Goal: Task Accomplishment & Management: Use online tool/utility

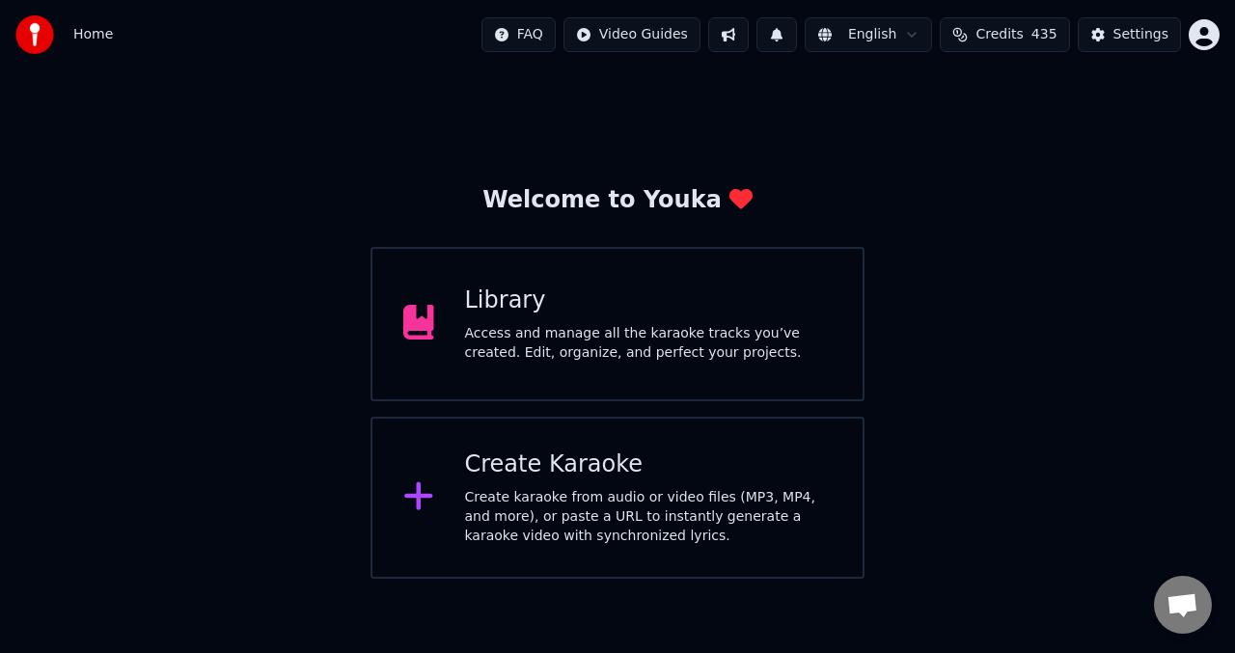
click at [458, 328] on div "Library Access and manage all the karaoke tracks you’ve created. Edit, organize…" at bounding box center [617, 324] width 494 height 154
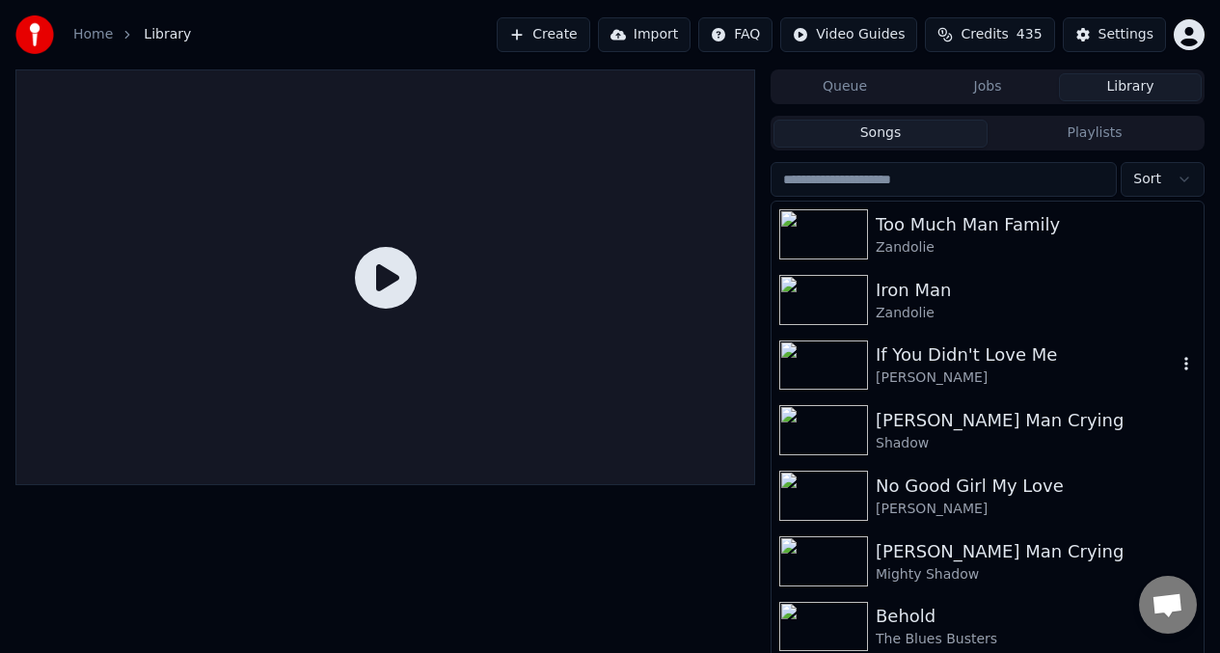
click at [812, 362] on img at bounding box center [823, 366] width 89 height 50
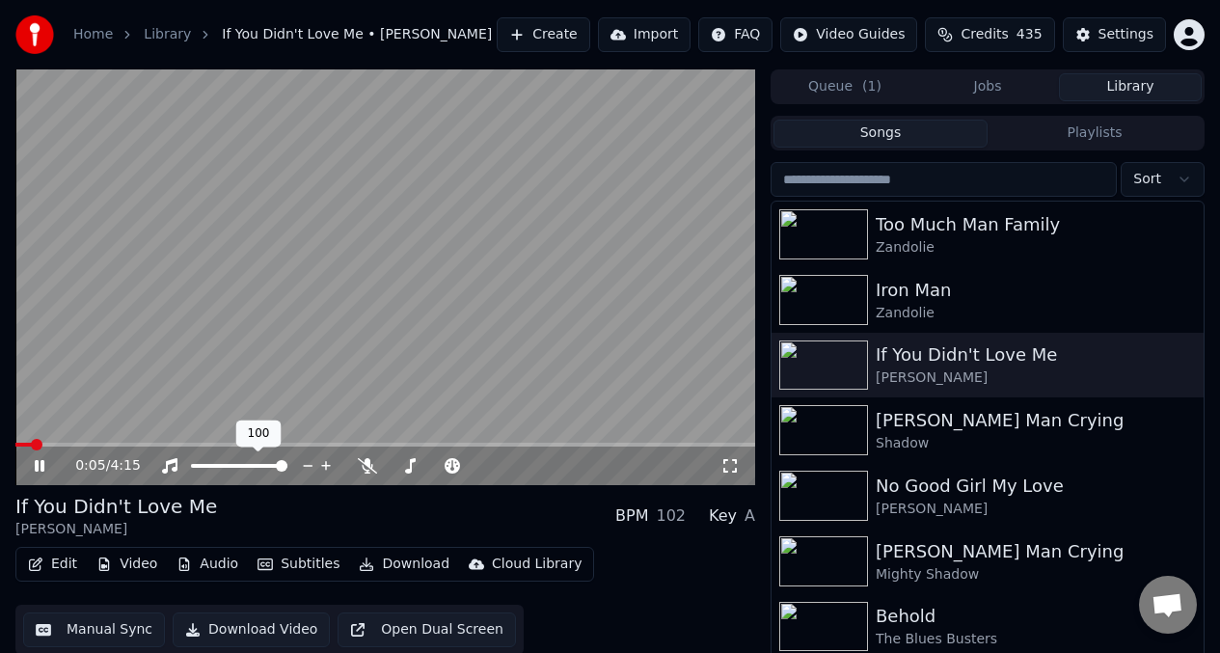
click at [213, 466] on span at bounding box center [239, 466] width 96 height 4
click at [444, 467] on span at bounding box center [437, 466] width 96 height 4
click at [18, 444] on span at bounding box center [16, 445] width 3 height 4
click at [18, 447] on span at bounding box center [16, 445] width 3 height 4
click at [115, 368] on video at bounding box center [385, 277] width 740 height 416
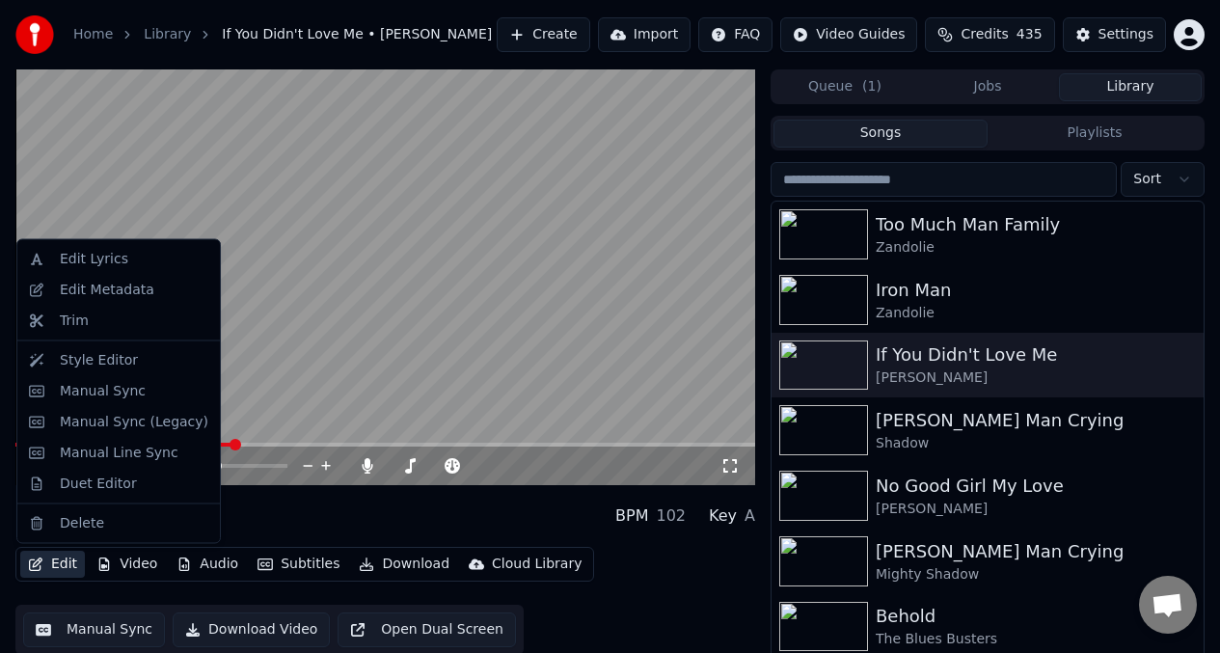
click at [50, 563] on button "Edit" at bounding box center [52, 564] width 65 height 27
click at [84, 393] on div "Manual Sync" at bounding box center [103, 390] width 86 height 19
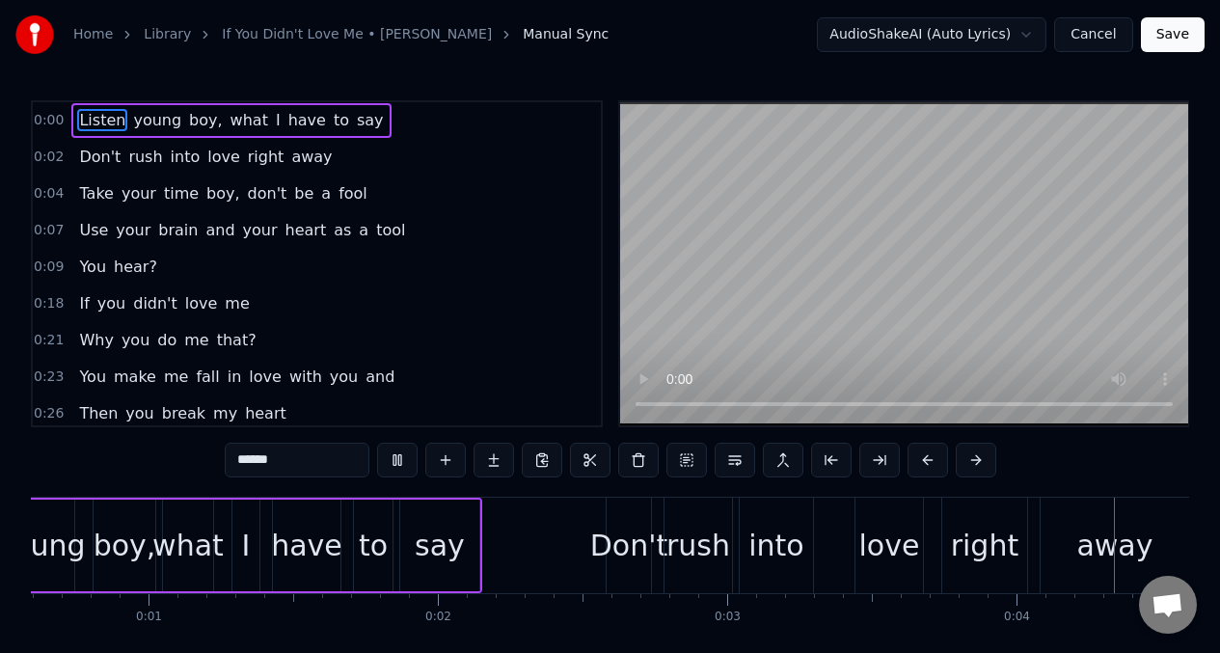
scroll to position [0, 1014]
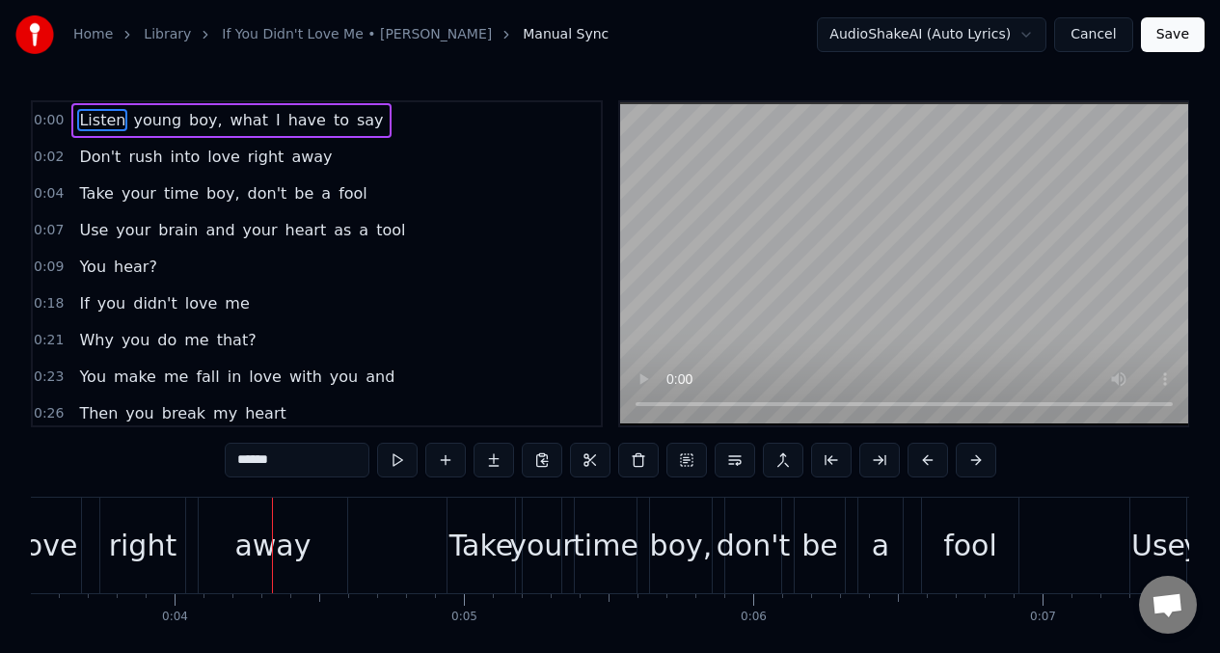
click at [98, 129] on span "Listen" at bounding box center [102, 120] width 50 height 22
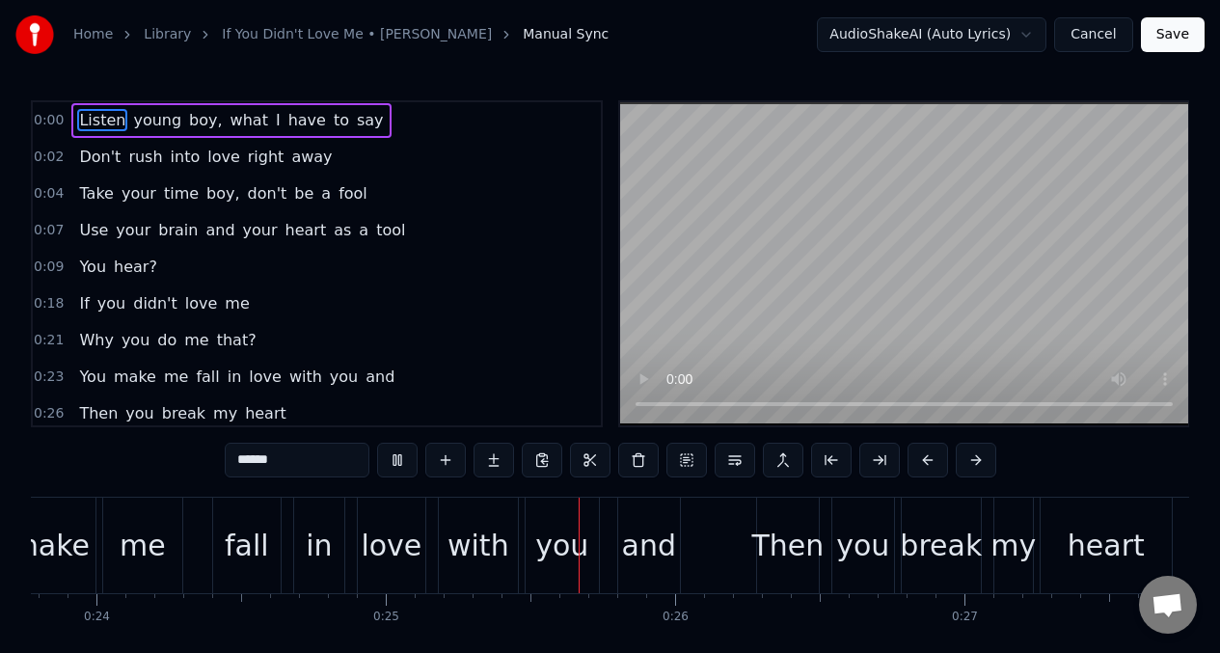
scroll to position [0, 7104]
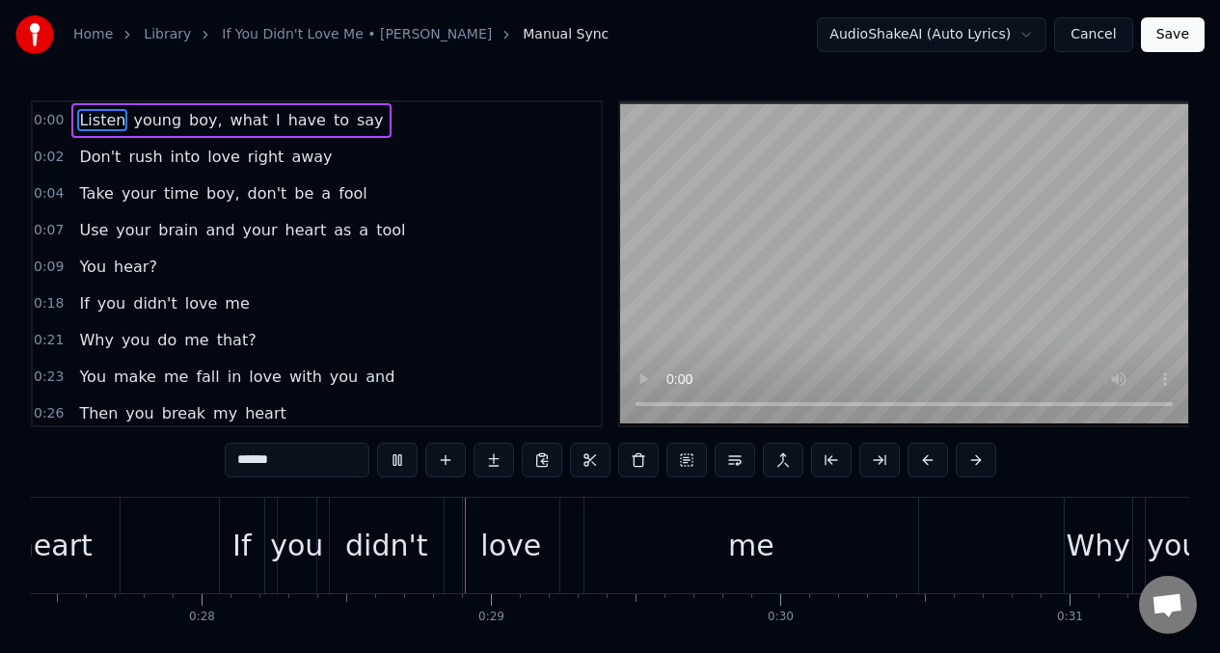
click at [160, 338] on span "do" at bounding box center [166, 340] width 23 height 22
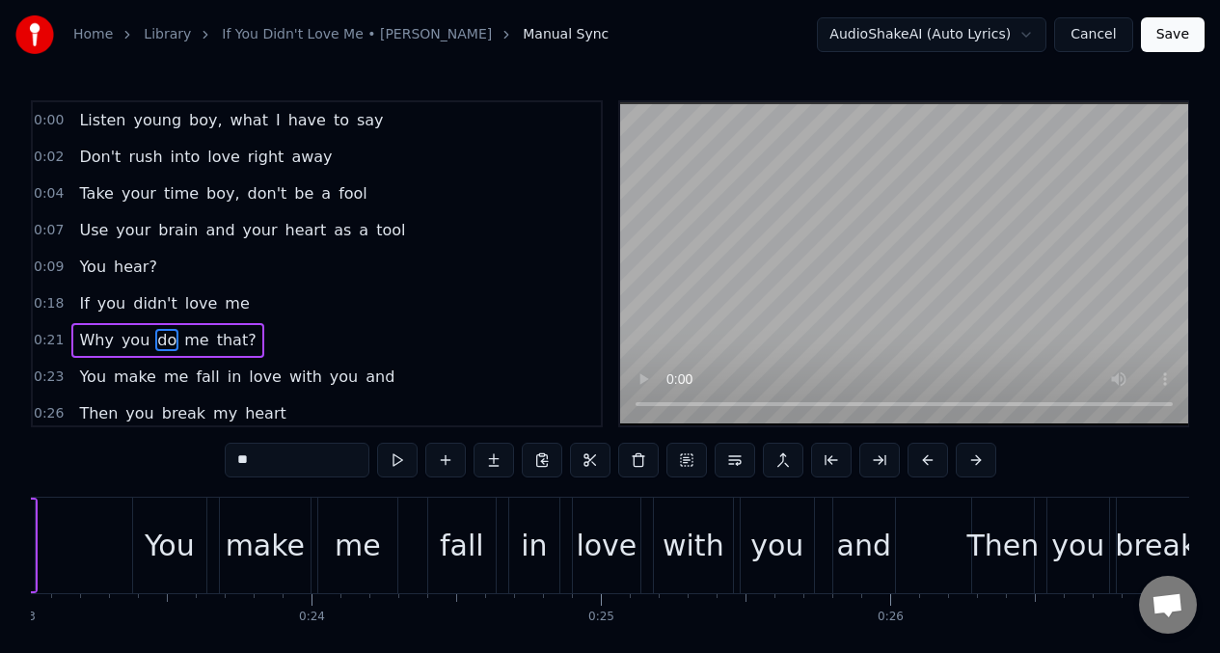
scroll to position [0, 6299]
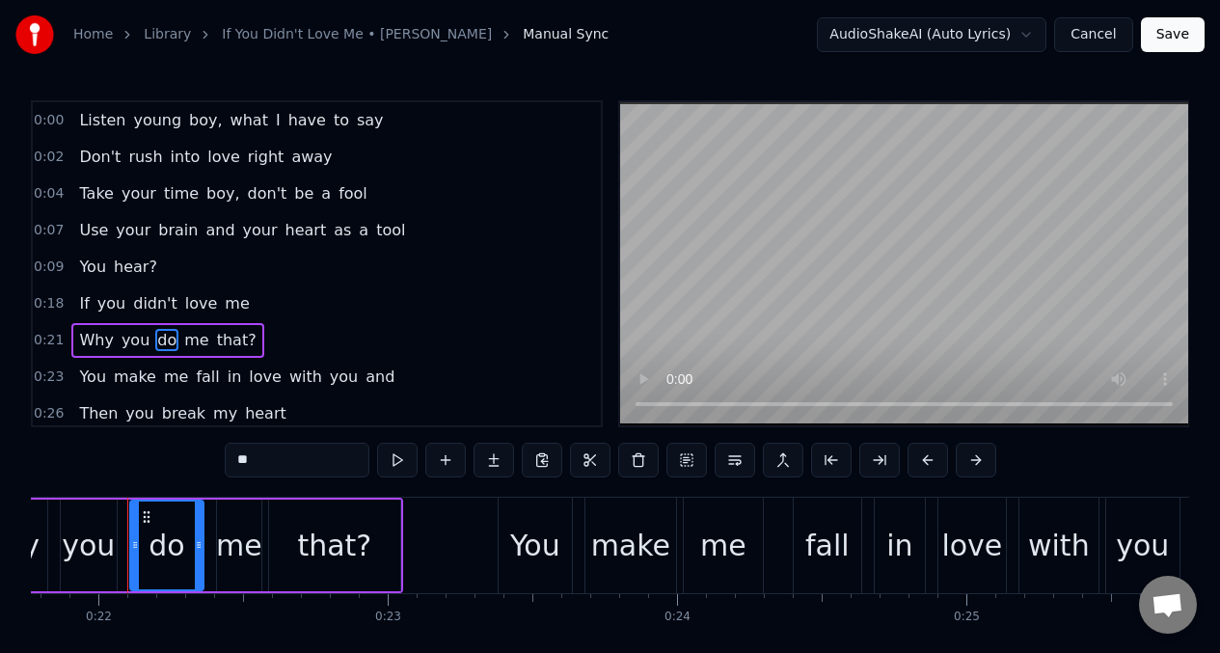
click at [184, 341] on span "me" at bounding box center [196, 340] width 28 height 22
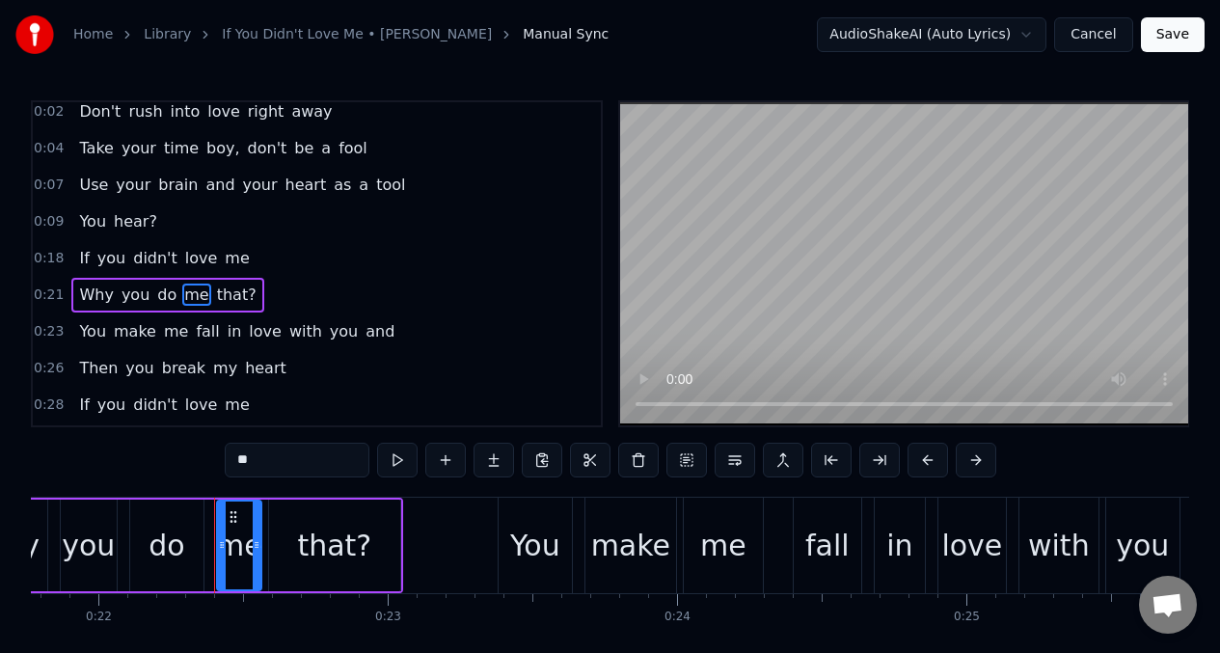
scroll to position [77, 0]
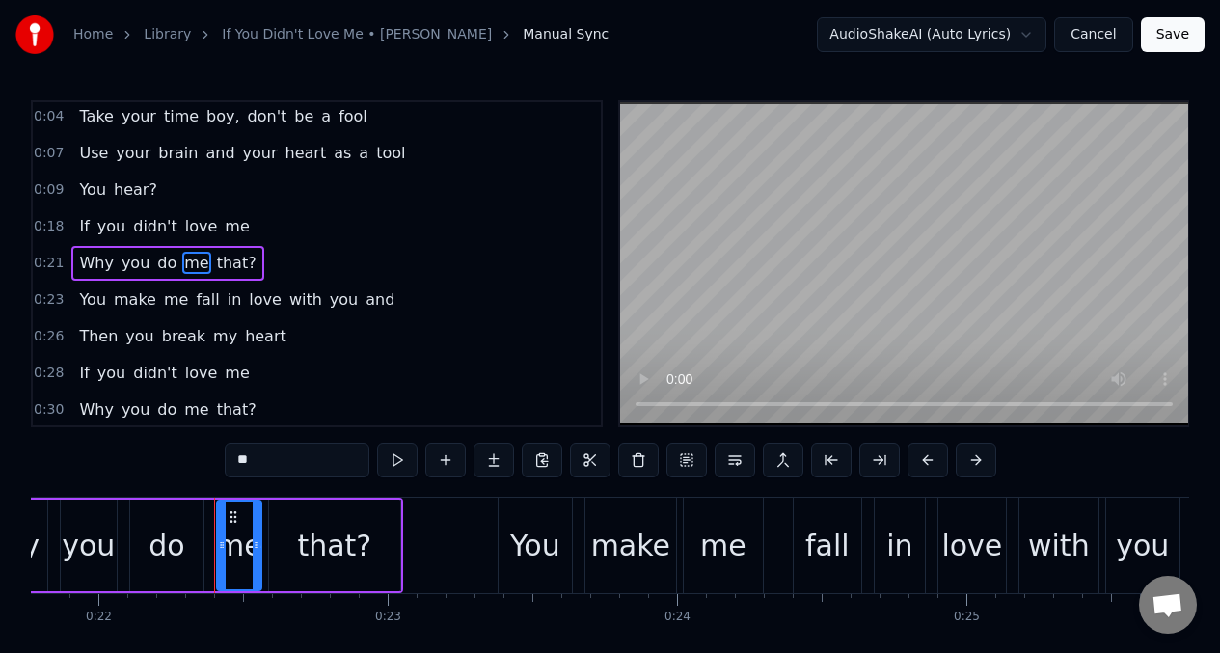
click at [263, 461] on input "**" at bounding box center [297, 460] width 145 height 35
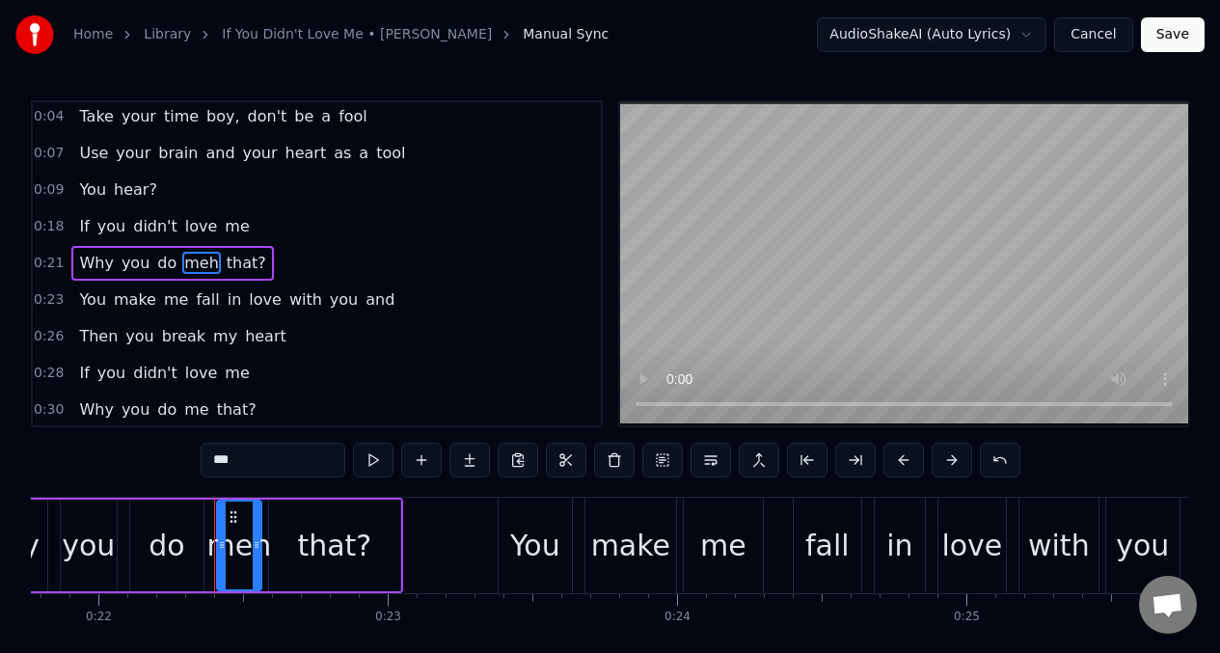
click at [211, 337] on span "my" at bounding box center [225, 336] width 28 height 22
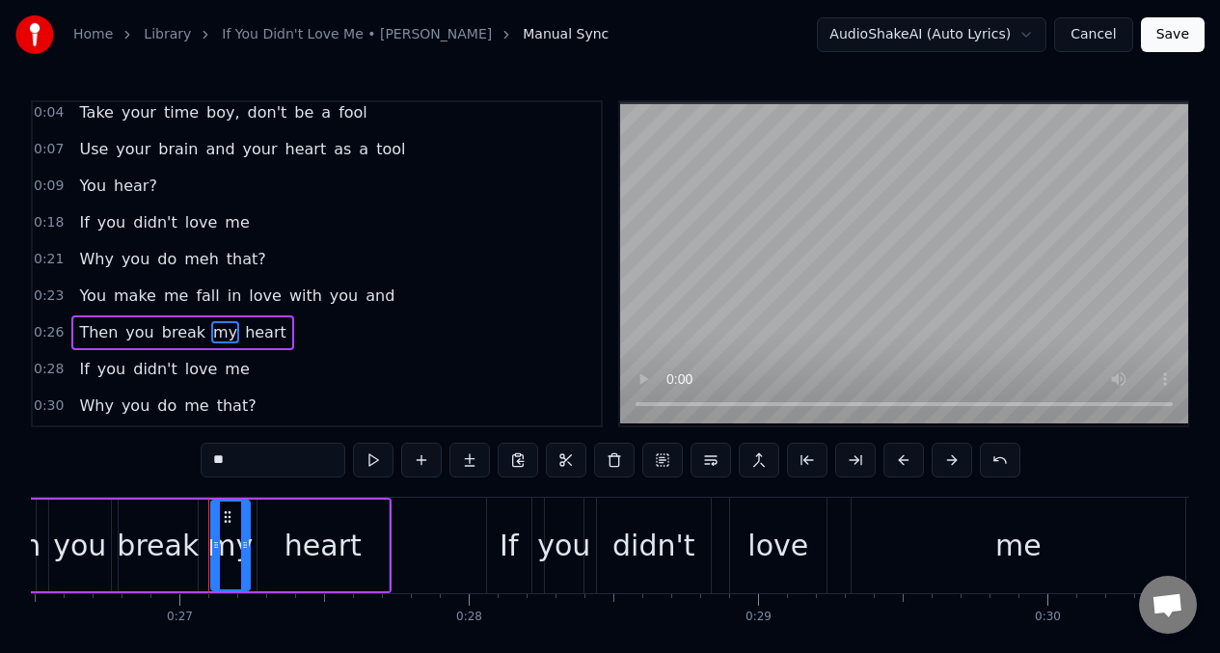
scroll to position [0, 7746]
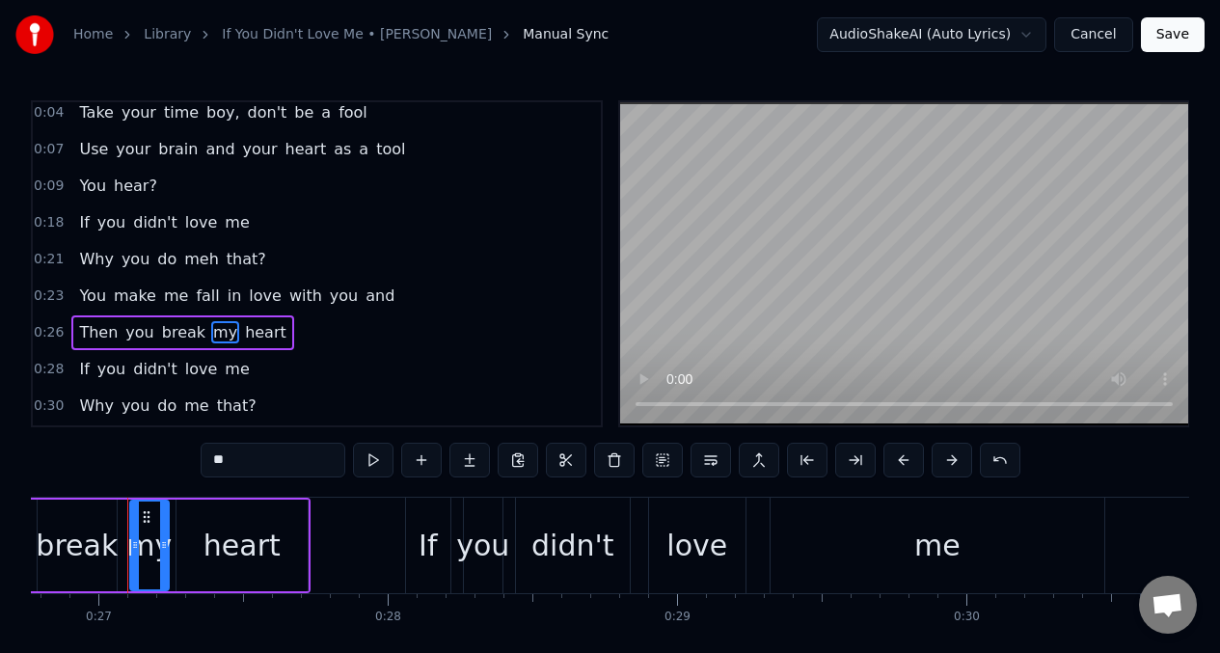
click at [236, 460] on input "**" at bounding box center [273, 460] width 145 height 35
type input "***"
click at [58, 258] on span "0:21" at bounding box center [49, 259] width 30 height 19
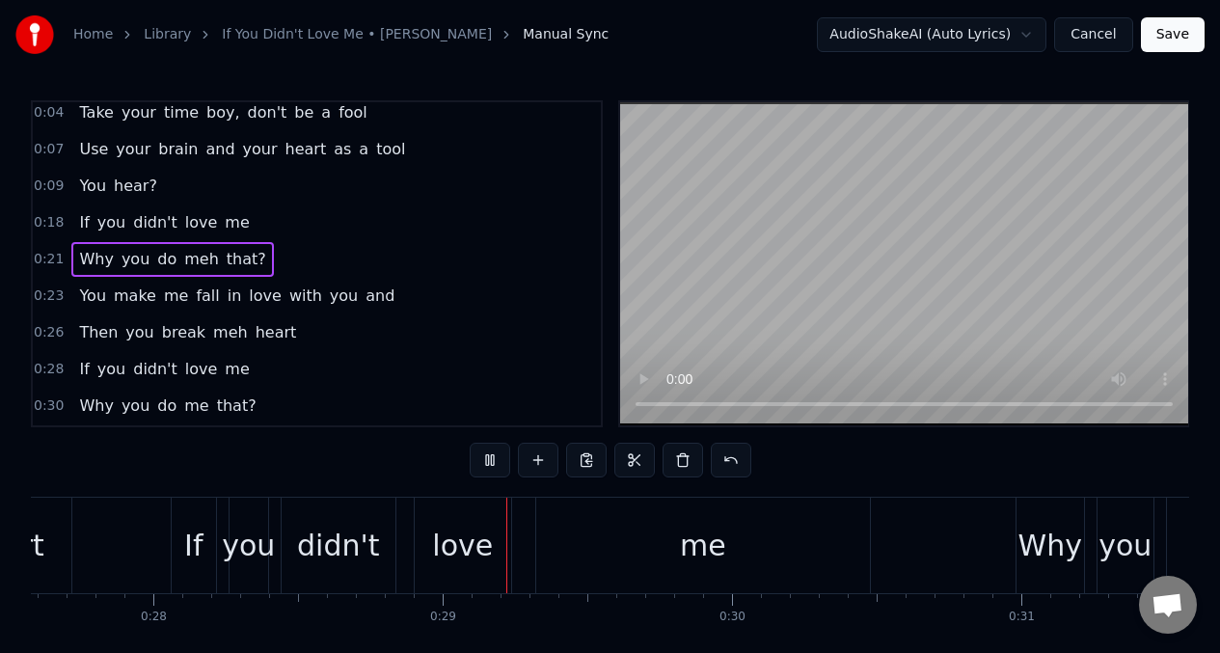
scroll to position [0, 8123]
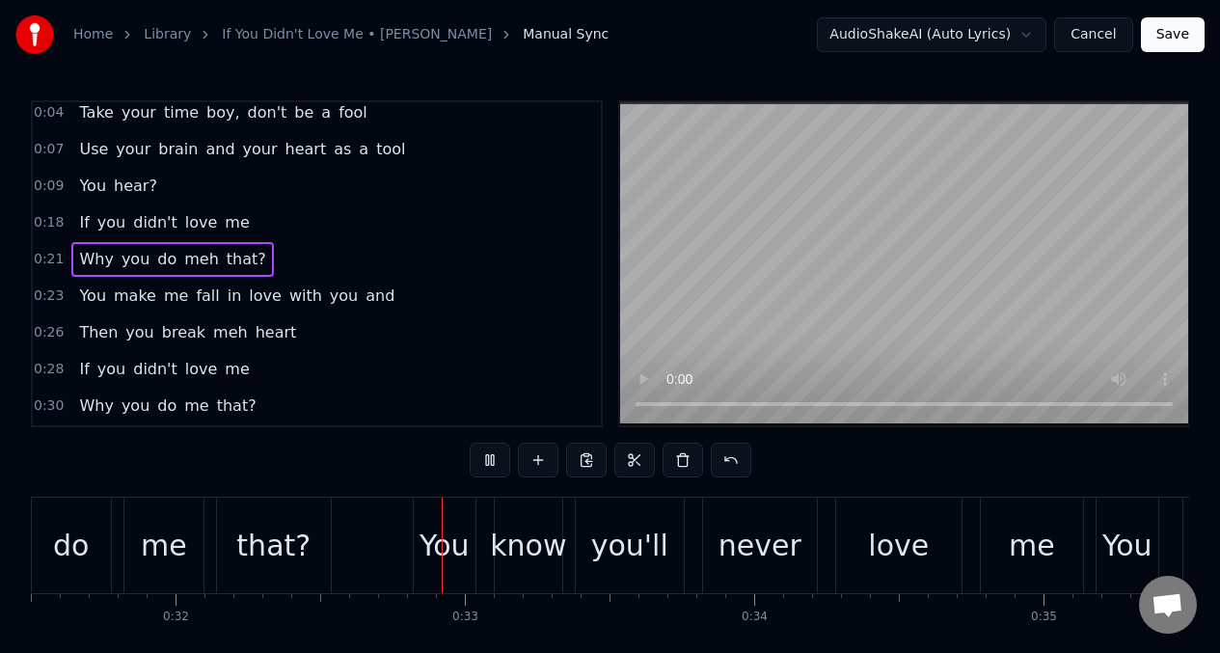
click at [191, 409] on span "me" at bounding box center [196, 406] width 28 height 22
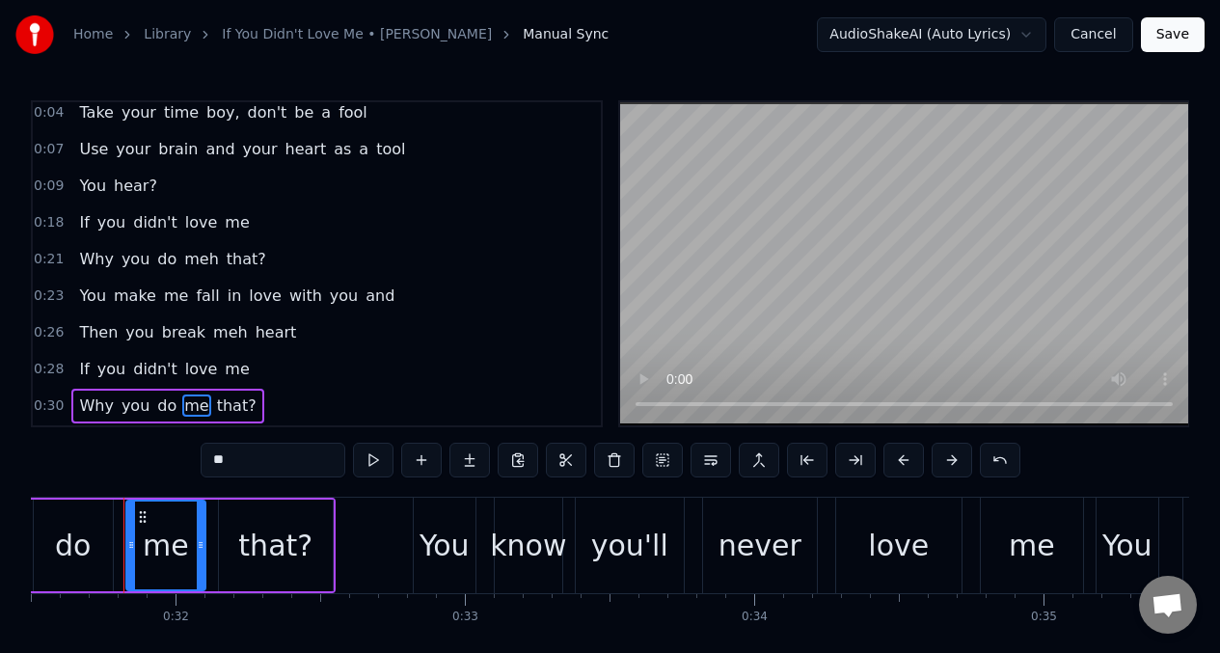
scroll to position [0, 9112]
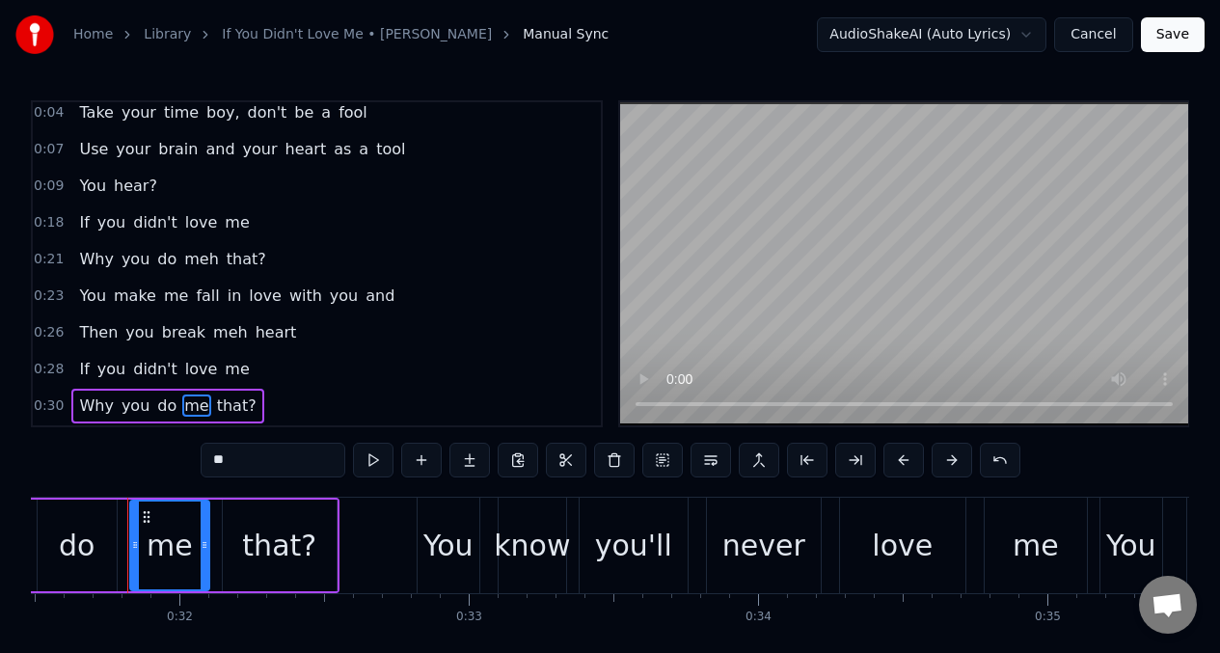
click at [250, 450] on input "**" at bounding box center [273, 460] width 145 height 35
click at [246, 454] on input "**" at bounding box center [273, 460] width 145 height 35
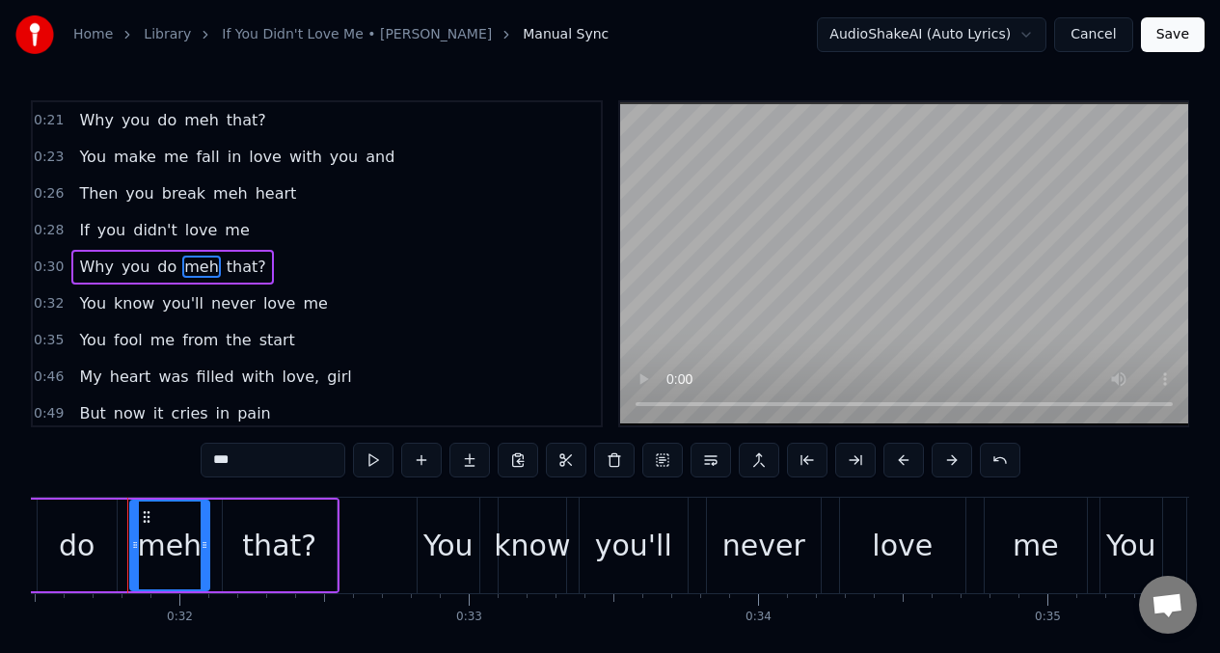
scroll to position [223, 0]
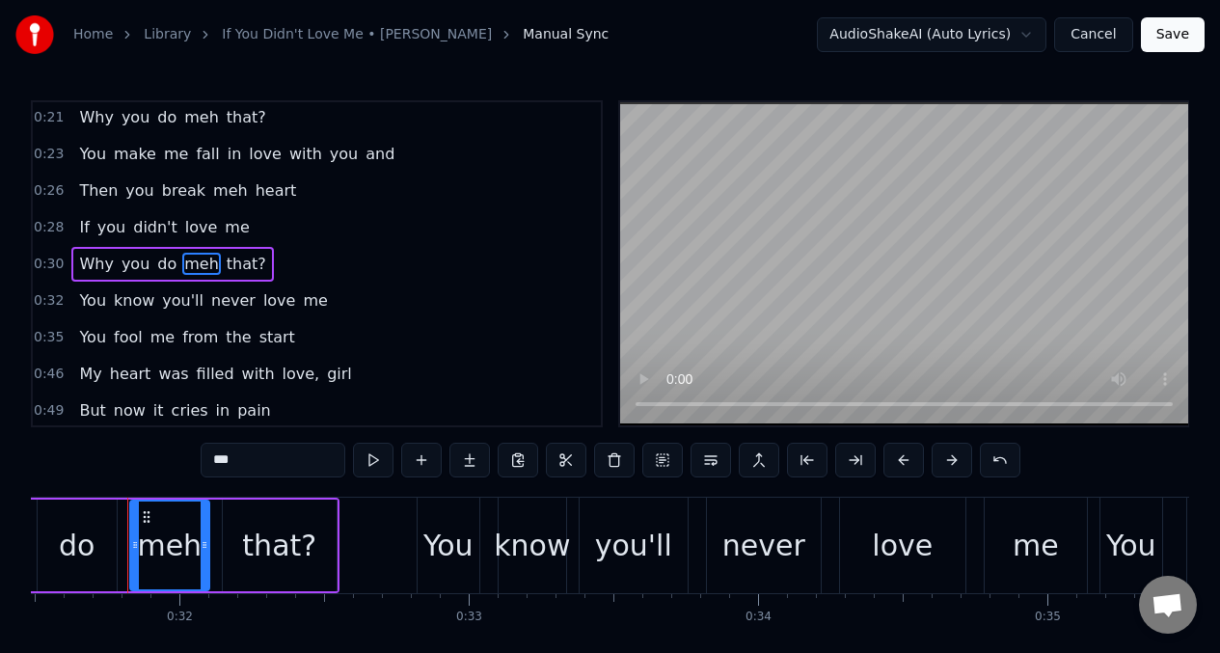
click at [208, 329] on div "0:00 Listen young boy, what I have to say 0:02 Don't rush into love right away …" at bounding box center [610, 263] width 1159 height 327
click at [90, 259] on span "Why" at bounding box center [96, 264] width 38 height 22
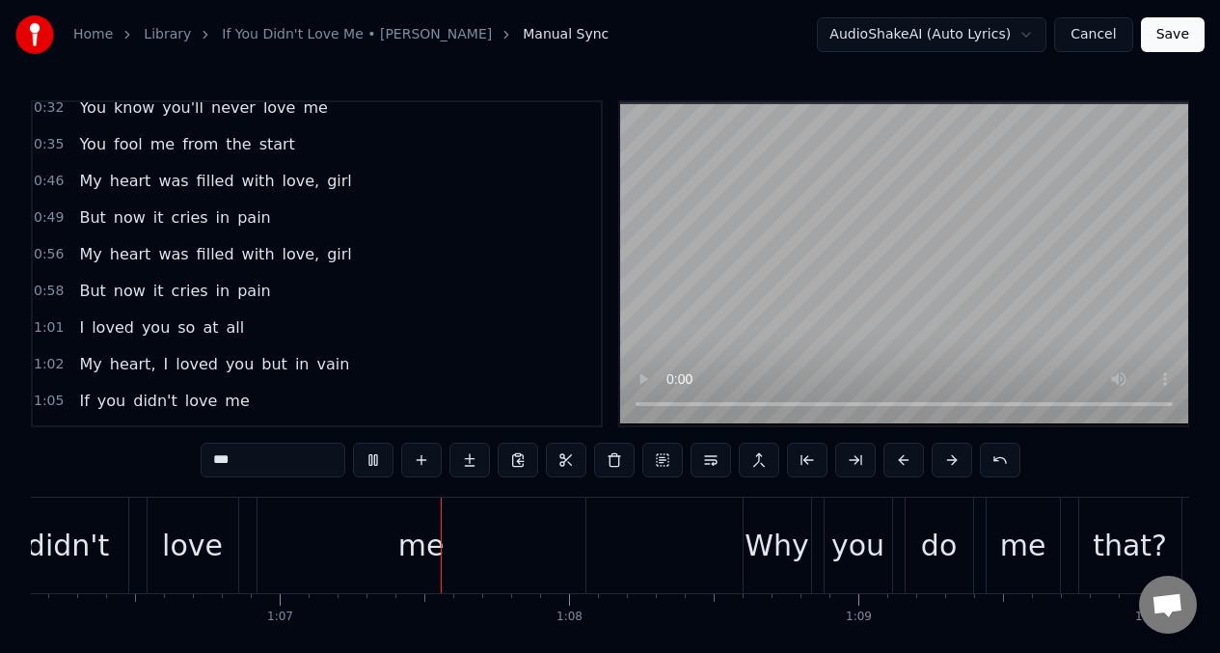
scroll to position [0, 19256]
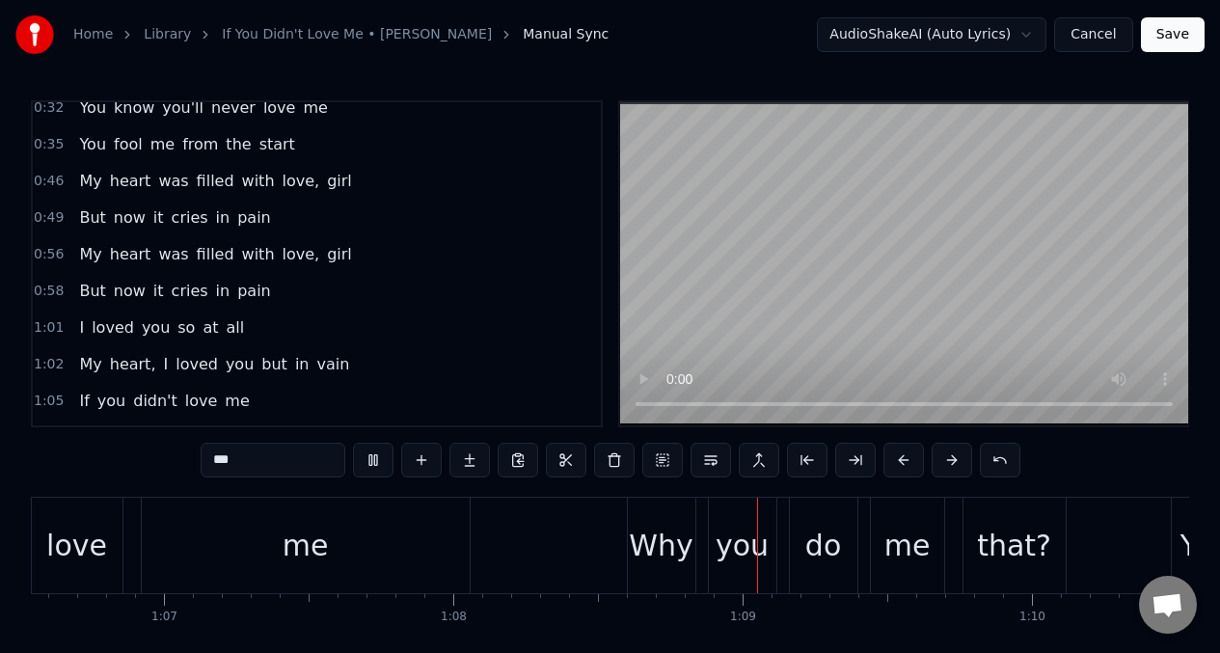
click at [77, 332] on span "I" at bounding box center [81, 327] width 9 height 22
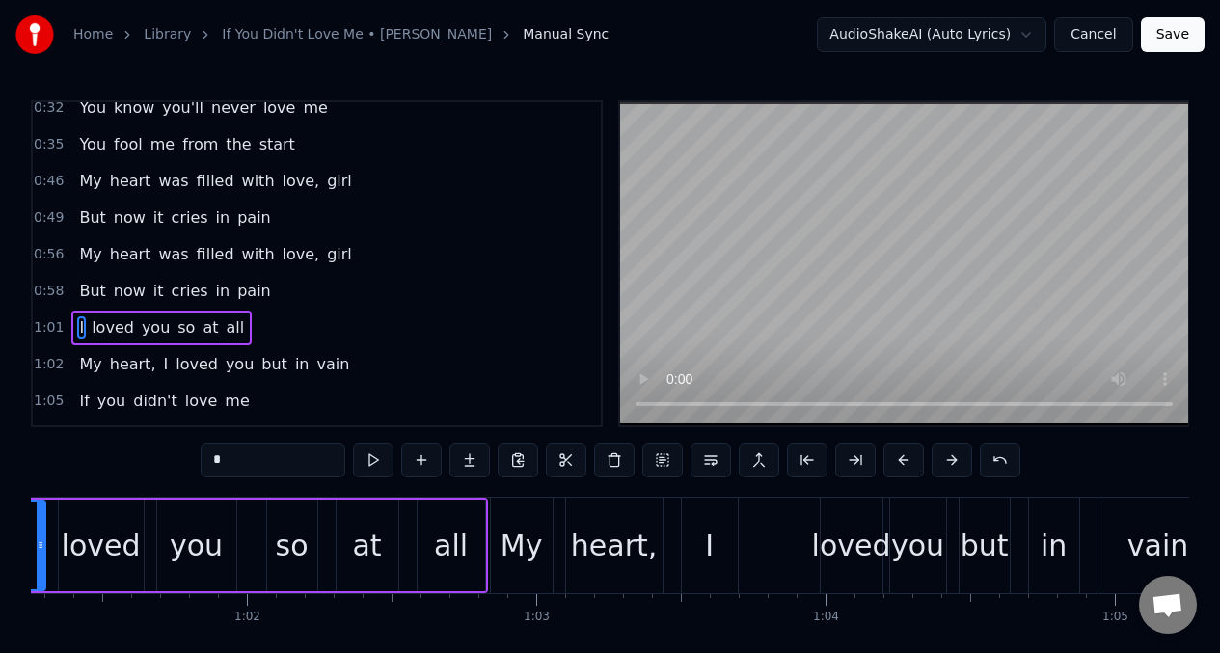
scroll to position [0, 17567]
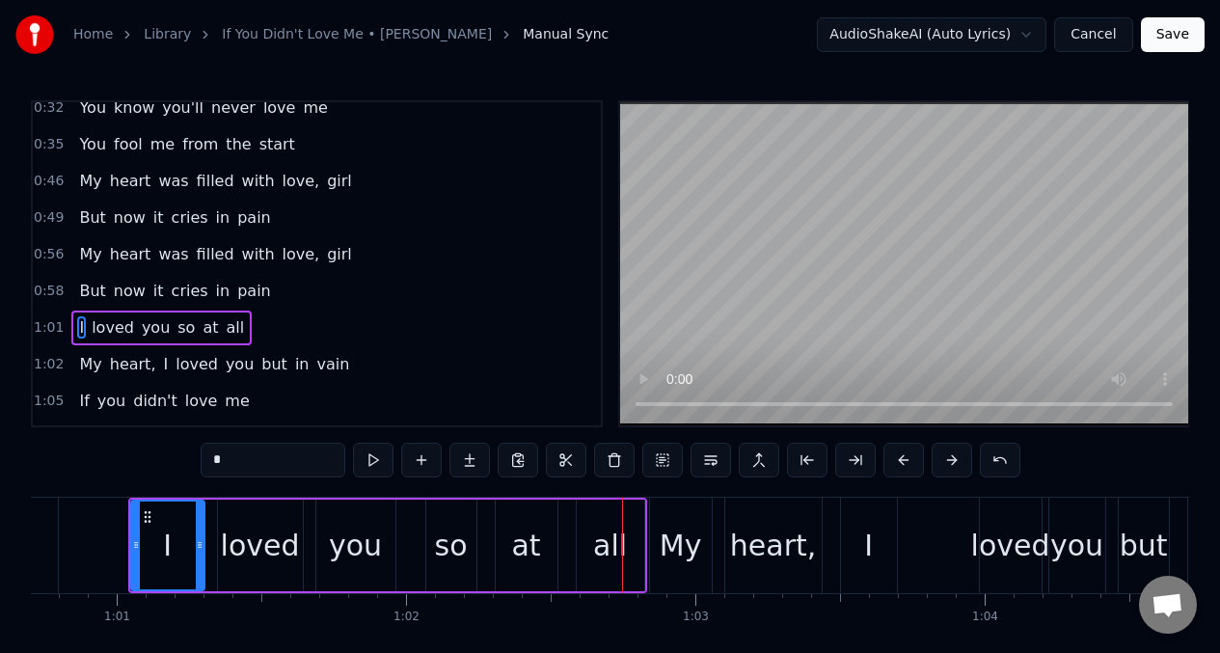
click at [201, 326] on span "at" at bounding box center [210, 327] width 19 height 22
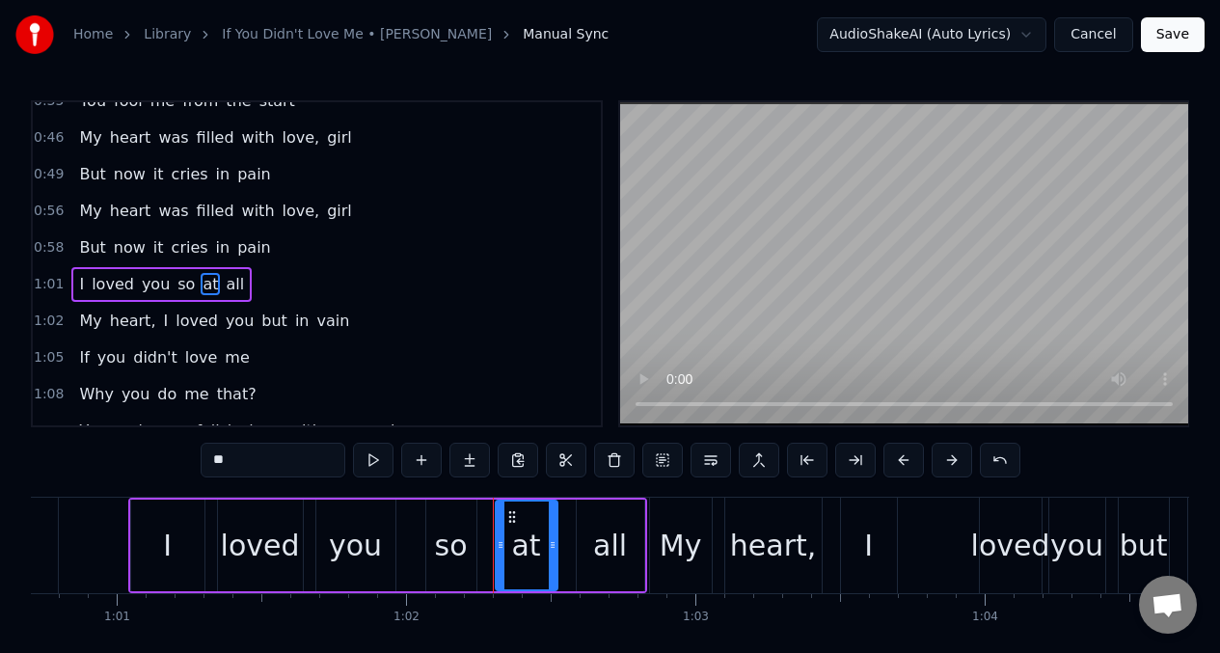
scroll to position [480, 0]
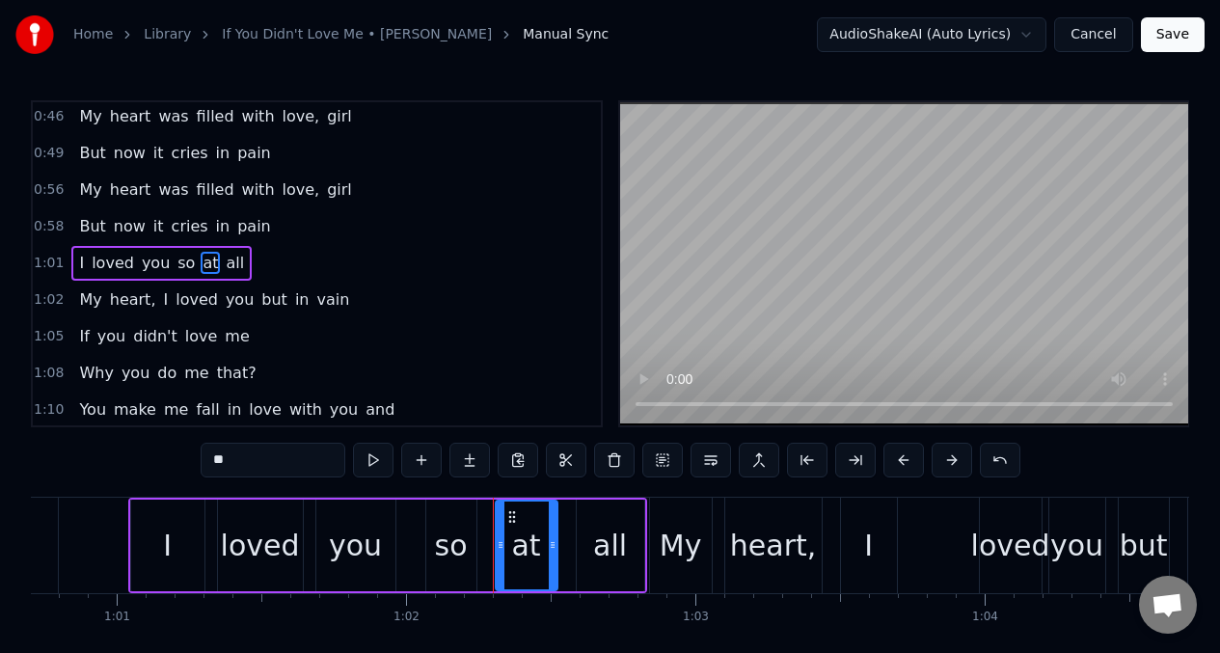
click at [237, 459] on input "**" at bounding box center [273, 460] width 145 height 35
type input "*"
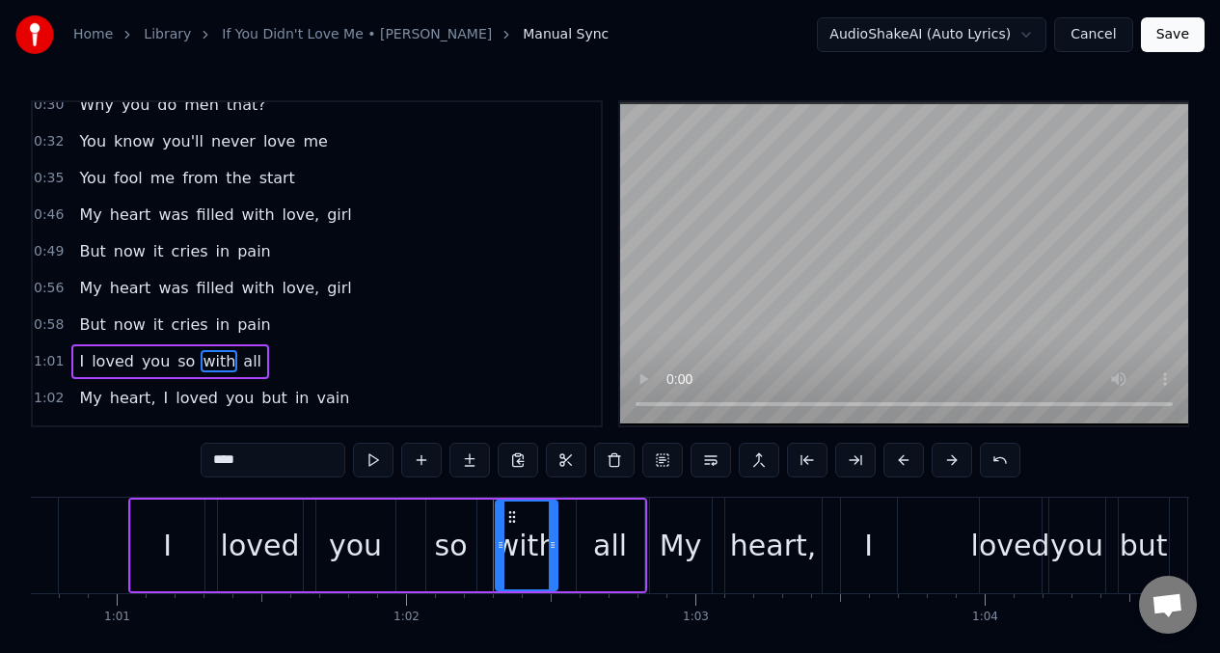
scroll to position [386, 0]
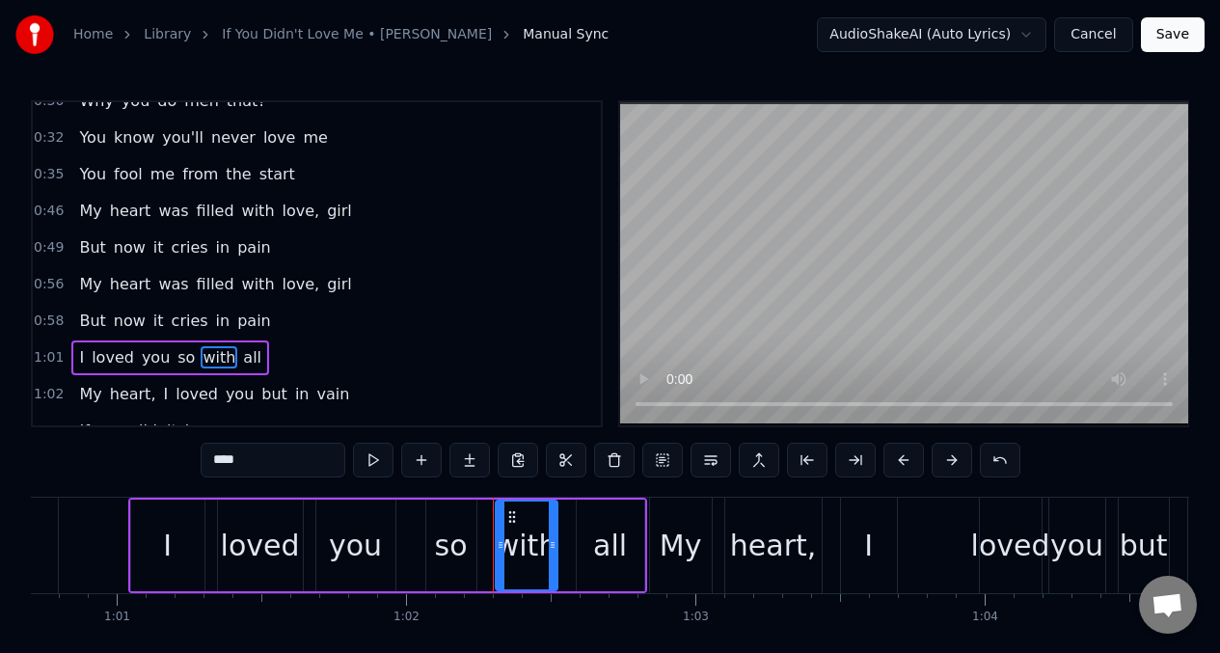
click at [77, 363] on span "I" at bounding box center [81, 357] width 9 height 22
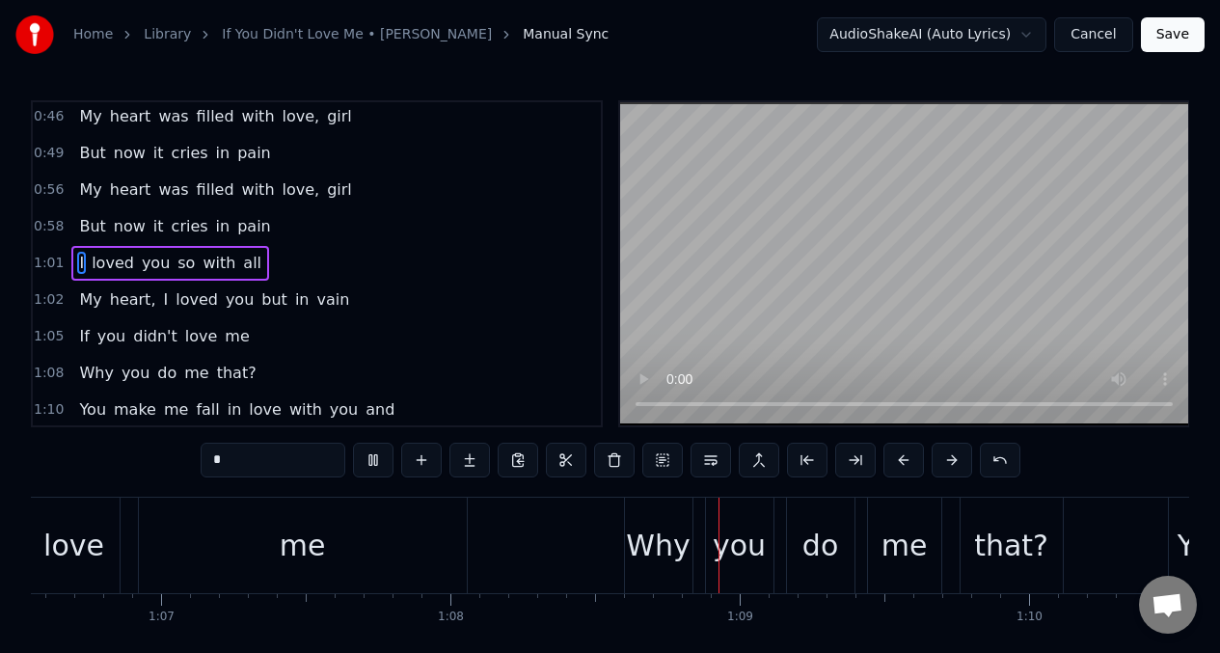
scroll to position [0, 19593]
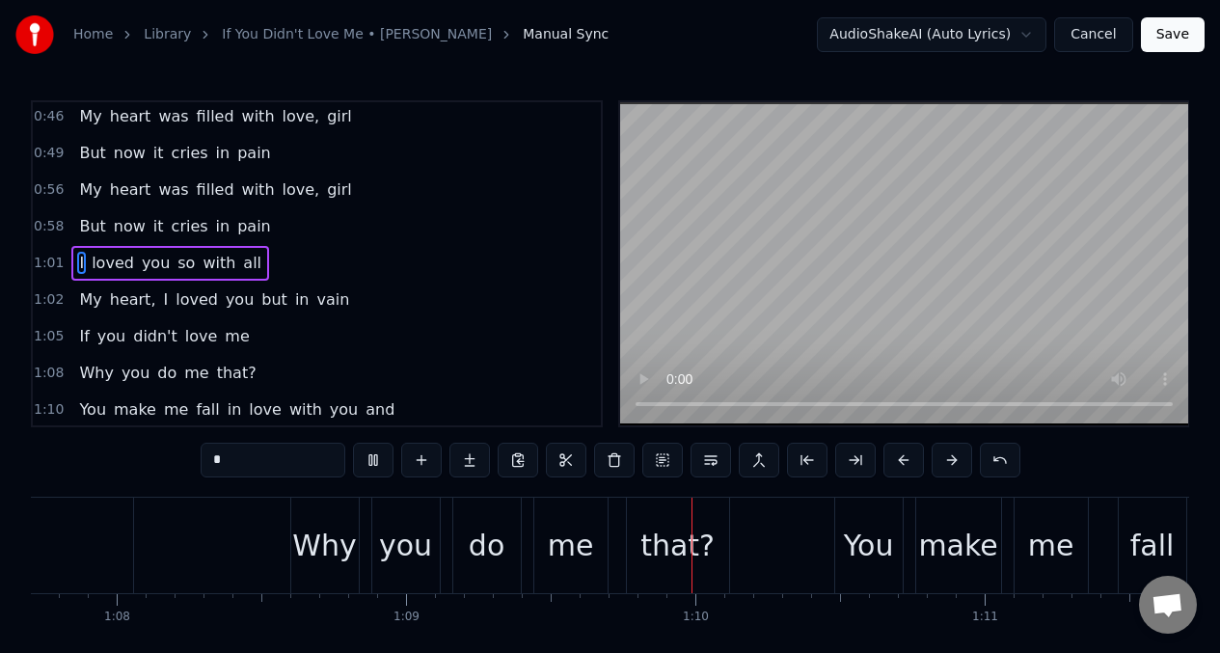
click at [182, 378] on span "me" at bounding box center [196, 373] width 28 height 22
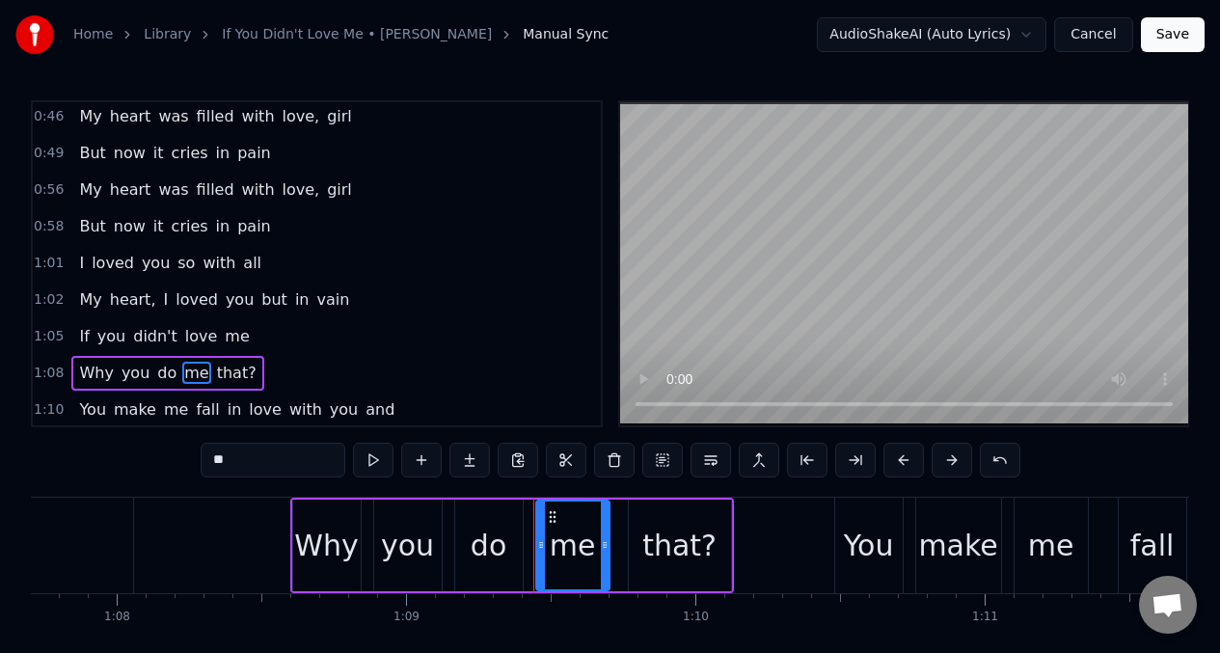
scroll to position [590, 0]
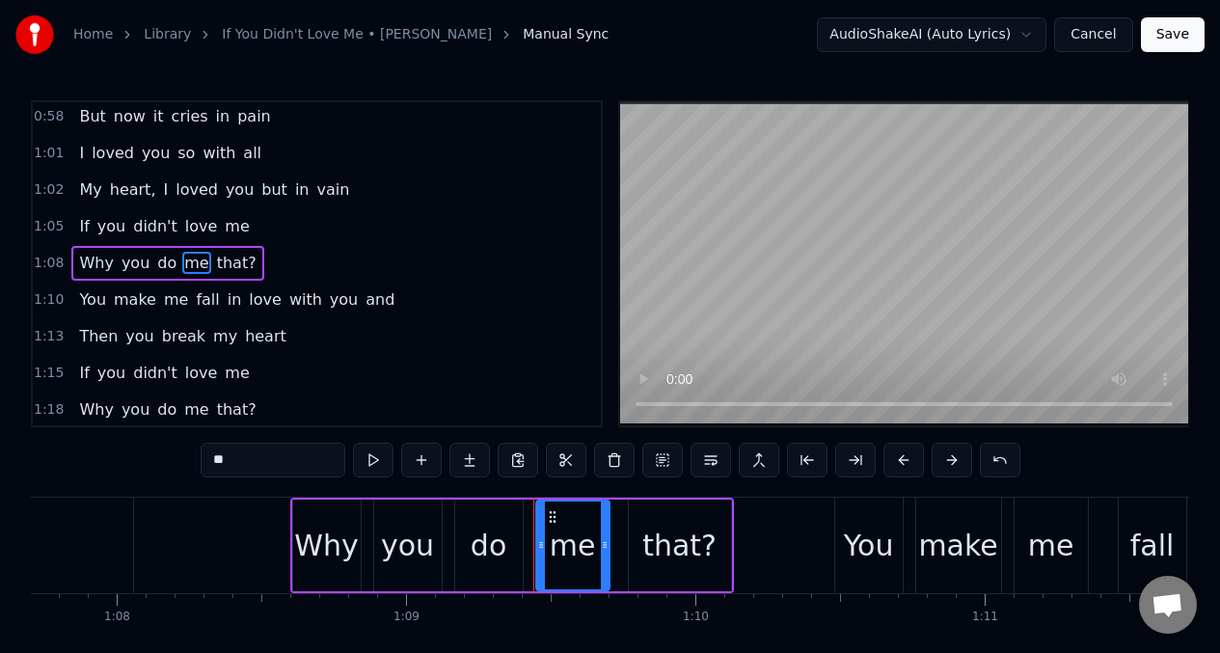
click at [240, 464] on input "**" at bounding box center [273, 460] width 145 height 35
click at [85, 271] on span "Why" at bounding box center [96, 263] width 38 height 22
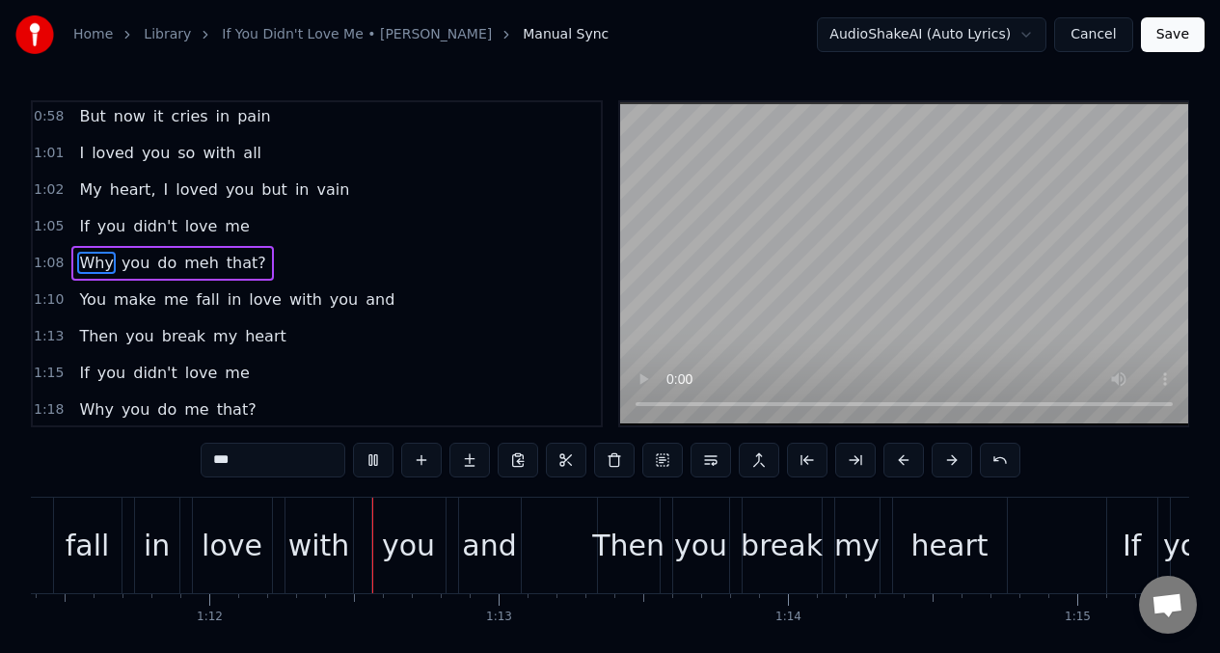
scroll to position [0, 20674]
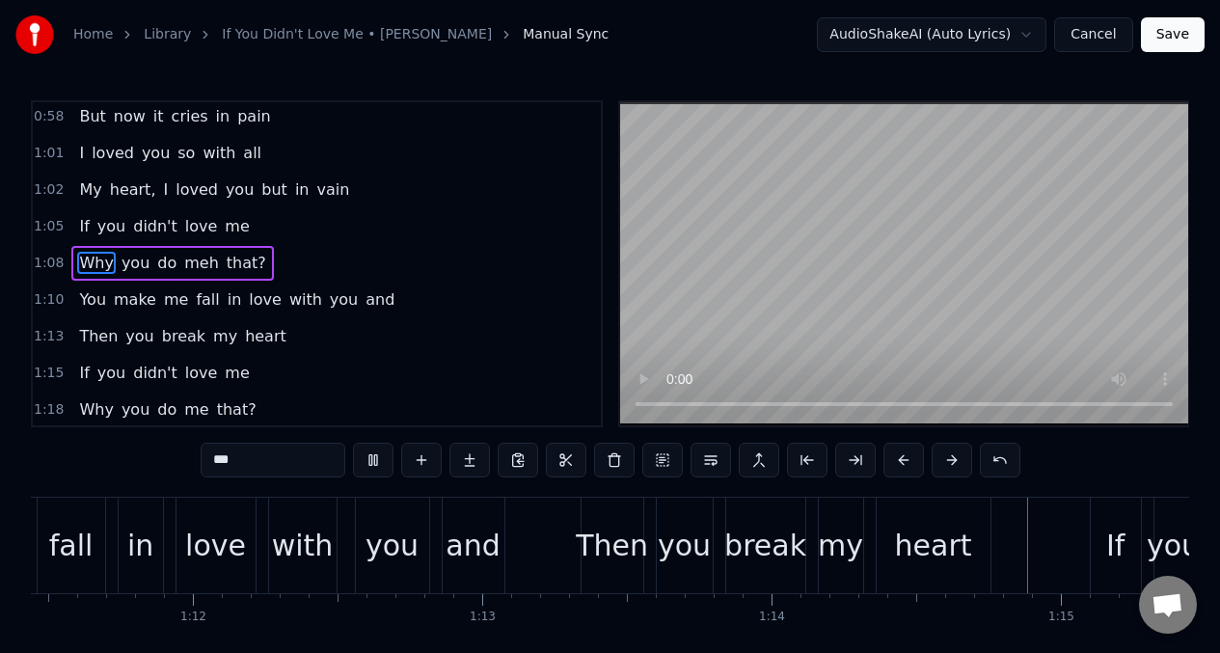
click at [162, 303] on span "me" at bounding box center [176, 299] width 28 height 22
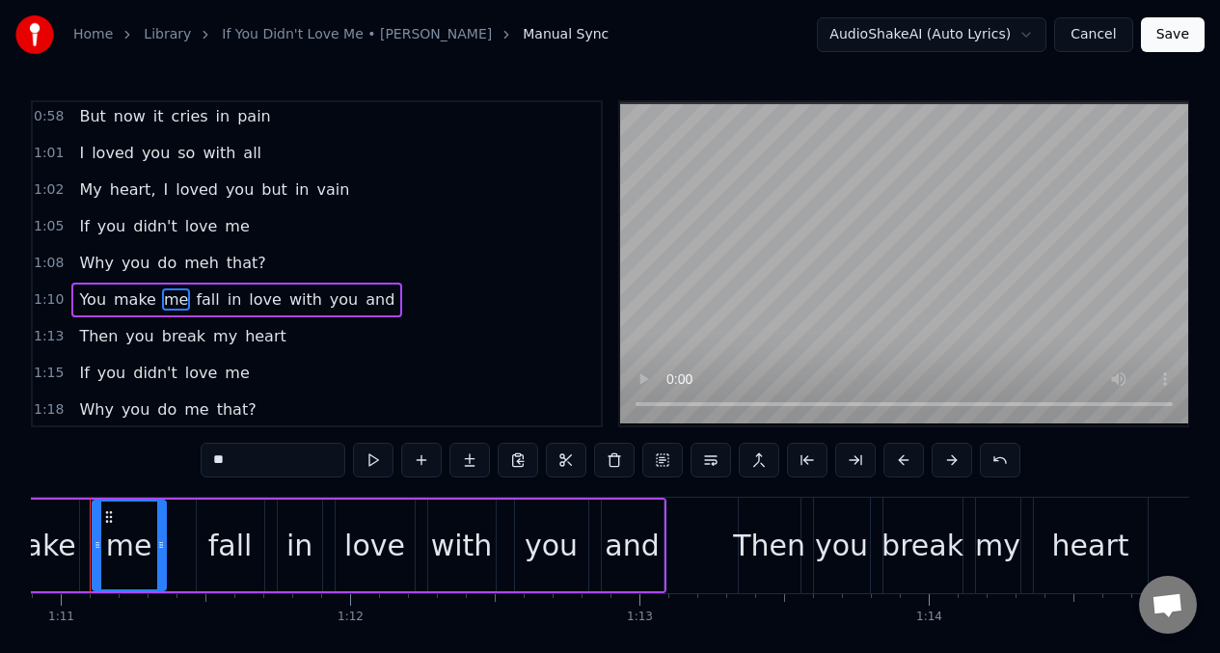
scroll to position [0, 20479]
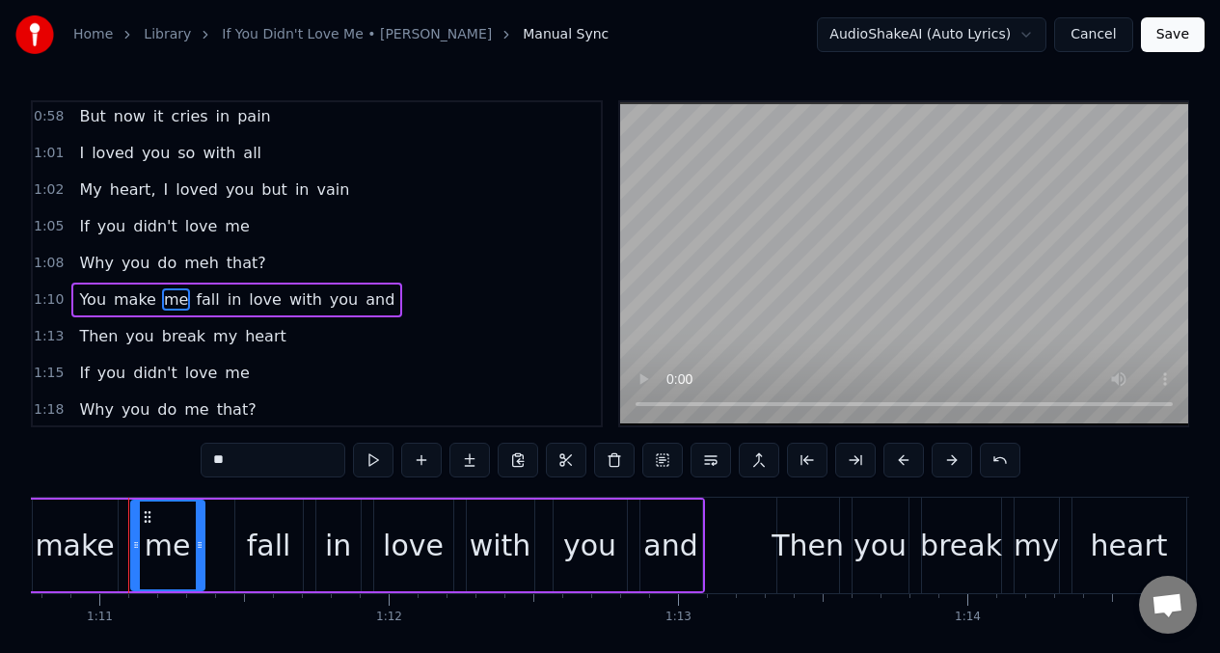
click at [240, 466] on input "**" at bounding box center [273, 460] width 145 height 35
click at [85, 333] on span "Then" at bounding box center [98, 336] width 42 height 22
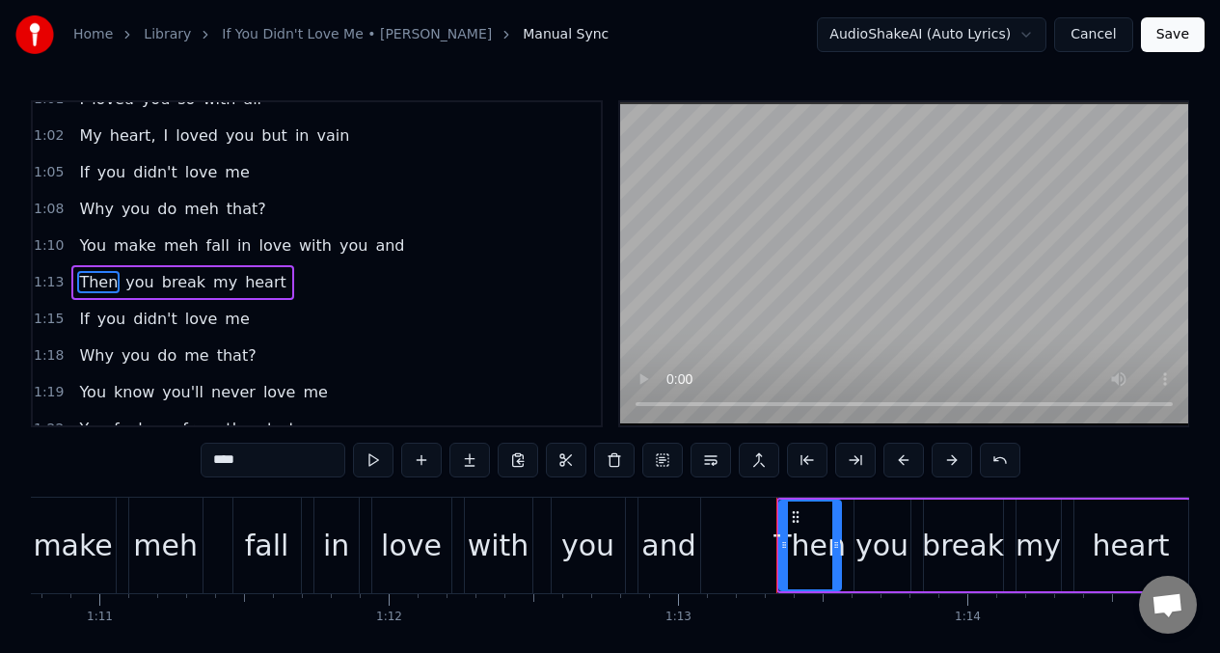
scroll to position [664, 0]
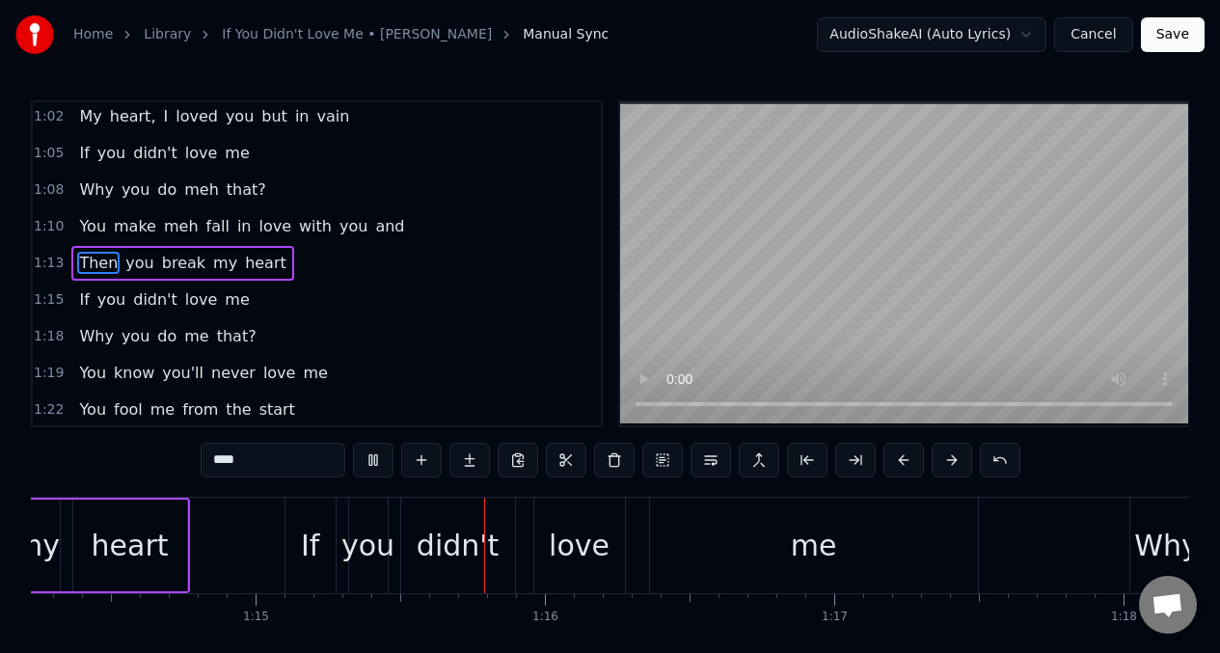
click at [211, 268] on span "my" at bounding box center [225, 263] width 28 height 22
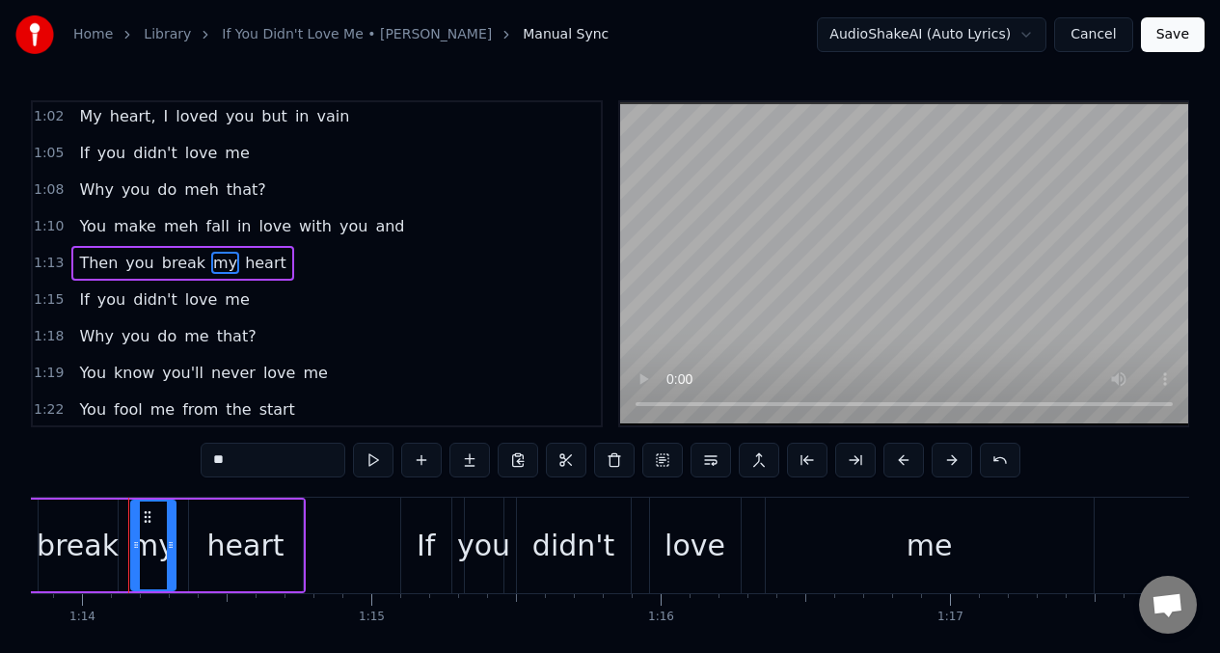
click at [245, 459] on input "**" at bounding box center [273, 460] width 145 height 35
click at [77, 294] on span "If" at bounding box center [84, 299] width 14 height 22
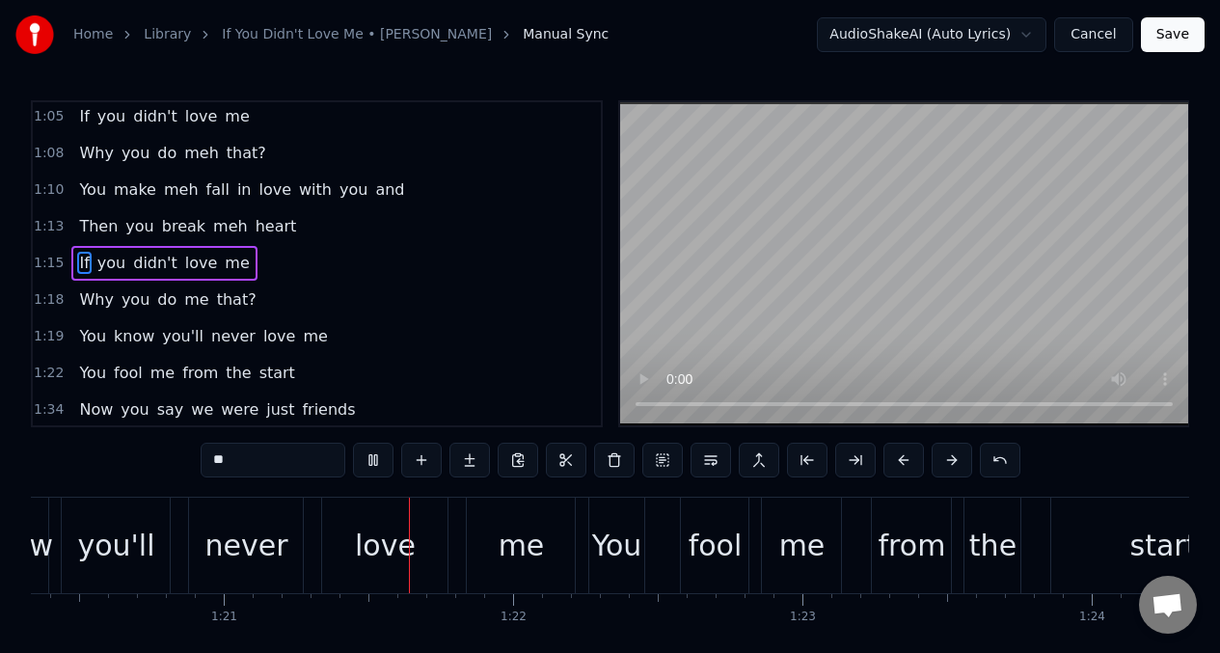
scroll to position [0, 23319]
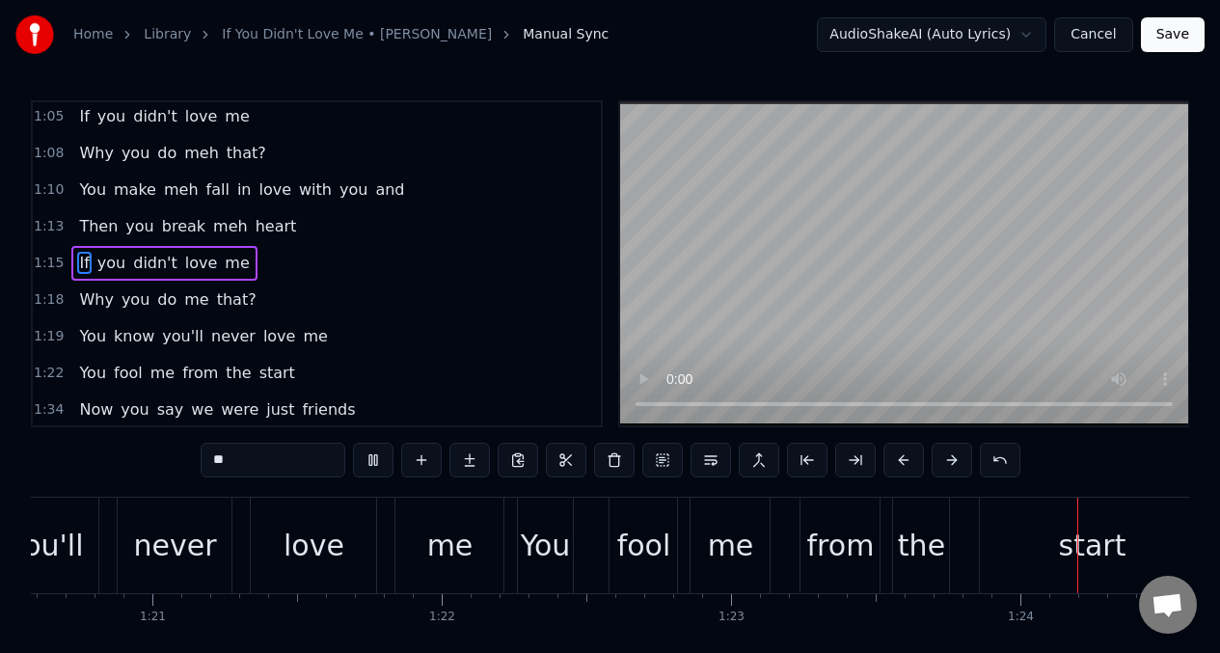
click at [182, 307] on span "me" at bounding box center [196, 299] width 28 height 22
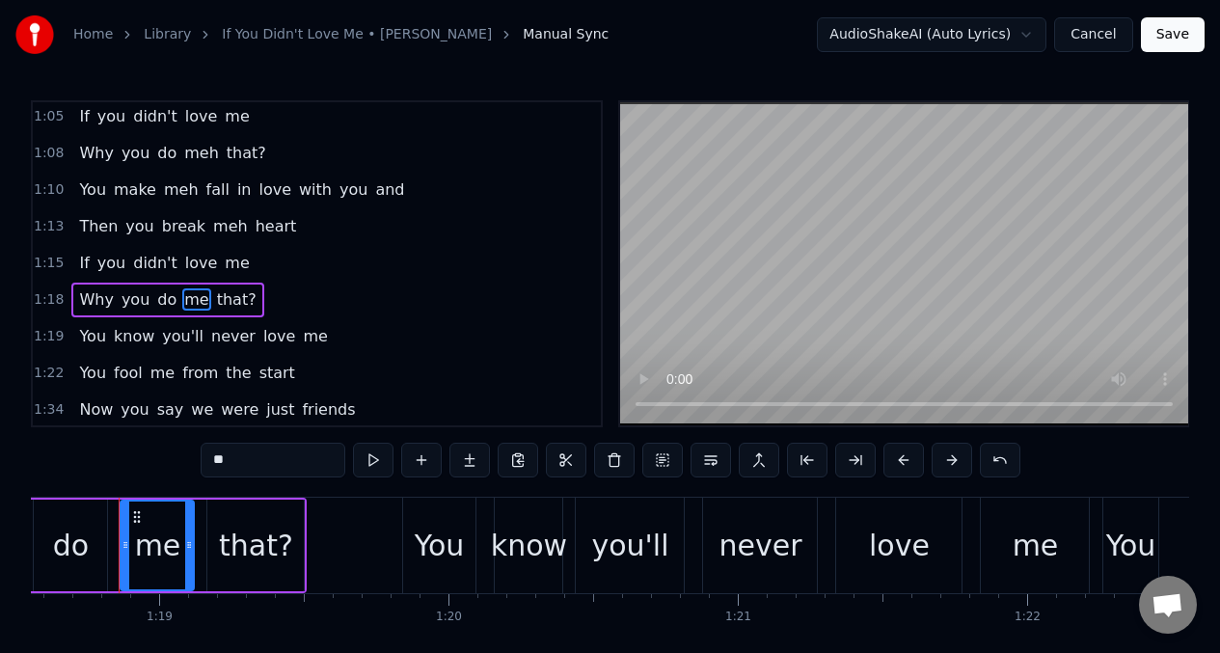
scroll to position [0, 22724]
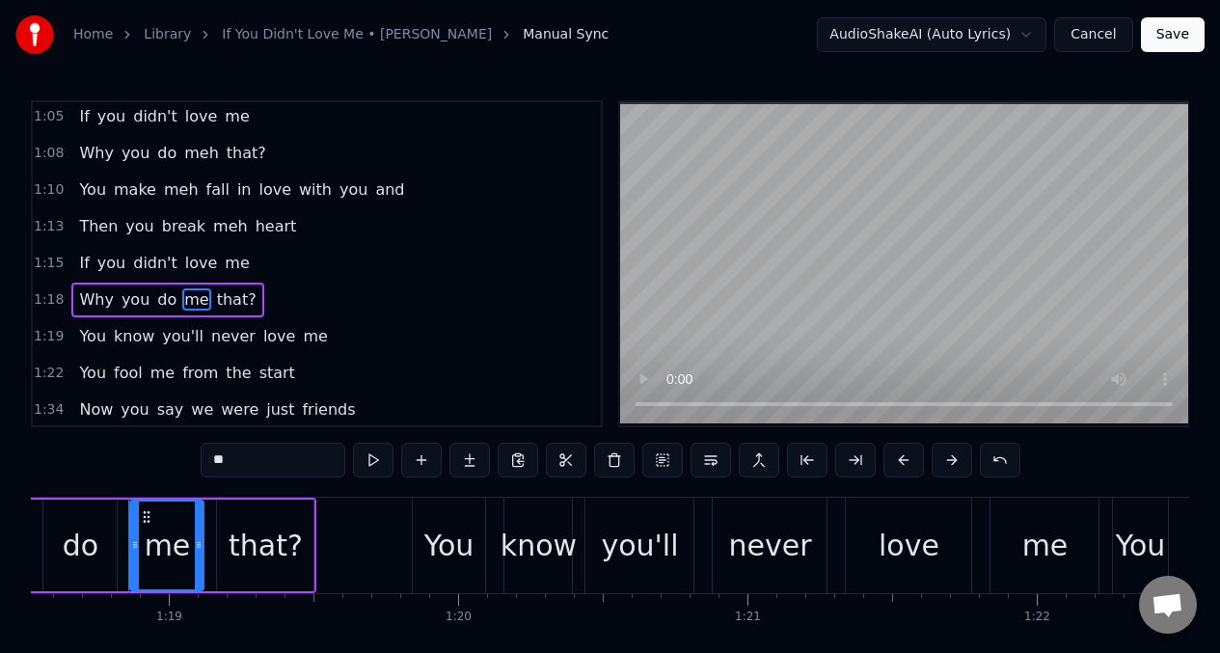
click at [245, 457] on input "**" at bounding box center [273, 460] width 145 height 35
click at [82, 300] on span "Why" at bounding box center [96, 299] width 38 height 22
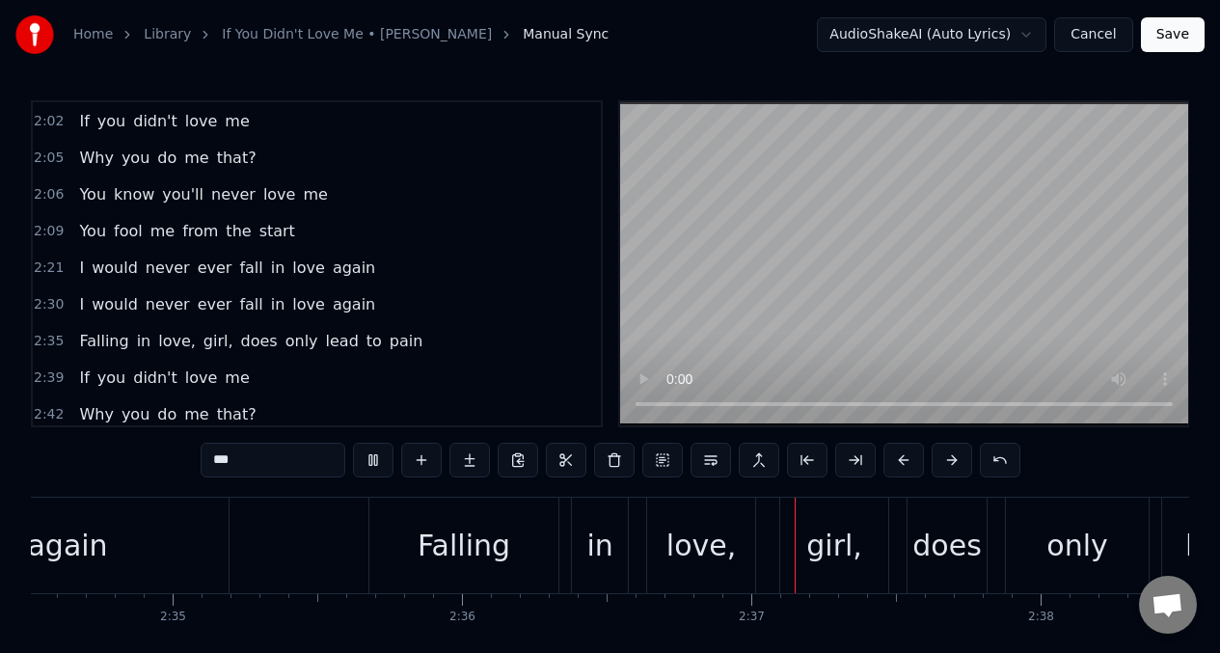
scroll to position [0, 45063]
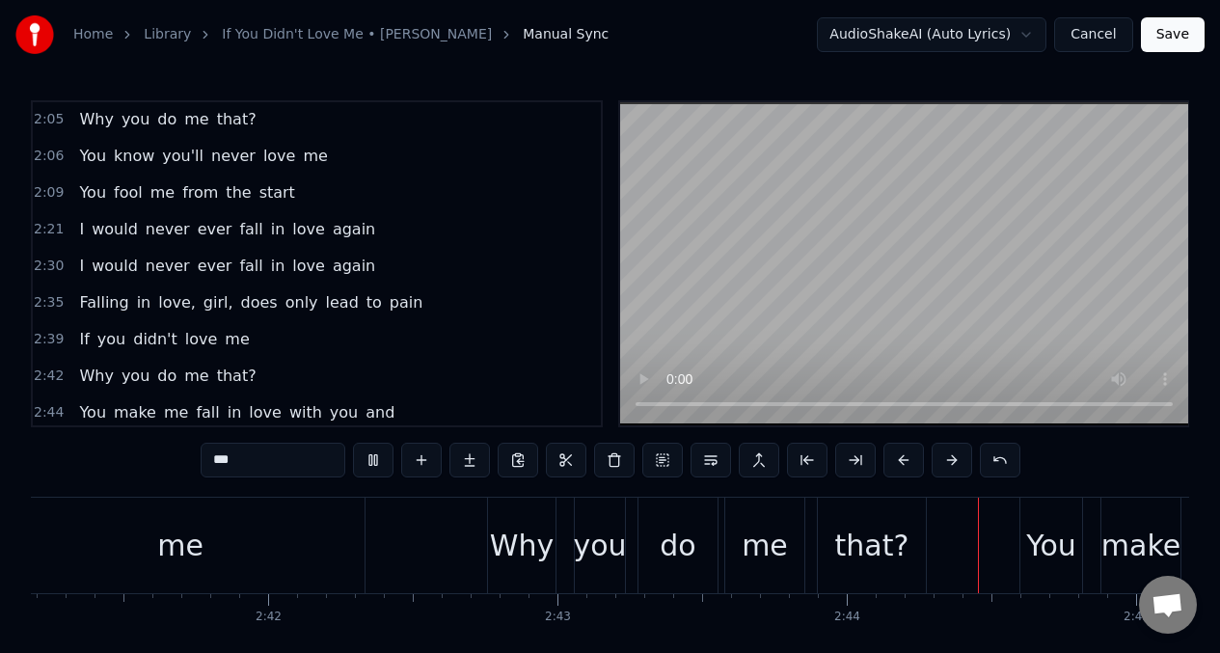
click at [187, 378] on span "me" at bounding box center [196, 376] width 28 height 22
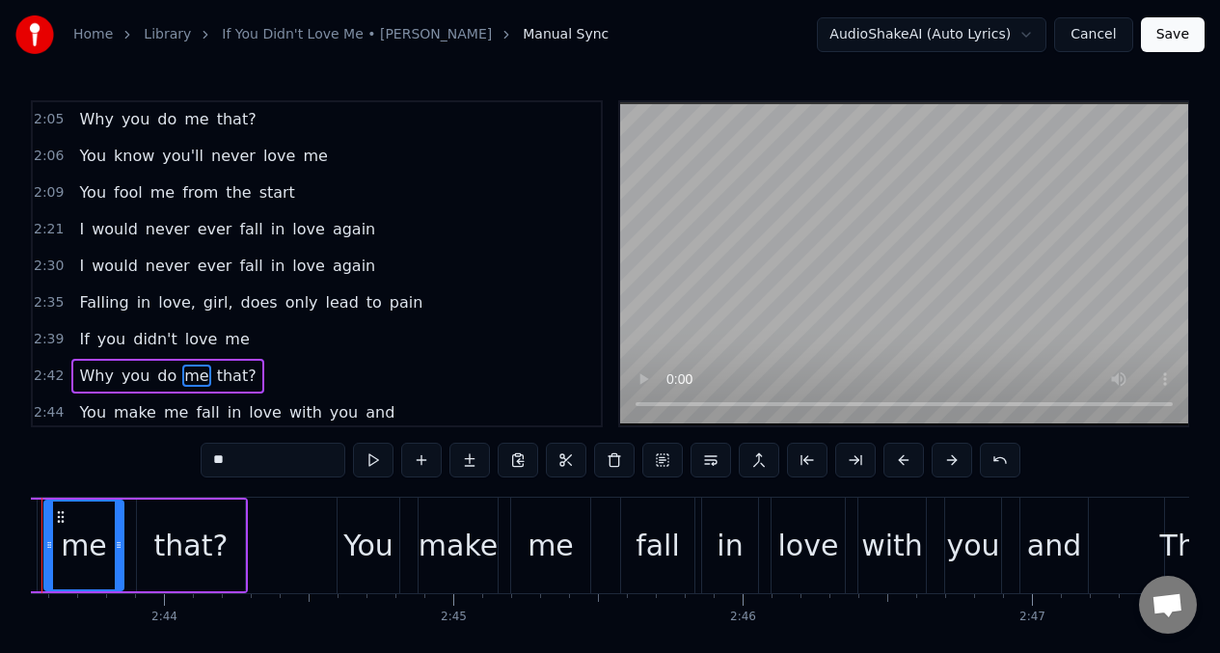
click at [243, 468] on input "**" at bounding box center [273, 460] width 145 height 35
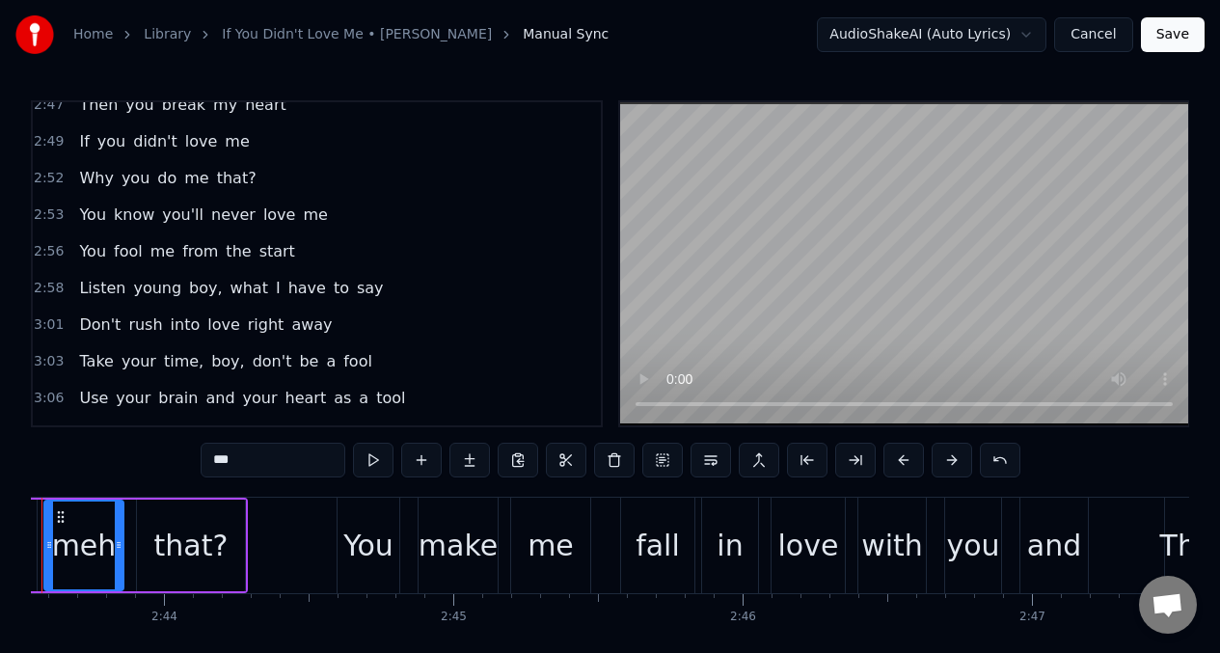
click at [131, 150] on span "didn't" at bounding box center [155, 141] width 48 height 22
type input "******"
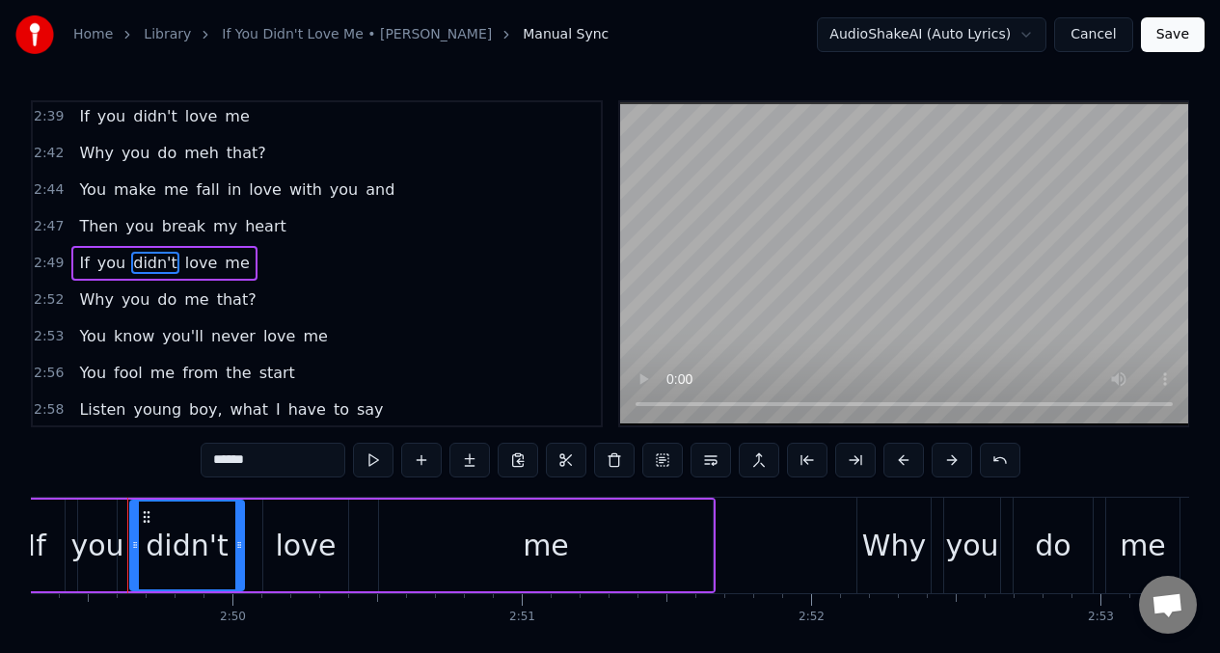
click at [91, 165] on div "Why you do meh that?" at bounding box center [172, 153] width 202 height 35
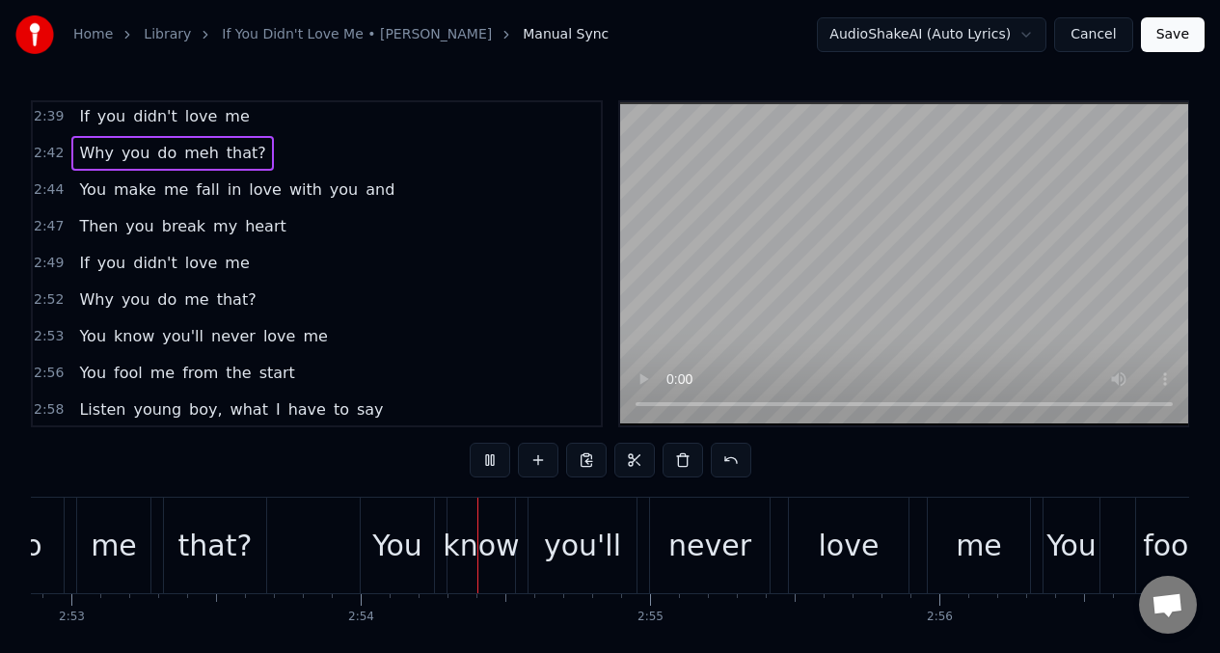
scroll to position [0, 50121]
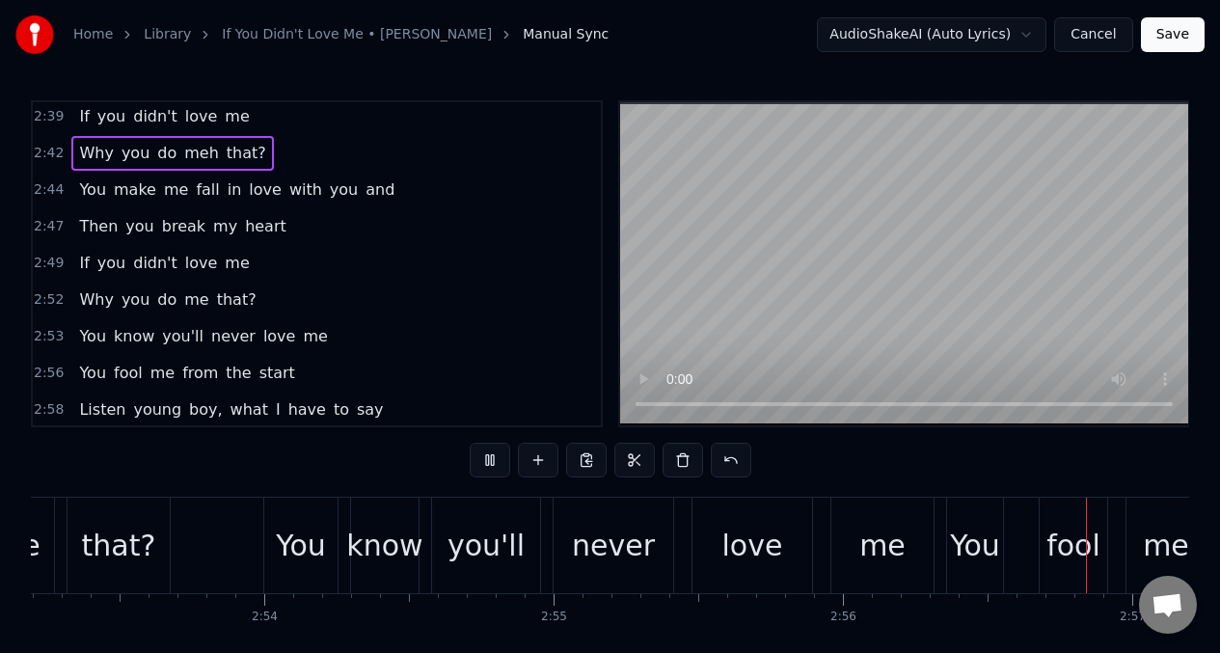
click at [182, 299] on span "me" at bounding box center [196, 299] width 28 height 22
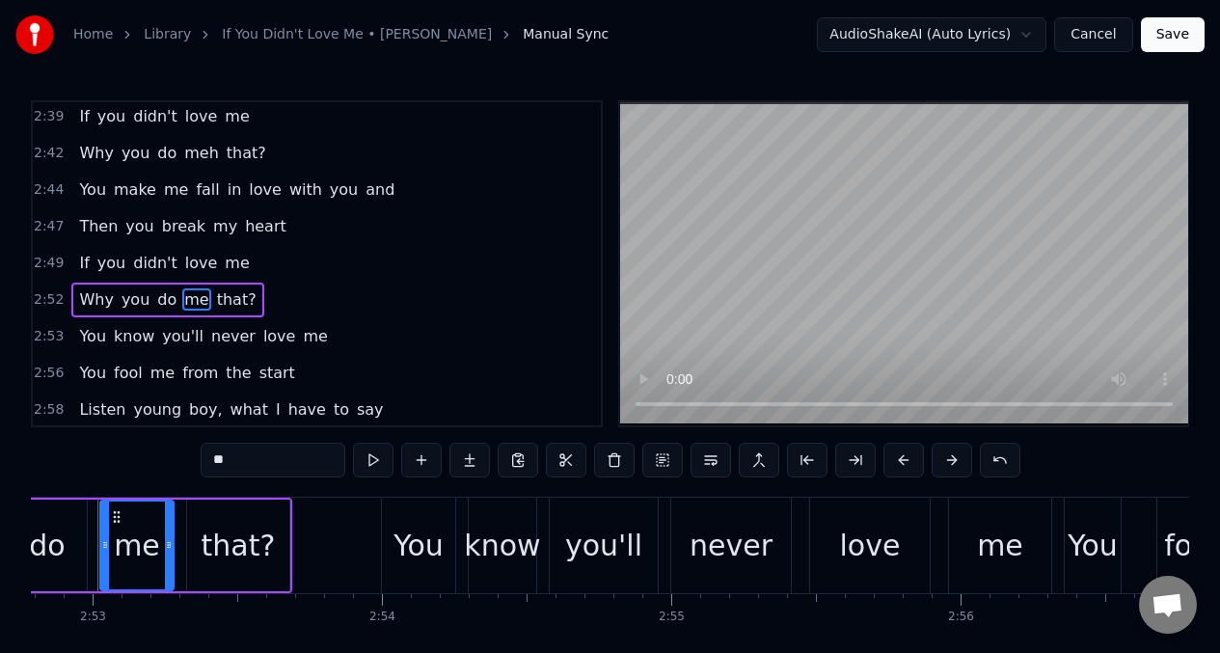
scroll to position [0, 49974]
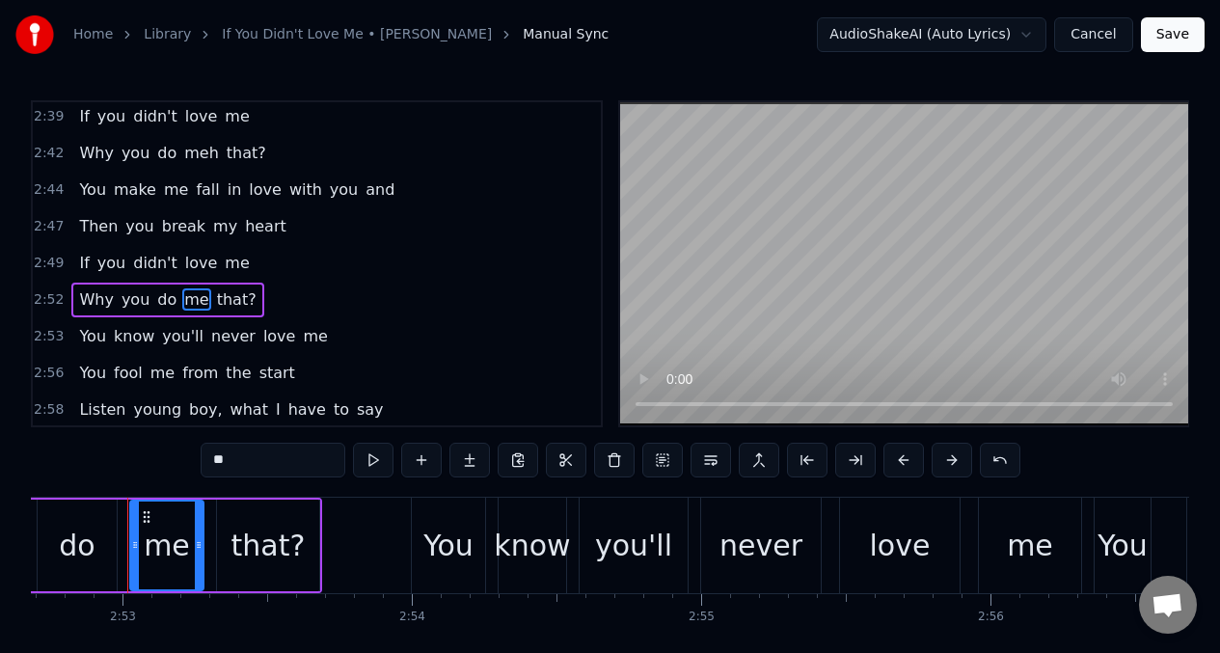
click at [240, 455] on input "**" at bounding box center [273, 460] width 145 height 35
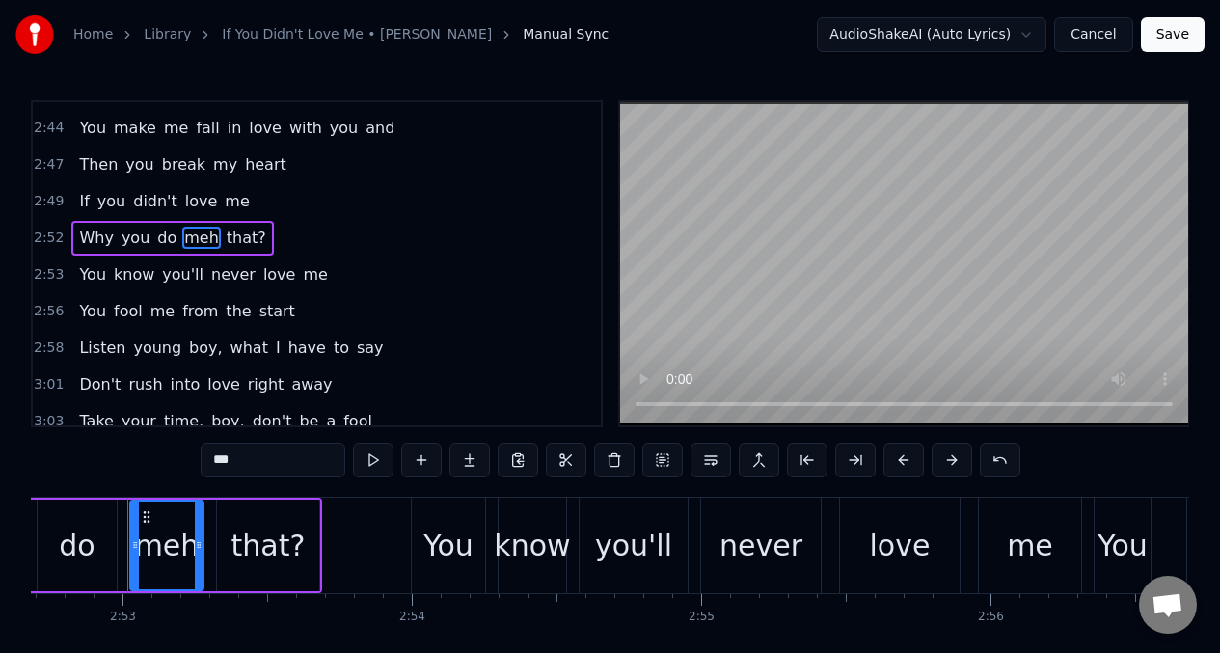
scroll to position [1679, 0]
click at [100, 239] on span "Why" at bounding box center [96, 237] width 38 height 22
type input "***"
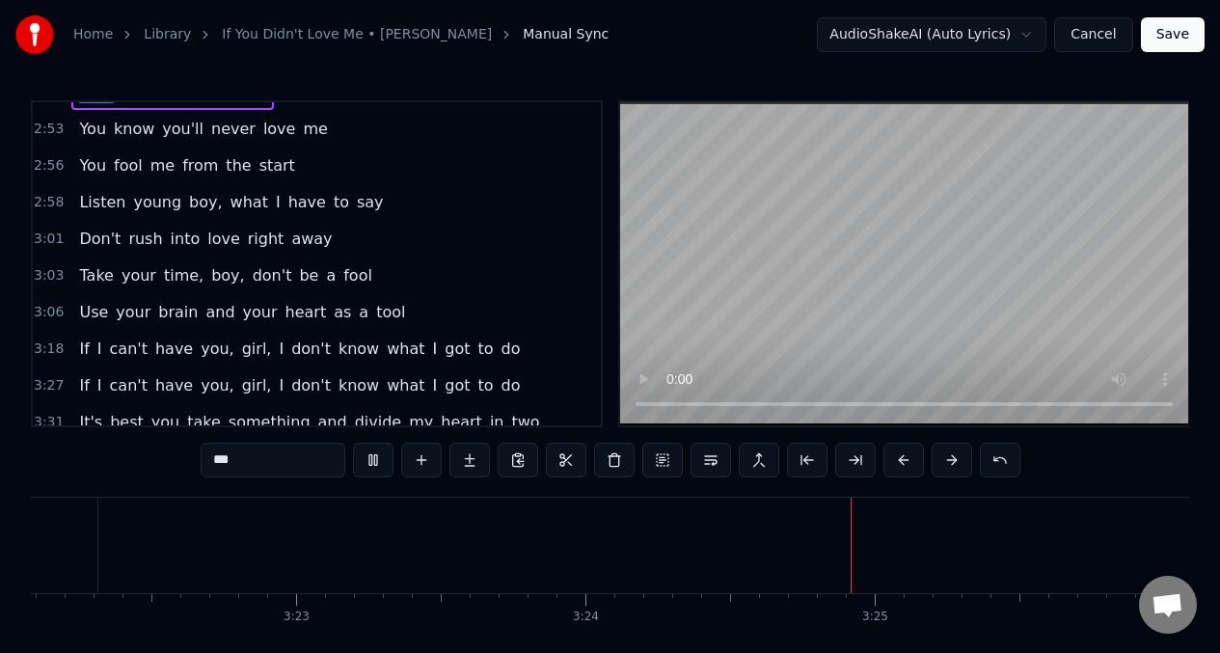
scroll to position [0, 58993]
click at [84, 362] on div "If I can't have you, girl, I don't know what I got to do" at bounding box center [299, 349] width 456 height 35
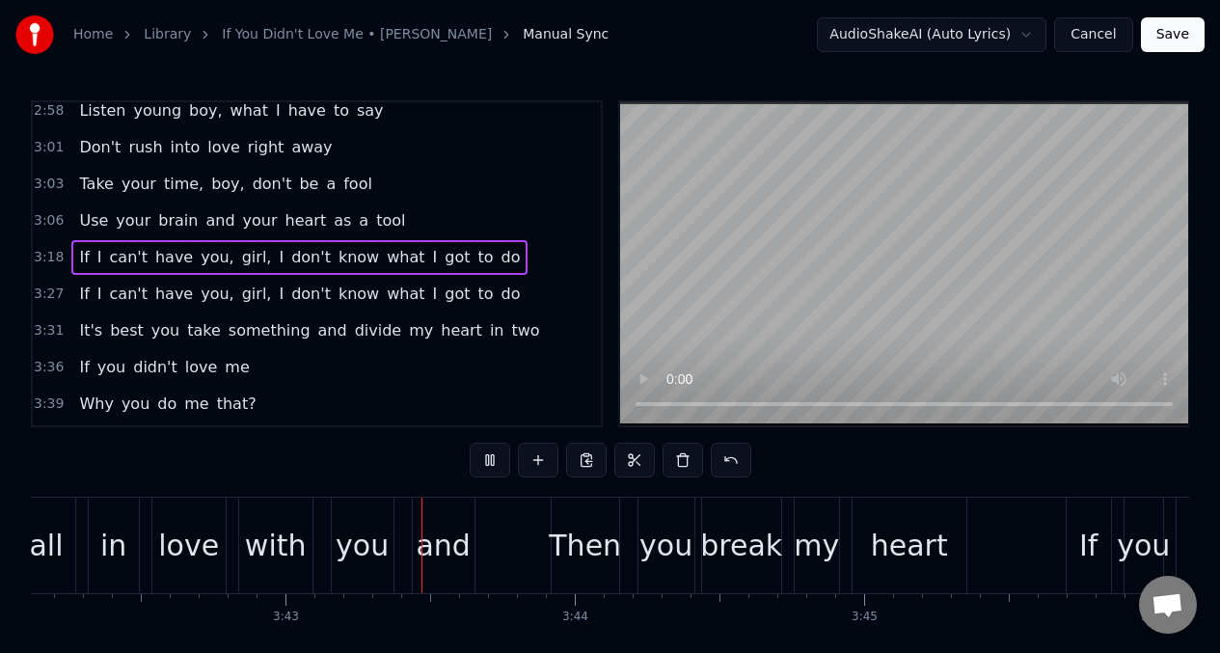
scroll to position [1928, 0]
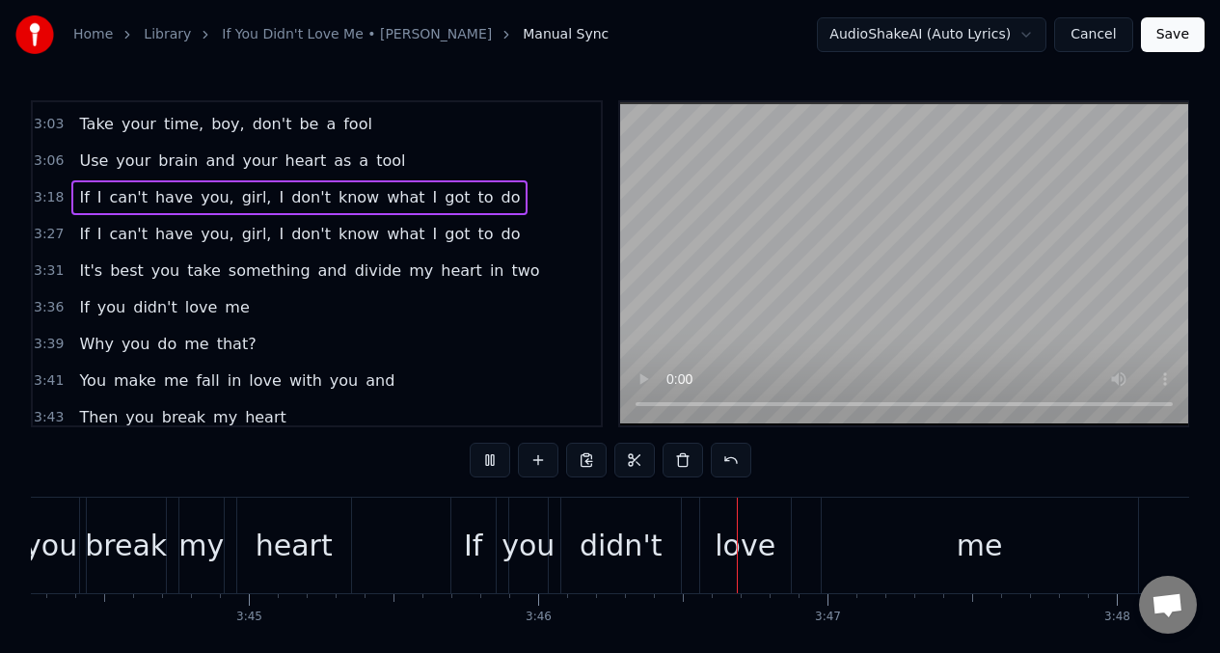
click at [183, 346] on span "me" at bounding box center [196, 344] width 28 height 22
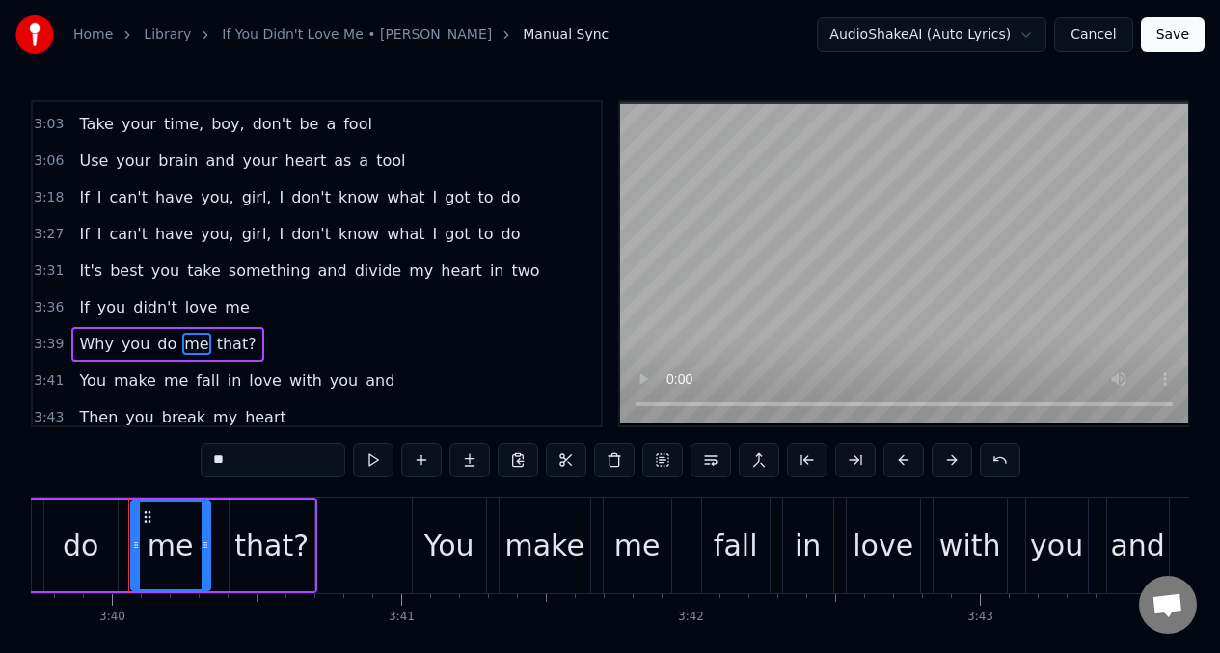
click at [251, 458] on input "**" at bounding box center [273, 460] width 145 height 35
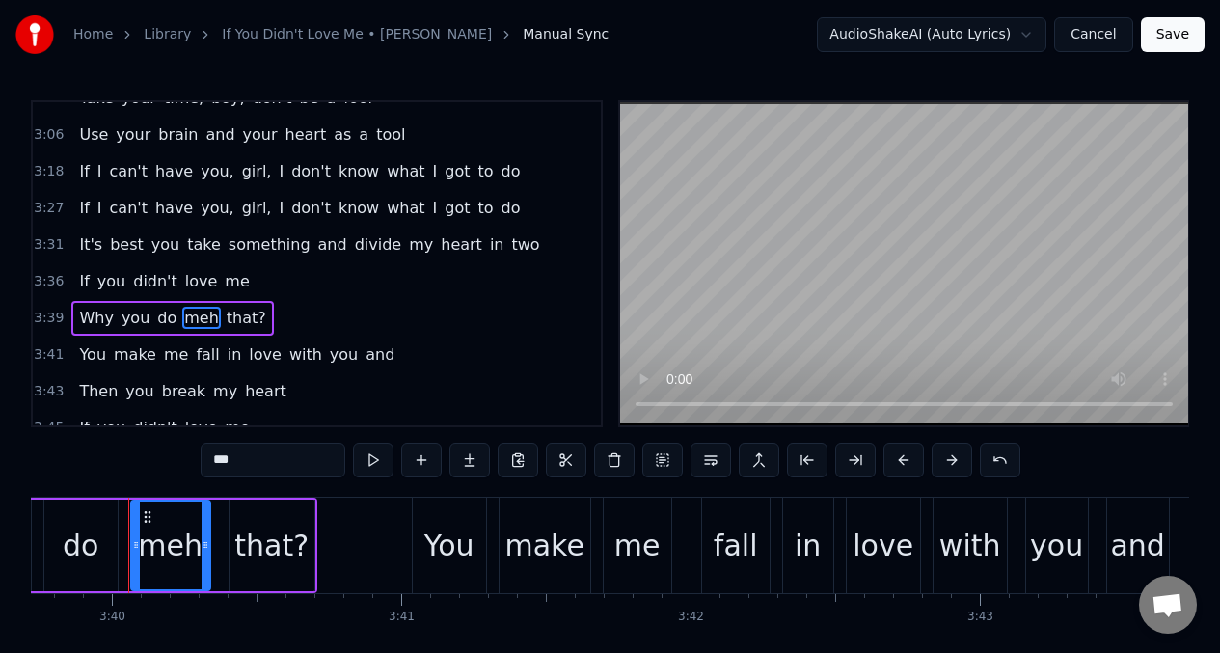
scroll to position [2003, 0]
click at [211, 396] on span "my" at bounding box center [225, 390] width 28 height 22
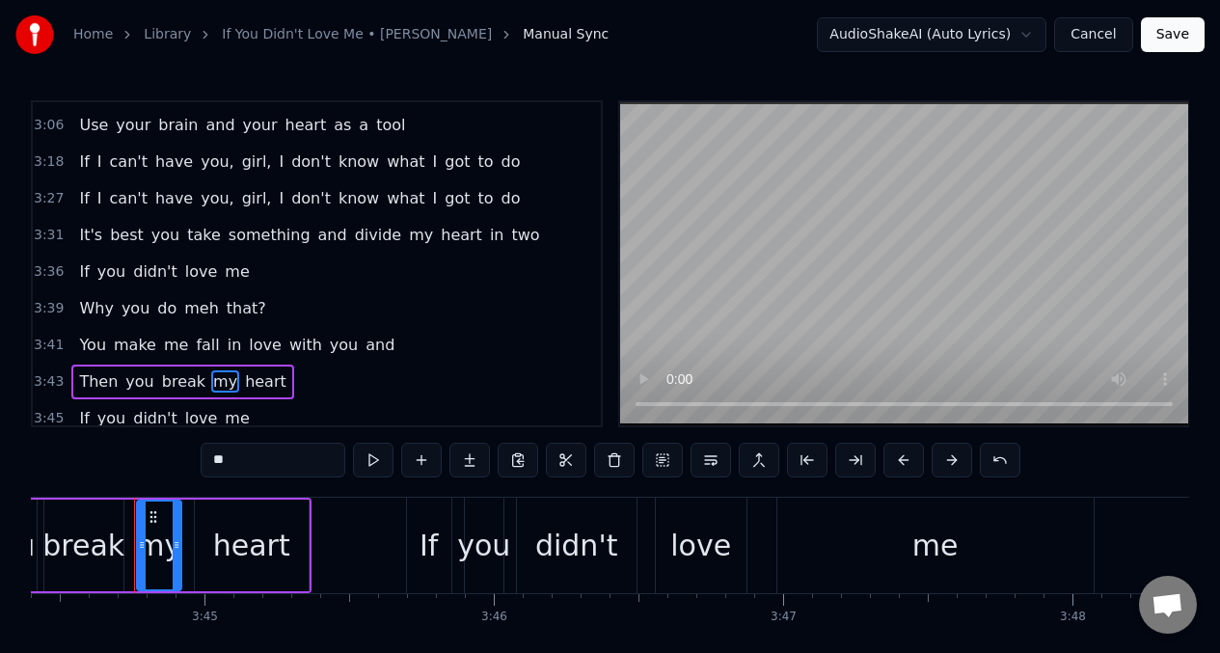
scroll to position [0, 64946]
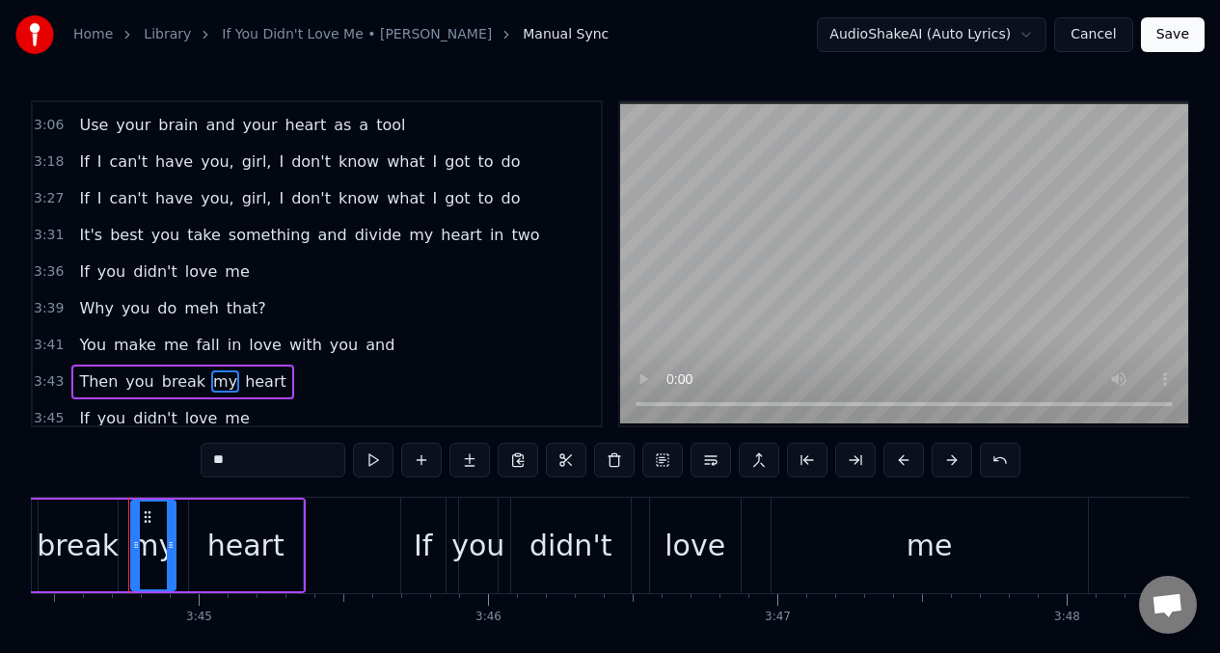
click at [245, 467] on input "**" at bounding box center [273, 460] width 145 height 35
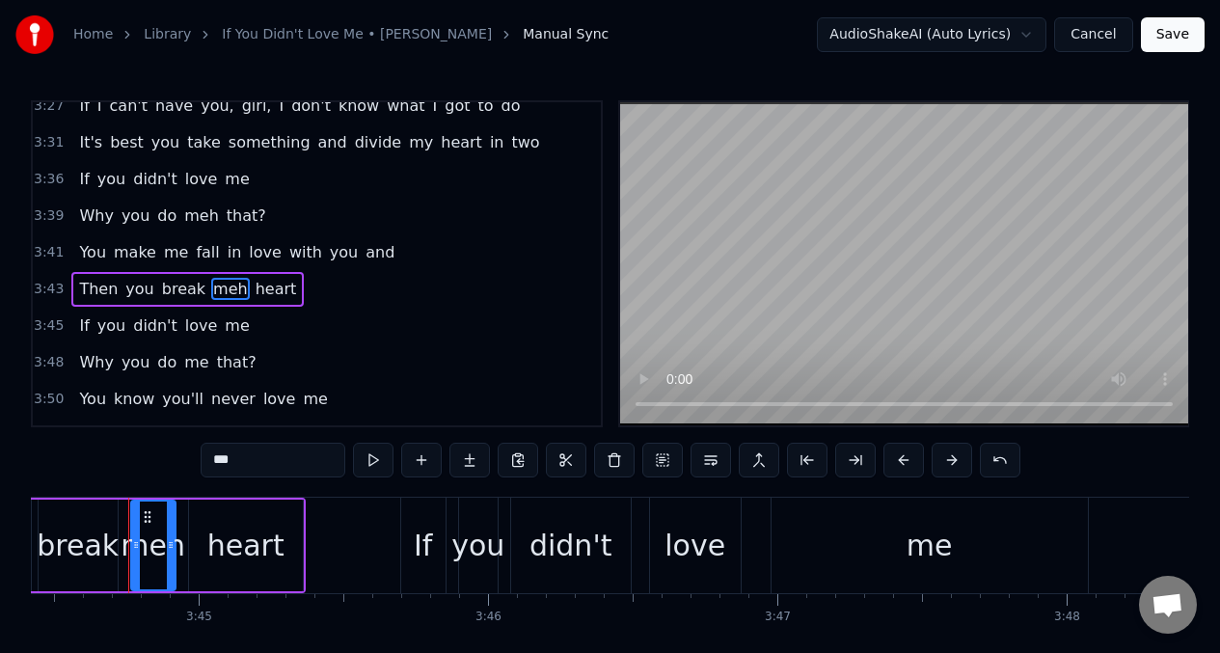
scroll to position [2107, 0]
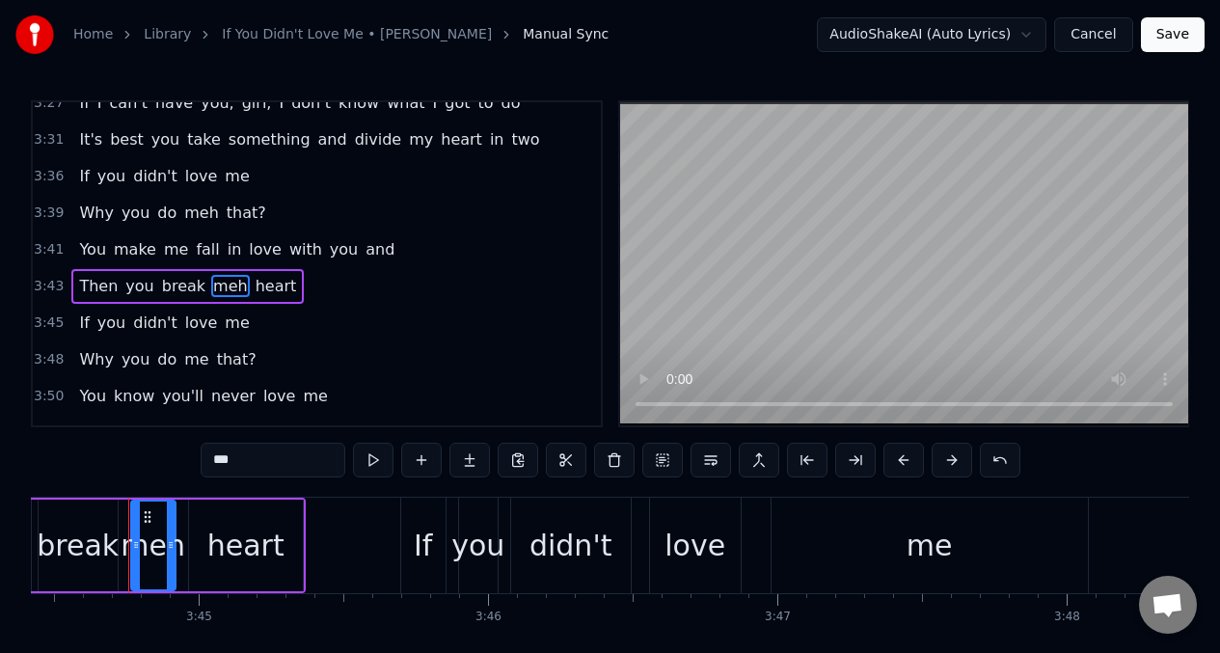
click at [194, 363] on span "me" at bounding box center [196, 359] width 28 height 22
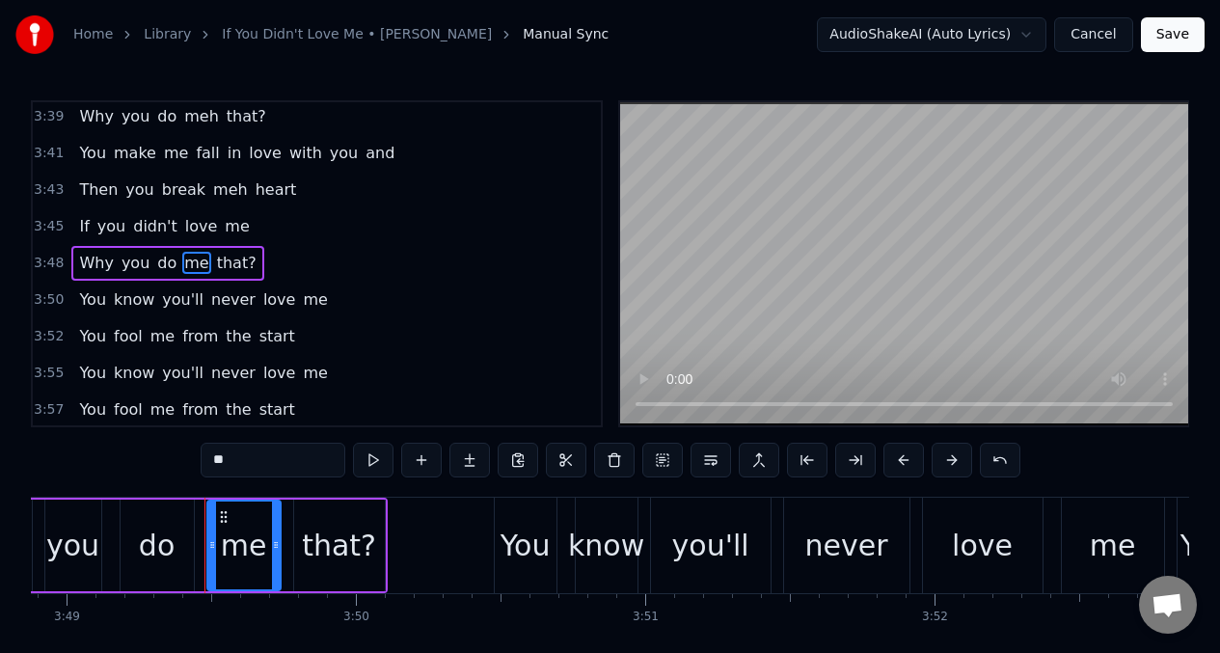
scroll to position [0, 66312]
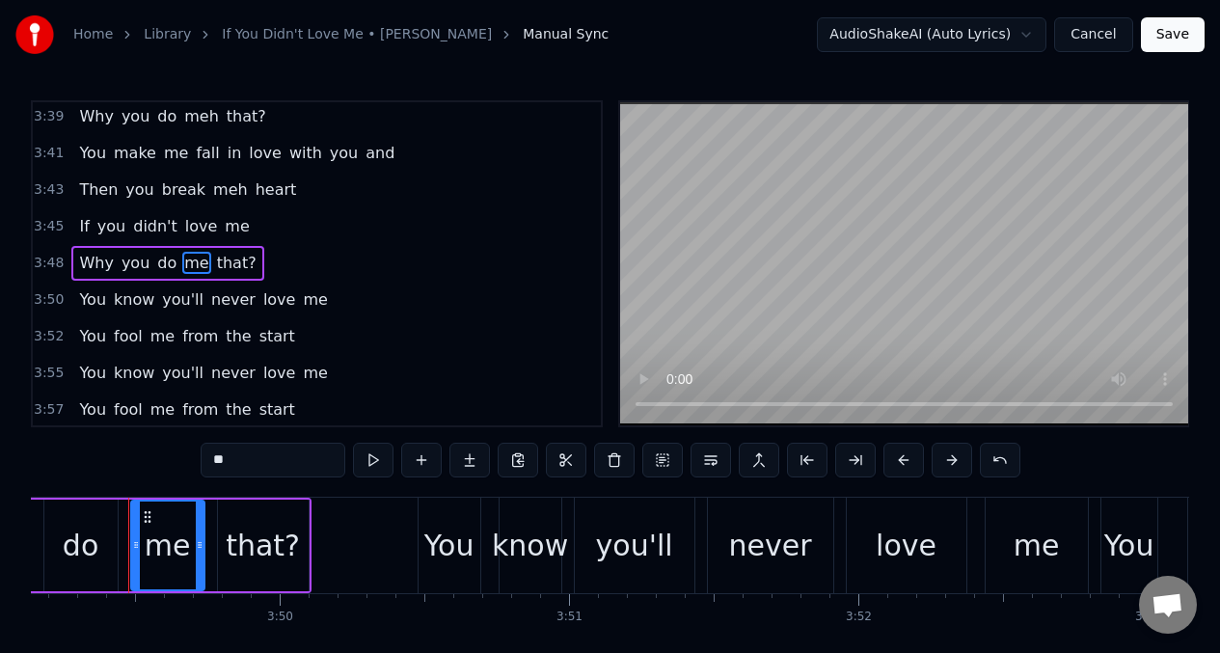
click at [239, 454] on input "**" at bounding box center [273, 460] width 145 height 35
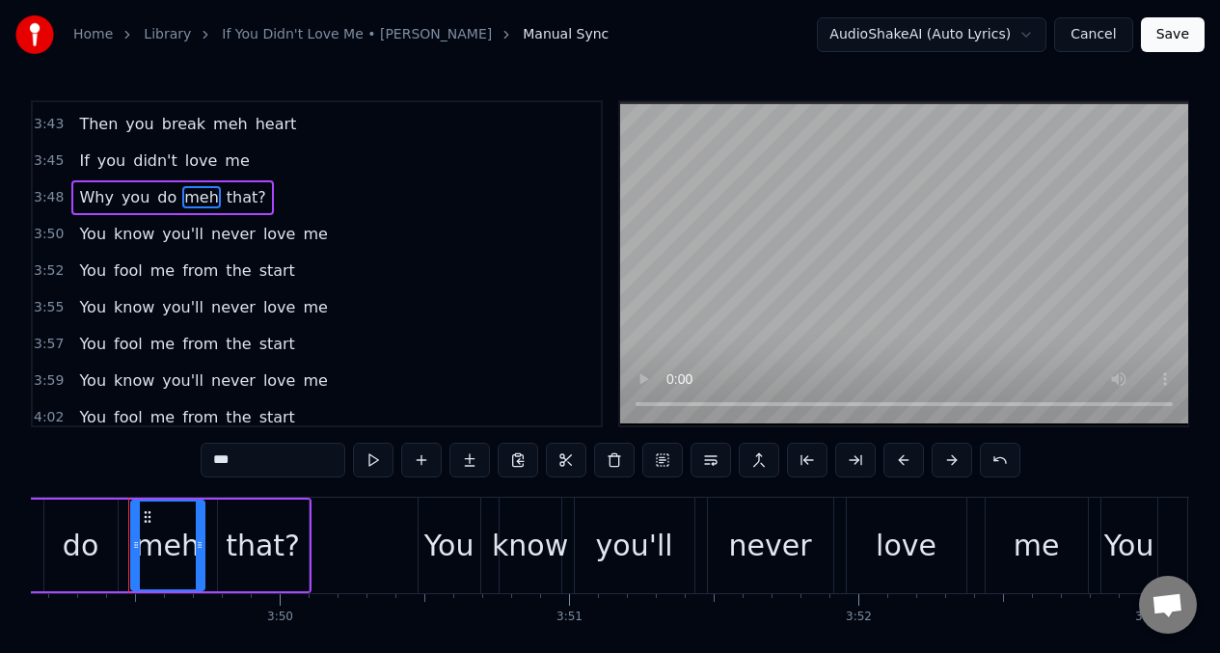
scroll to position [2273, 0]
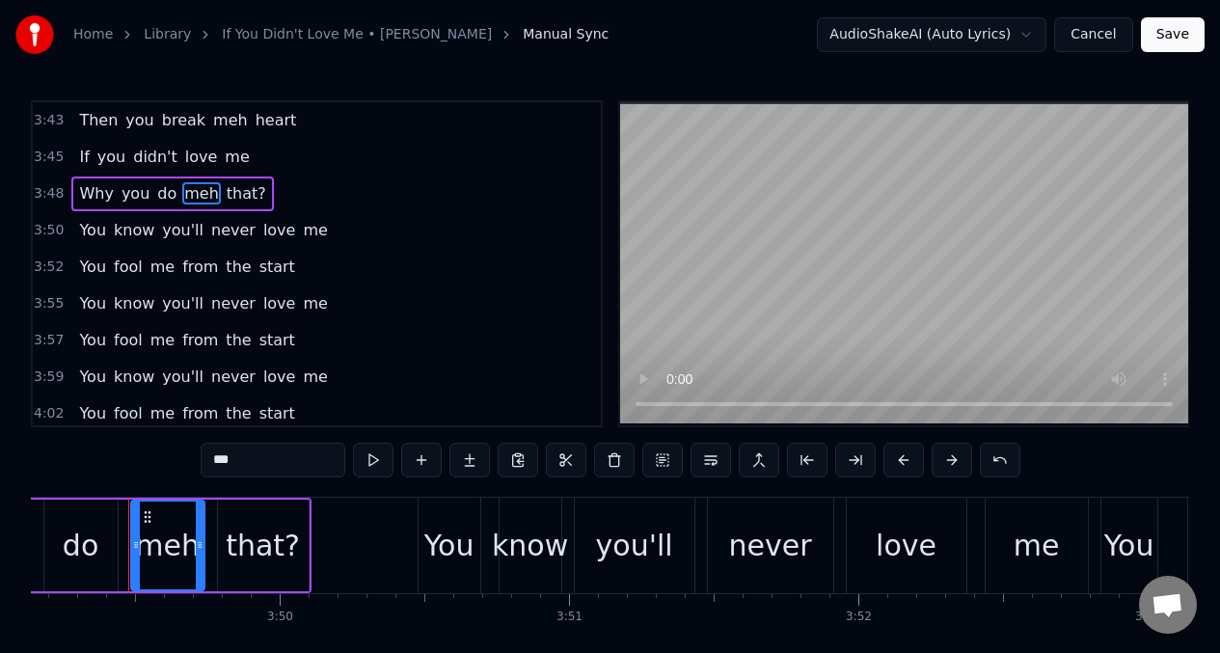
click at [89, 204] on span "Why" at bounding box center [96, 193] width 38 height 22
type input "***"
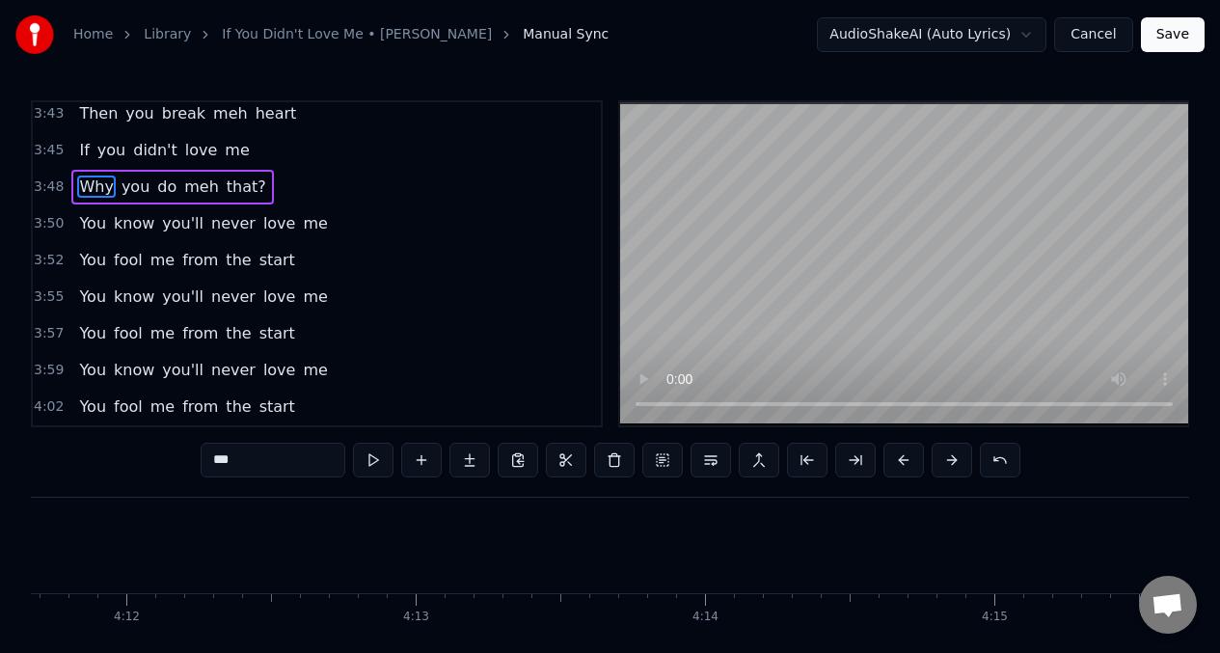
scroll to position [0, 72833]
click at [1178, 31] on button "Save" at bounding box center [1173, 34] width 64 height 35
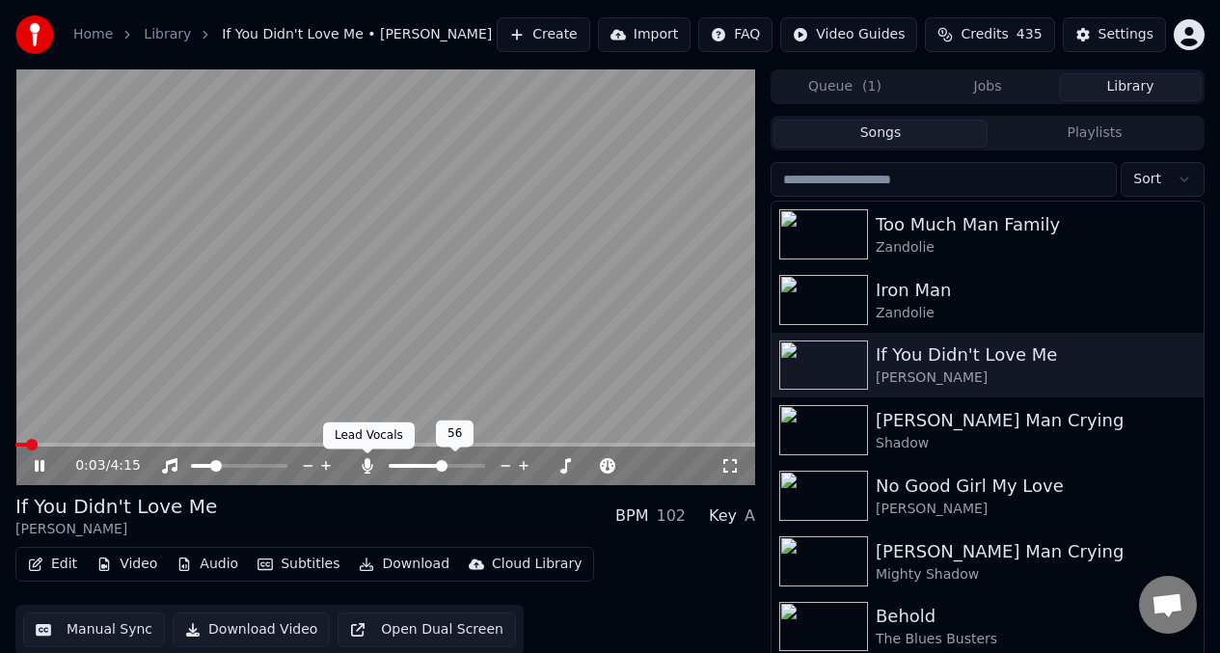
click at [371, 468] on icon at bounding box center [368, 465] width 11 height 15
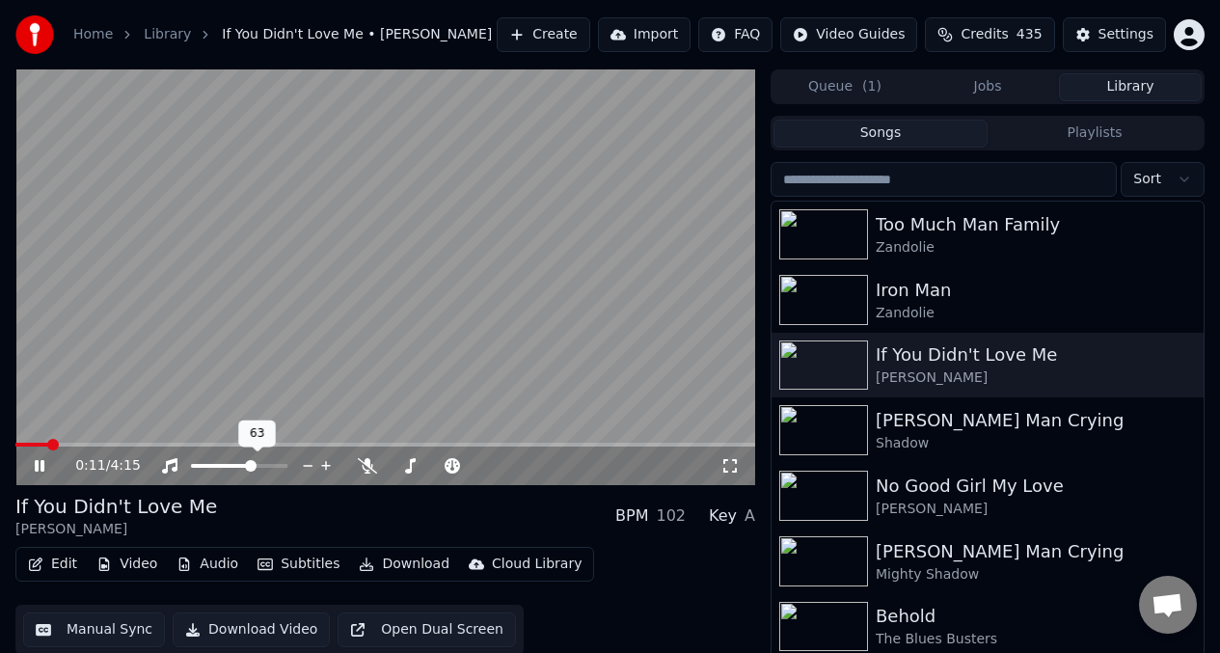
click at [252, 467] on span at bounding box center [251, 466] width 12 height 12
click at [425, 469] on div at bounding box center [454, 465] width 155 height 19
click at [432, 463] on div at bounding box center [454, 465] width 155 height 19
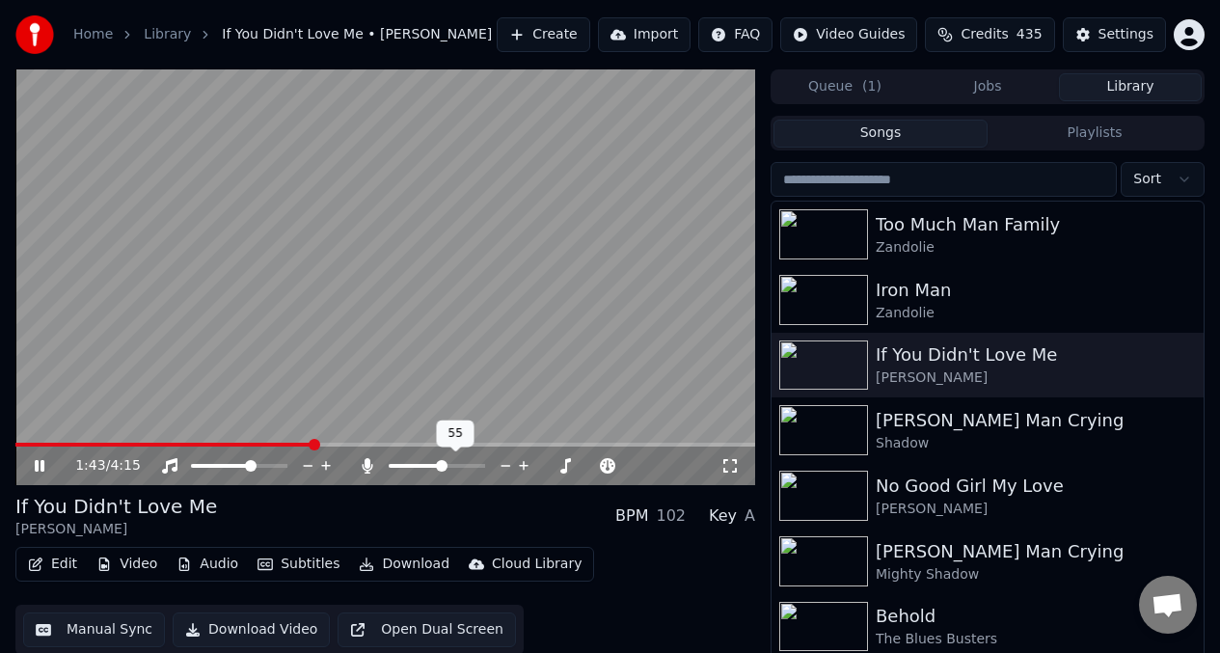
click at [441, 469] on span at bounding box center [442, 466] width 12 height 12
click at [143, 441] on video at bounding box center [385, 277] width 740 height 416
click at [36, 444] on span at bounding box center [169, 445] width 308 height 4
click at [40, 469] on icon at bounding box center [40, 466] width 12 height 14
click at [532, 445] on span at bounding box center [274, 445] width 518 height 4
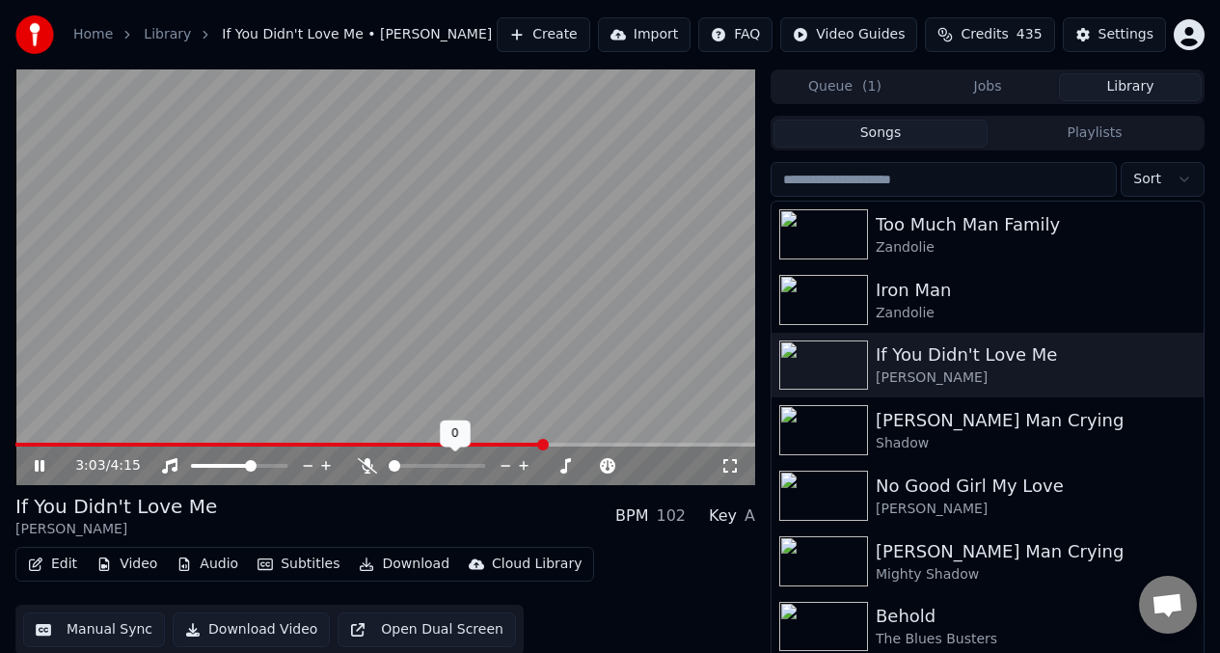
click at [389, 467] on span at bounding box center [389, 466] width 0 height 4
click at [363, 465] on icon at bounding box center [367, 465] width 19 height 15
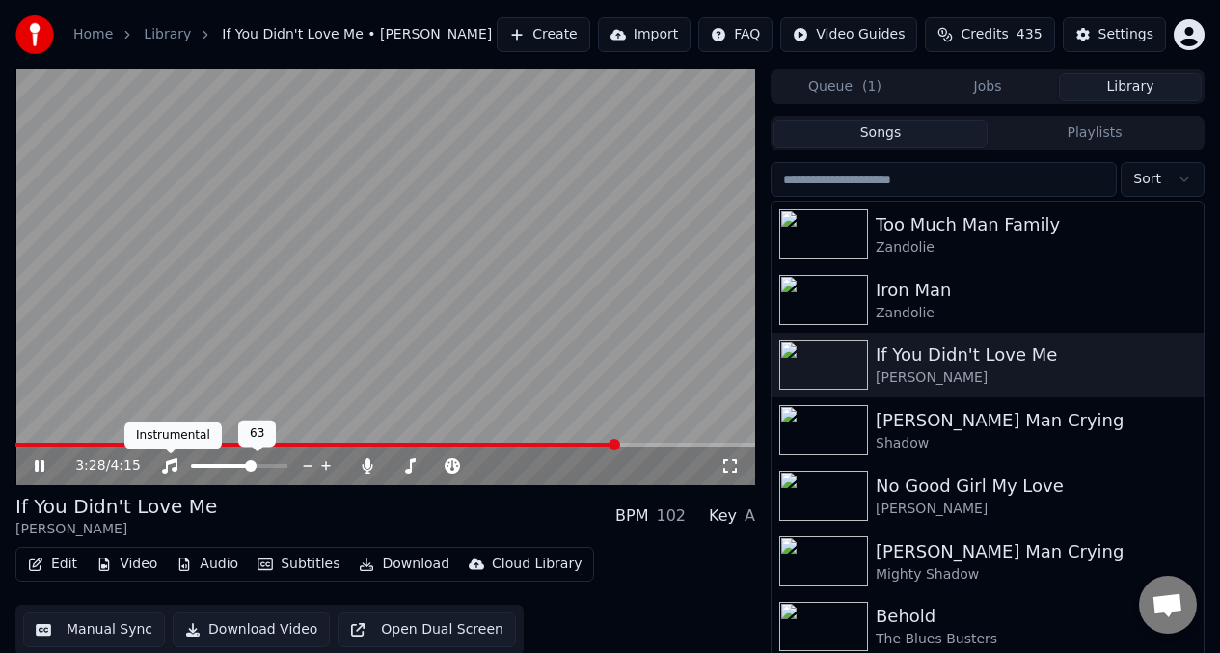
click at [172, 466] on icon at bounding box center [169, 465] width 19 height 15
click at [118, 402] on video at bounding box center [385, 277] width 740 height 416
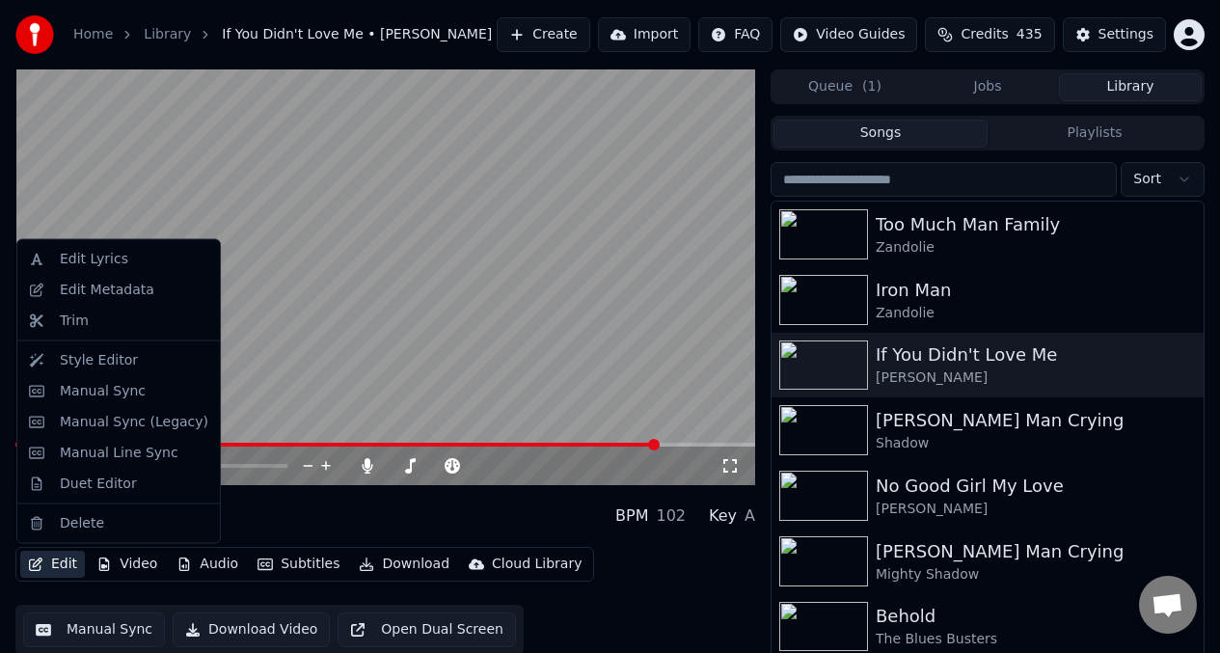
click at [63, 567] on button "Edit" at bounding box center [52, 564] width 65 height 27
click at [105, 393] on div "Manual Sync" at bounding box center [103, 390] width 86 height 19
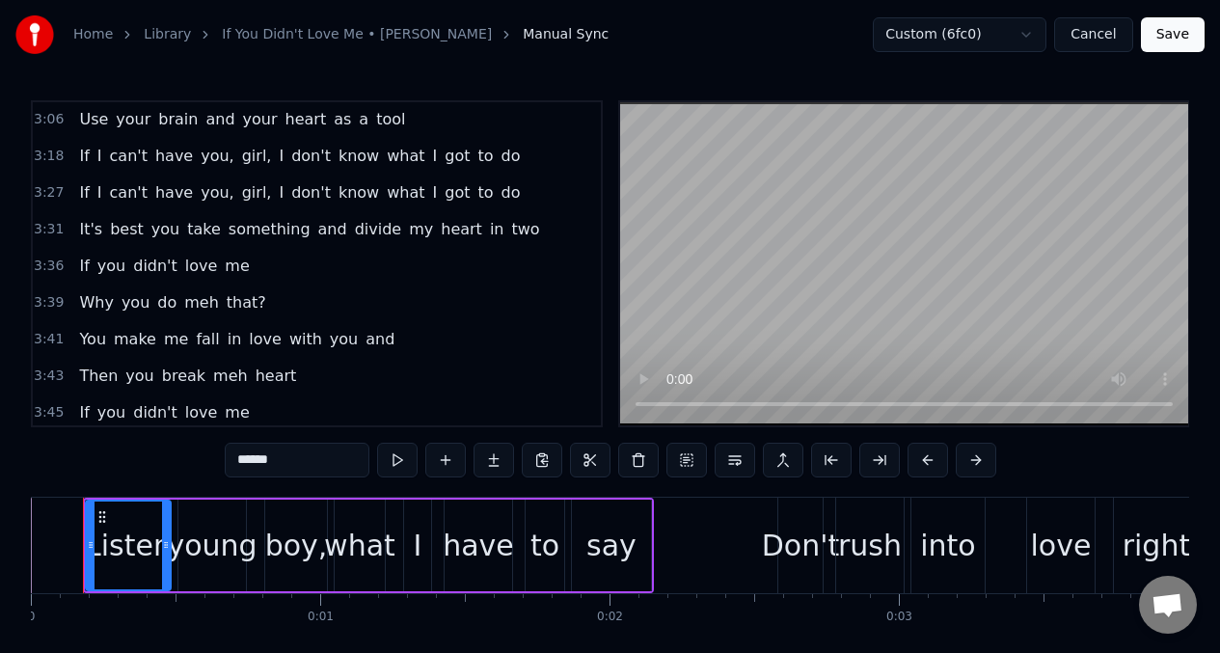
scroll to position [2016, 0]
click at [89, 227] on span "It's" at bounding box center [90, 230] width 27 height 22
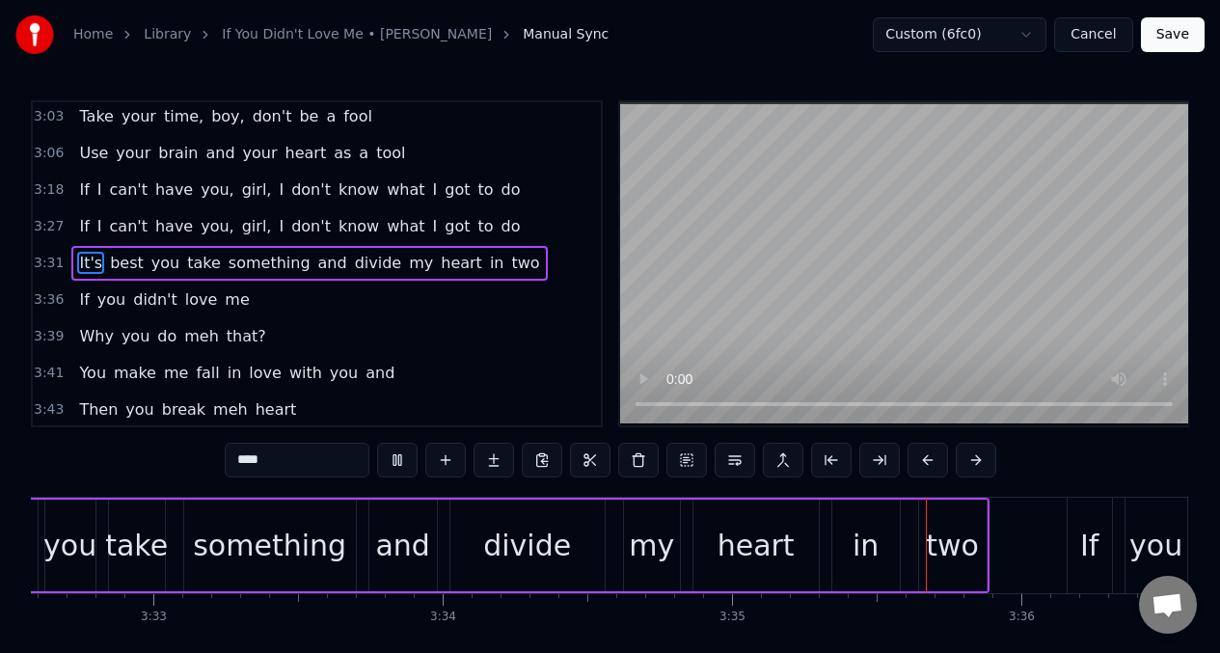
scroll to position [0, 62125]
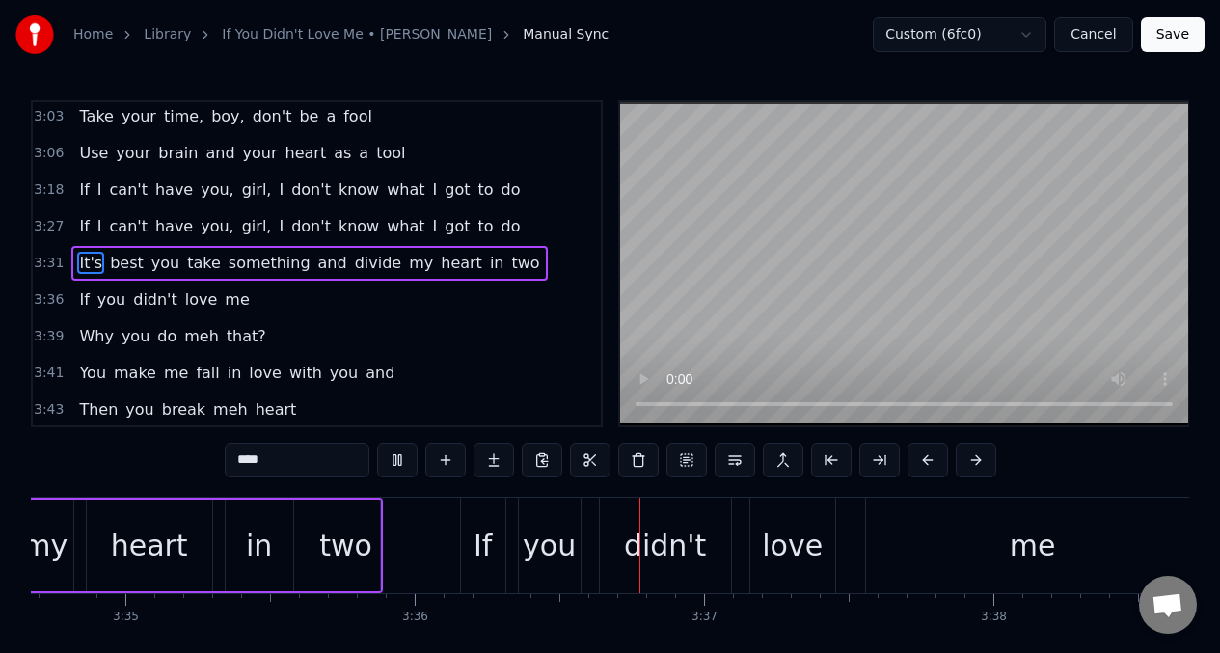
click at [407, 267] on span "my" at bounding box center [421, 263] width 28 height 22
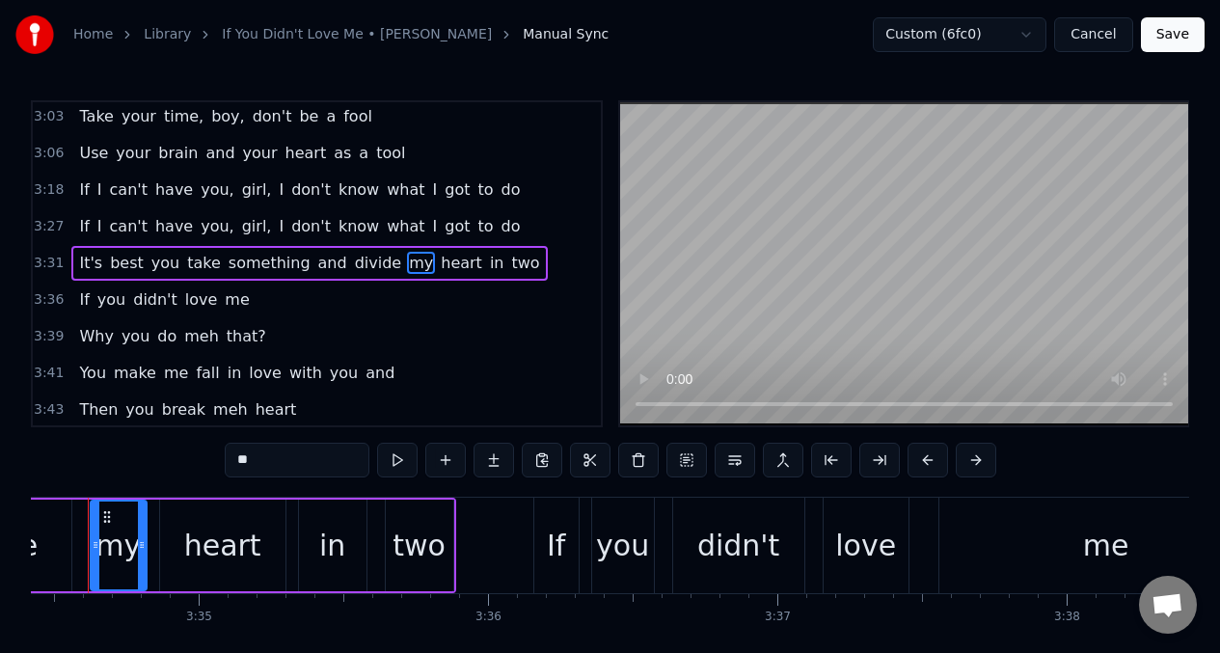
scroll to position [0, 62011]
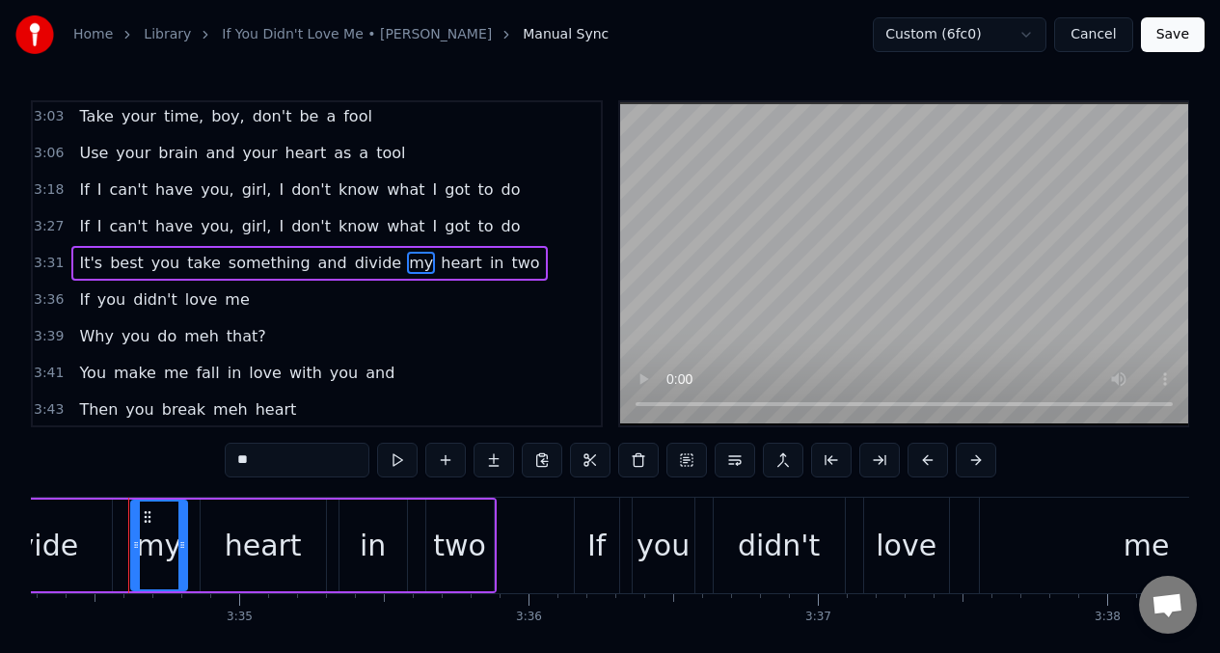
click at [287, 459] on input "**" at bounding box center [297, 460] width 145 height 35
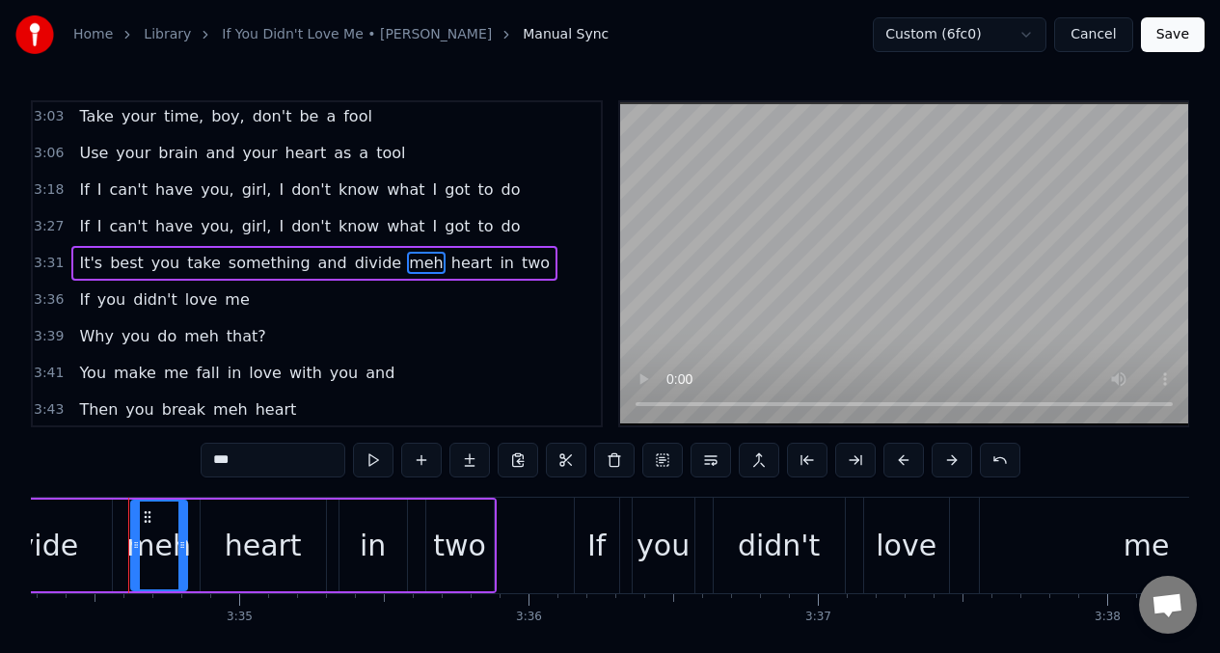
click at [364, 555] on div "in" at bounding box center [373, 545] width 26 height 43
type input "**"
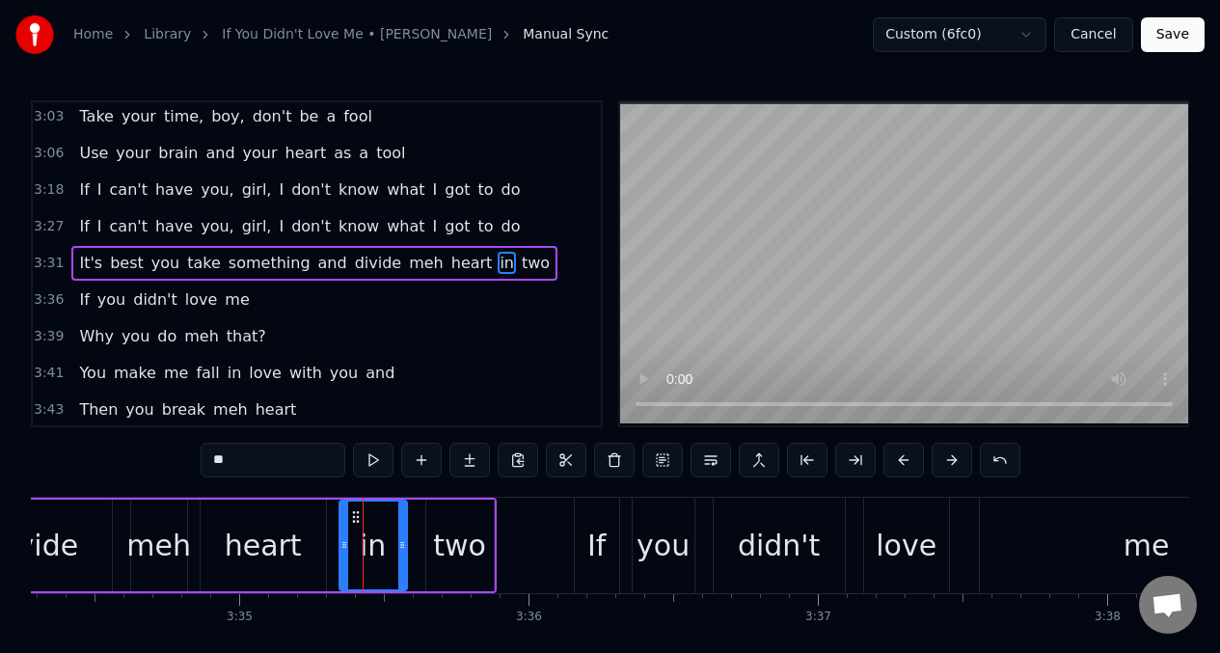
click at [1190, 35] on button "Save" at bounding box center [1173, 34] width 64 height 35
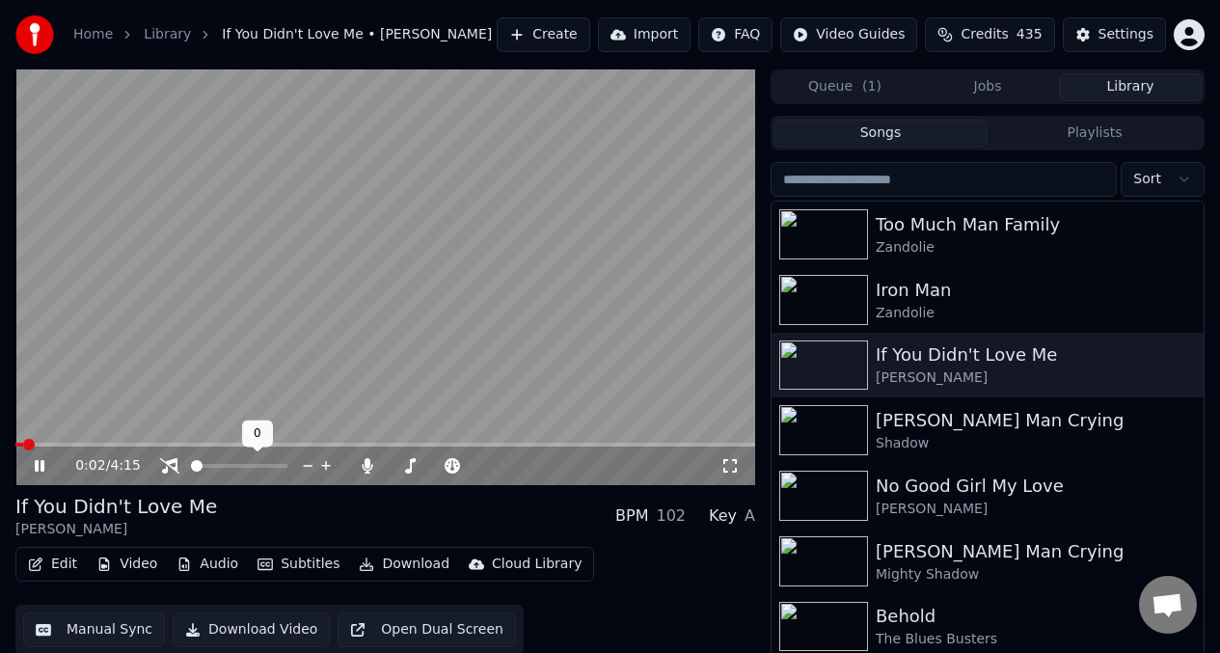
click at [164, 463] on icon at bounding box center [169, 465] width 19 height 15
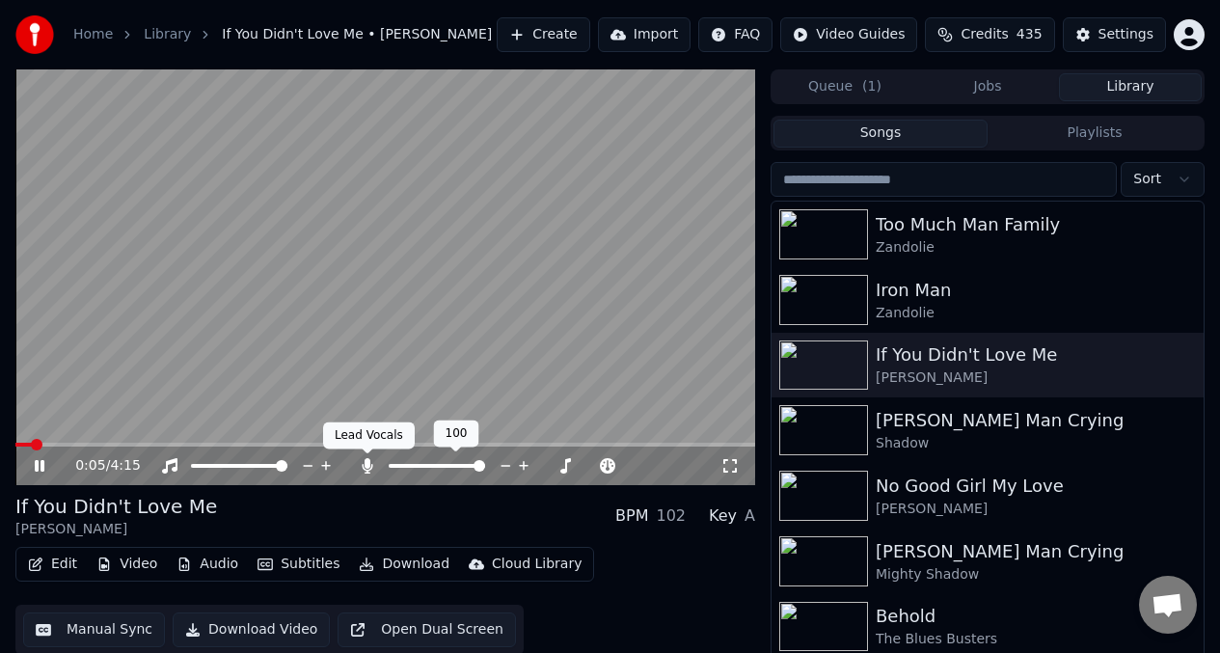
click at [365, 467] on icon at bounding box center [368, 465] width 11 height 15
click at [365, 467] on icon at bounding box center [367, 465] width 19 height 15
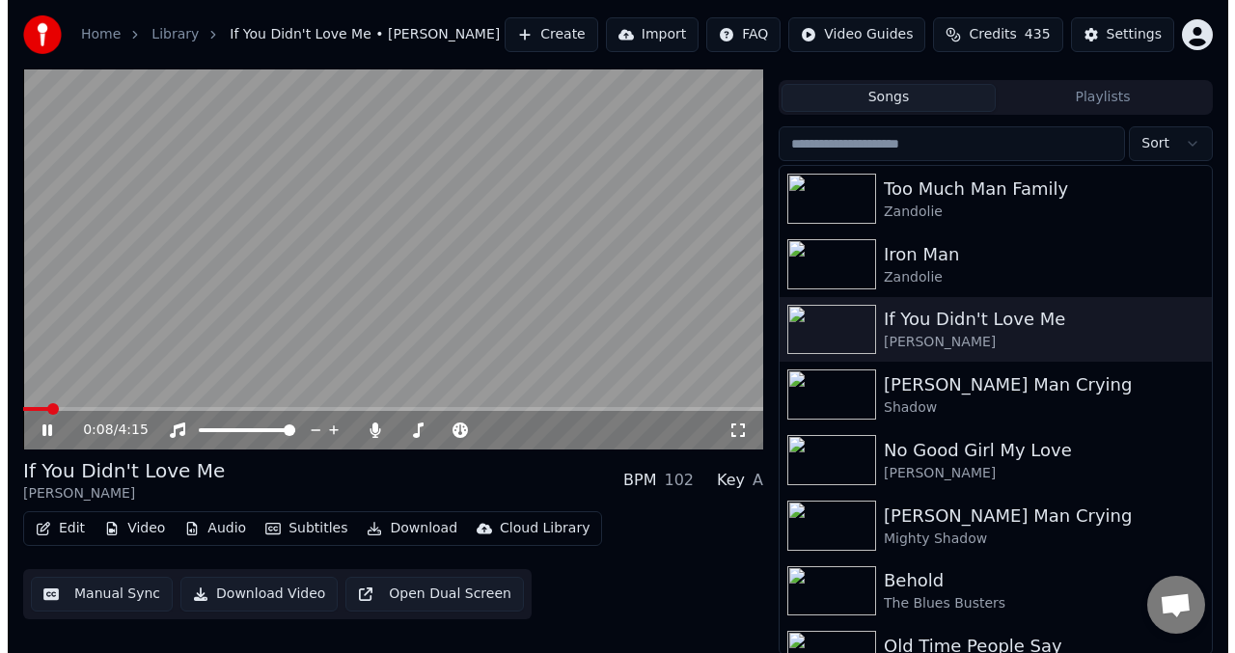
scroll to position [38, 0]
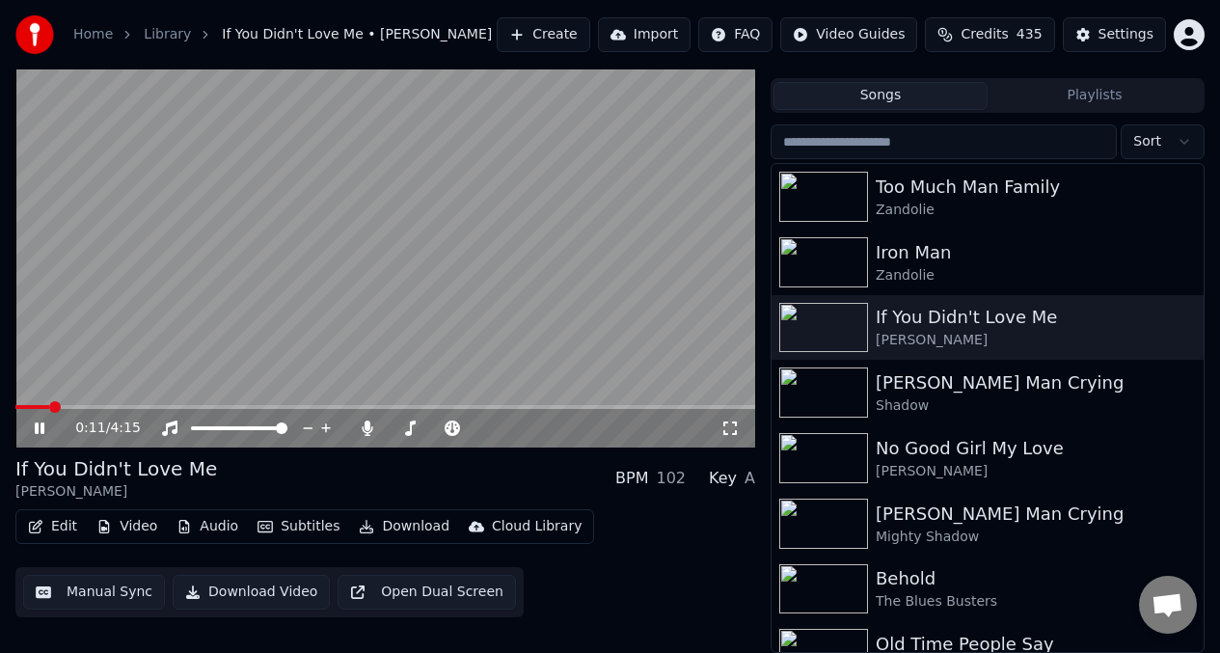
click at [228, 207] on video at bounding box center [385, 240] width 740 height 416
drag, startPoint x: 244, startPoint y: 588, endPoint x: 285, endPoint y: 149, distance: 441.7
click at [285, 149] on div "0:11 / 4:15 If You Didn't Love Me [PERSON_NAME] BPM 102 Key A Edit Video Audio …" at bounding box center [385, 342] width 740 height 621
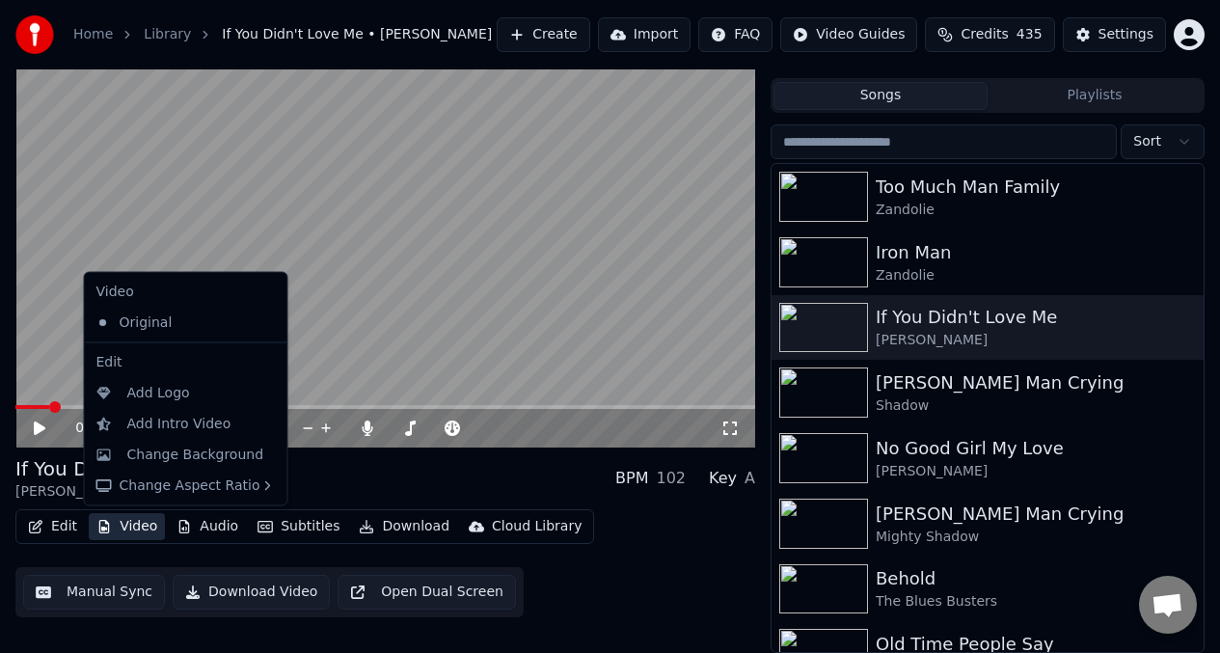
click at [128, 520] on button "Video" at bounding box center [127, 526] width 76 height 27
click at [166, 396] on div "Add Logo" at bounding box center [158, 392] width 63 height 19
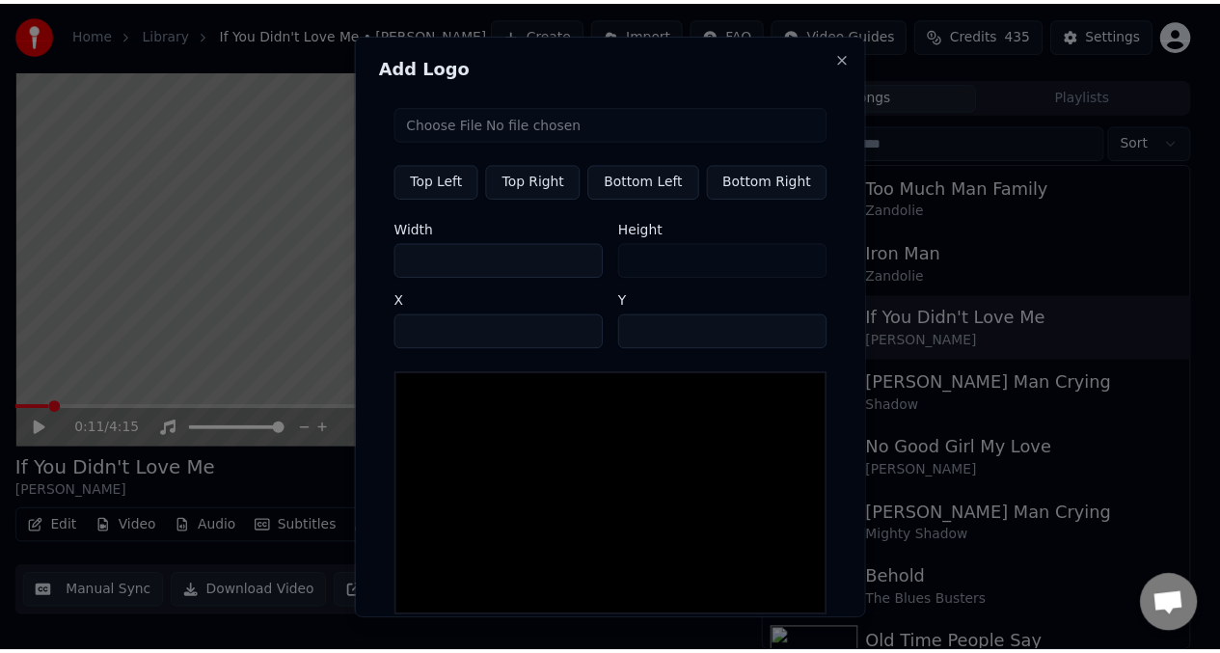
scroll to position [96, 0]
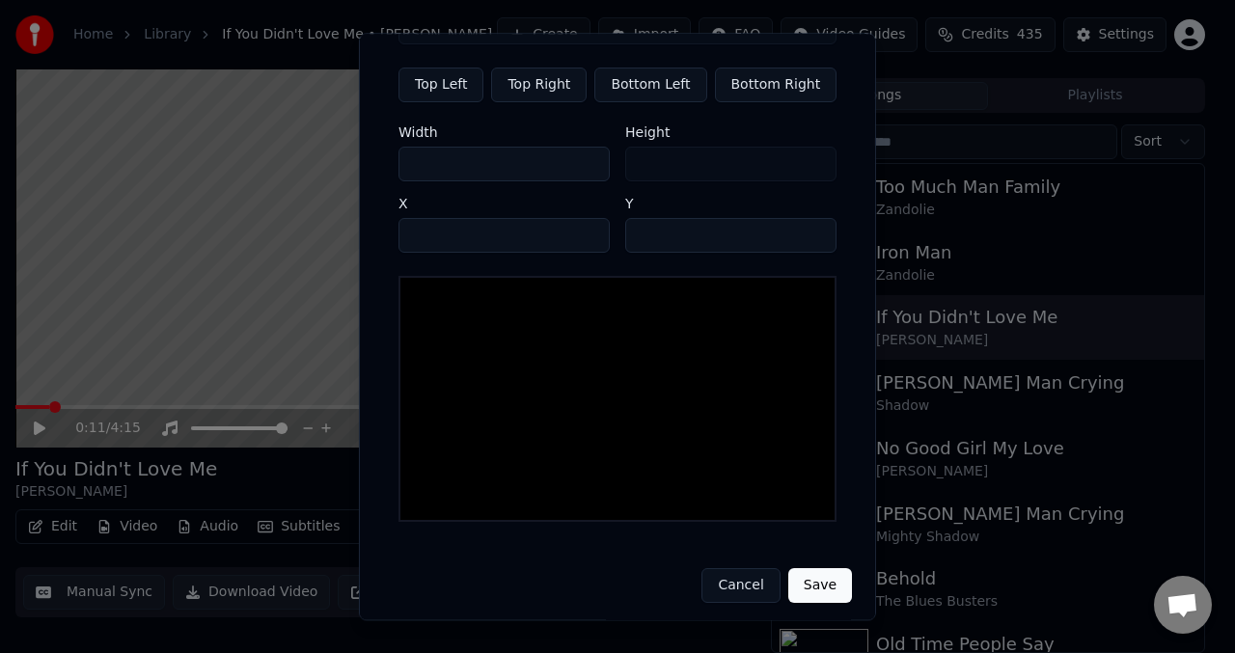
click at [730, 580] on button "Cancel" at bounding box center [740, 585] width 78 height 35
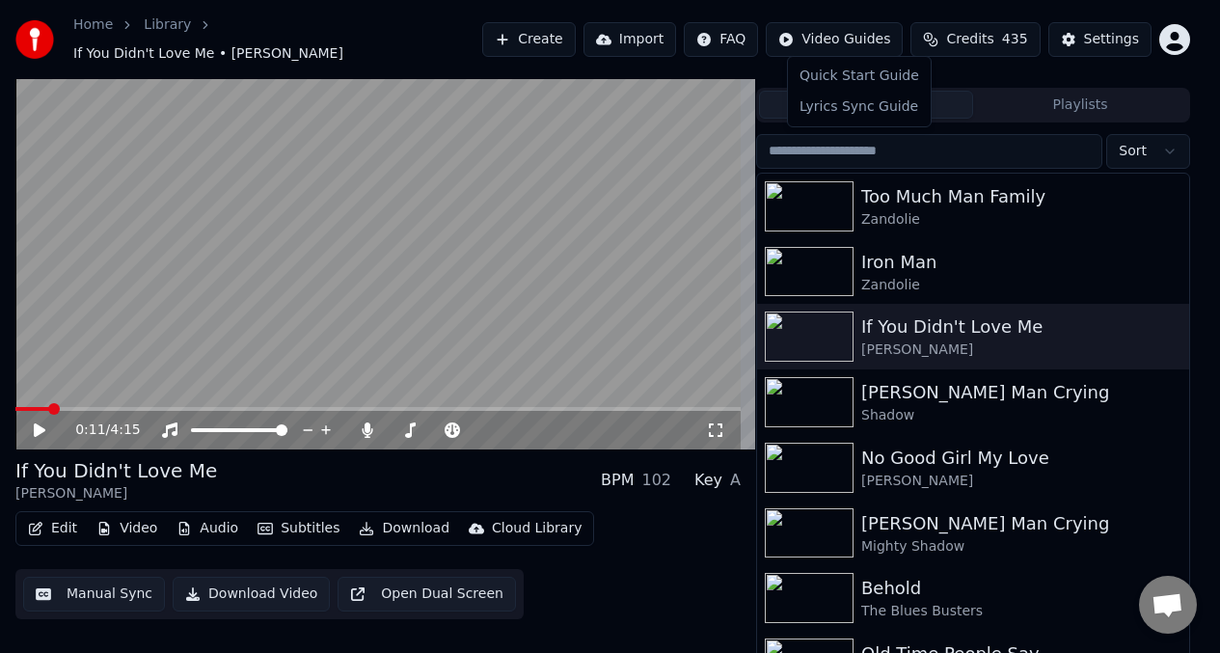
click at [830, 36] on html "Home Library If You Didn't Love Me • [PERSON_NAME] Create Import FAQ Video Guid…" at bounding box center [610, 288] width 1220 height 653
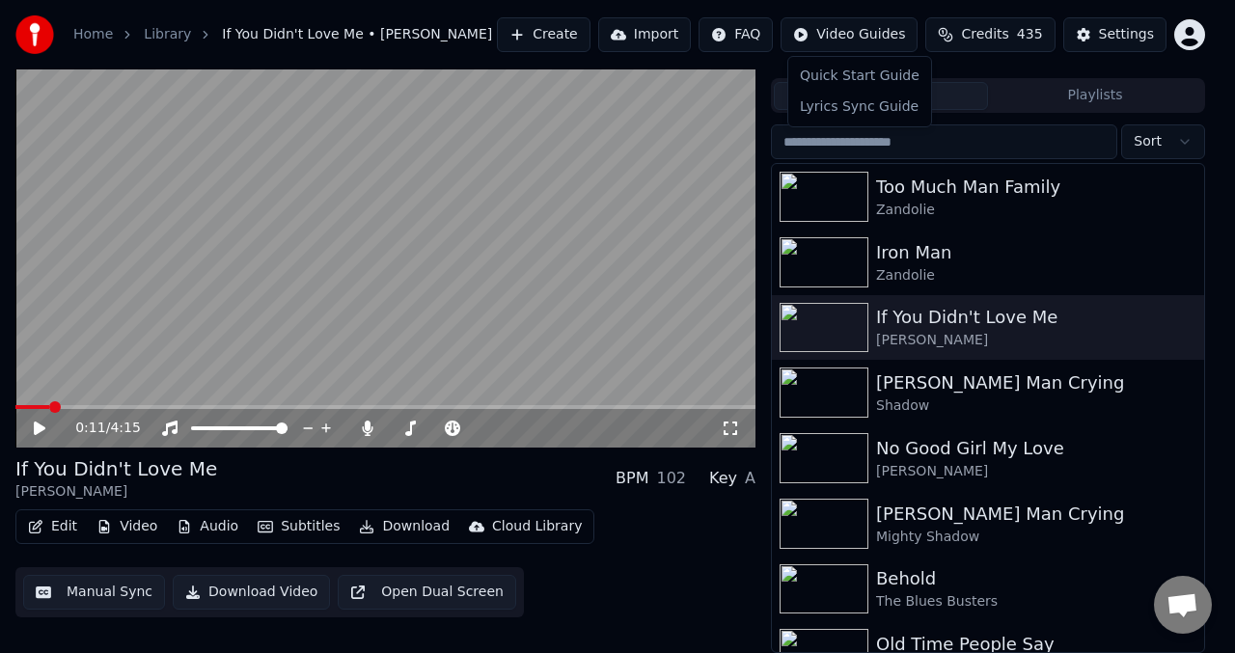
click at [1090, 33] on html "Home Library If You Didn't Love Me • [PERSON_NAME] Create Import FAQ Video Guid…" at bounding box center [617, 288] width 1235 height 653
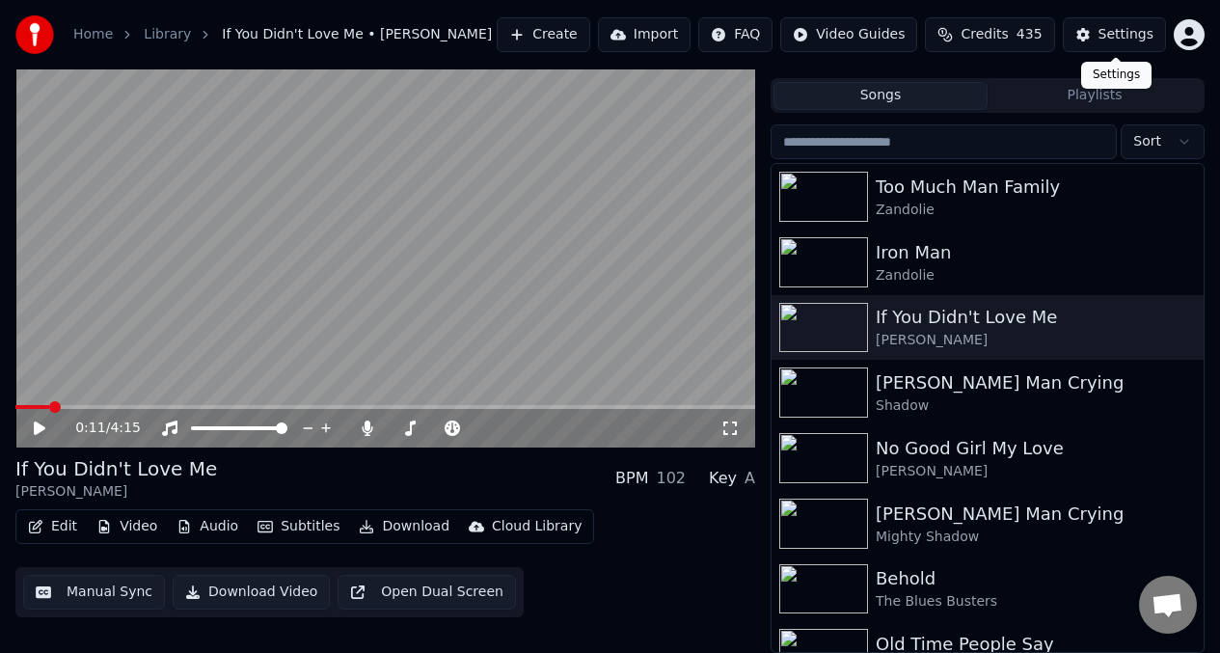
click at [1084, 33] on button "Settings" at bounding box center [1114, 34] width 103 height 35
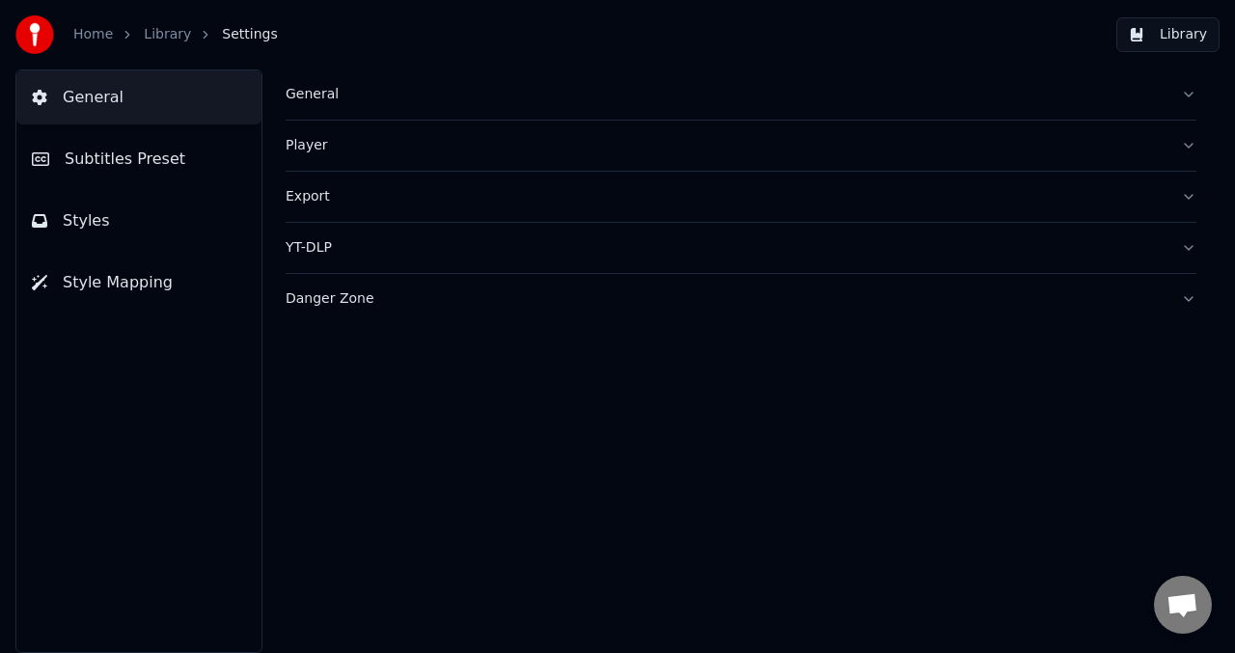
click at [339, 87] on div "General" at bounding box center [726, 94] width 880 height 19
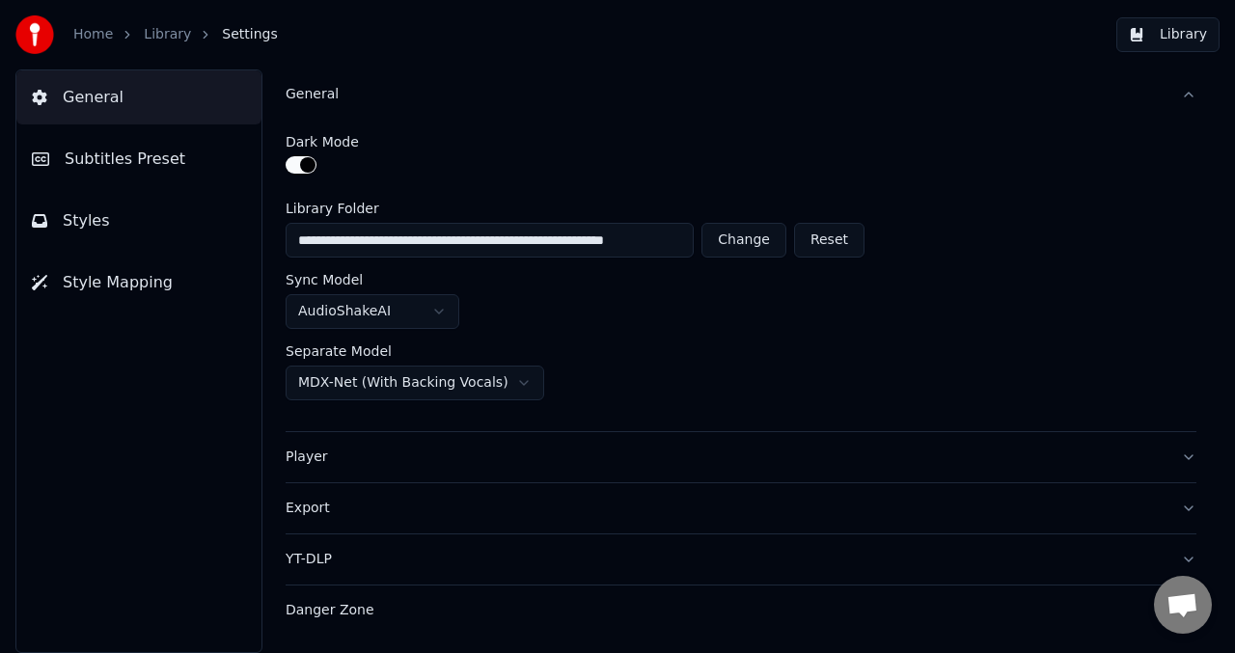
click at [1188, 463] on button "Player" at bounding box center [741, 457] width 911 height 50
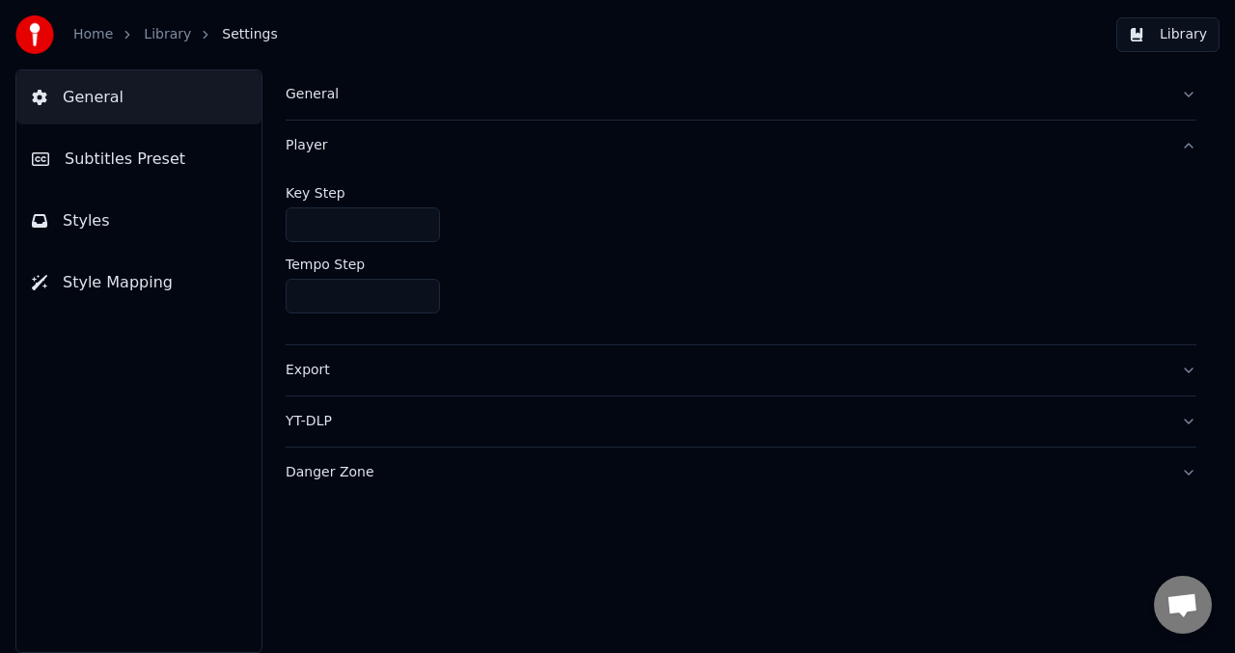
click at [418, 229] on input "***" at bounding box center [363, 224] width 154 height 35
type input "*"
click at [418, 220] on input "*" at bounding box center [363, 224] width 154 height 35
click at [1191, 145] on button "Player" at bounding box center [741, 146] width 911 height 50
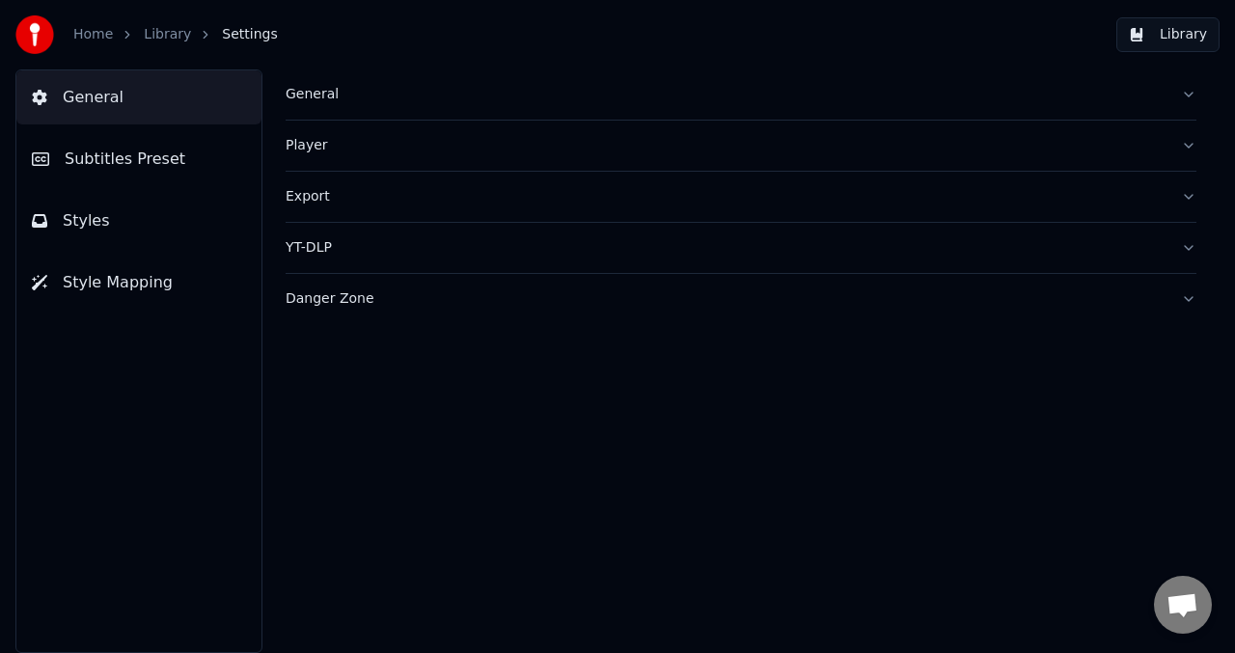
click at [1190, 196] on button "Export" at bounding box center [741, 197] width 911 height 50
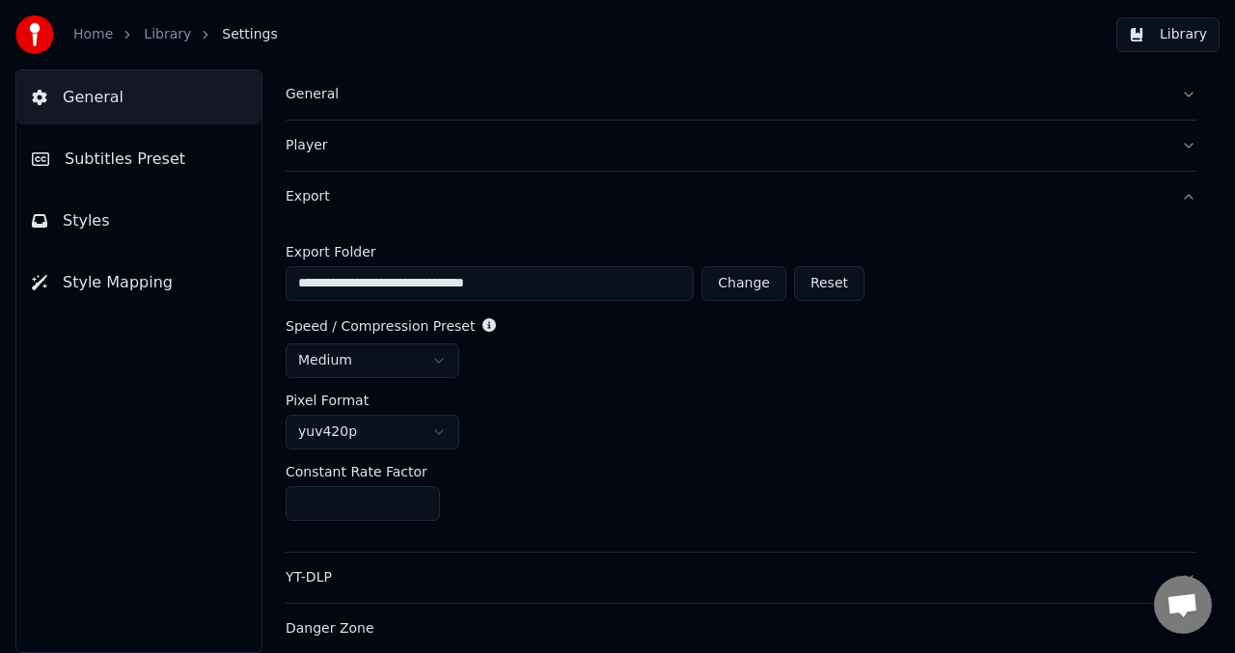
click at [1176, 197] on button "Export" at bounding box center [741, 197] width 911 height 50
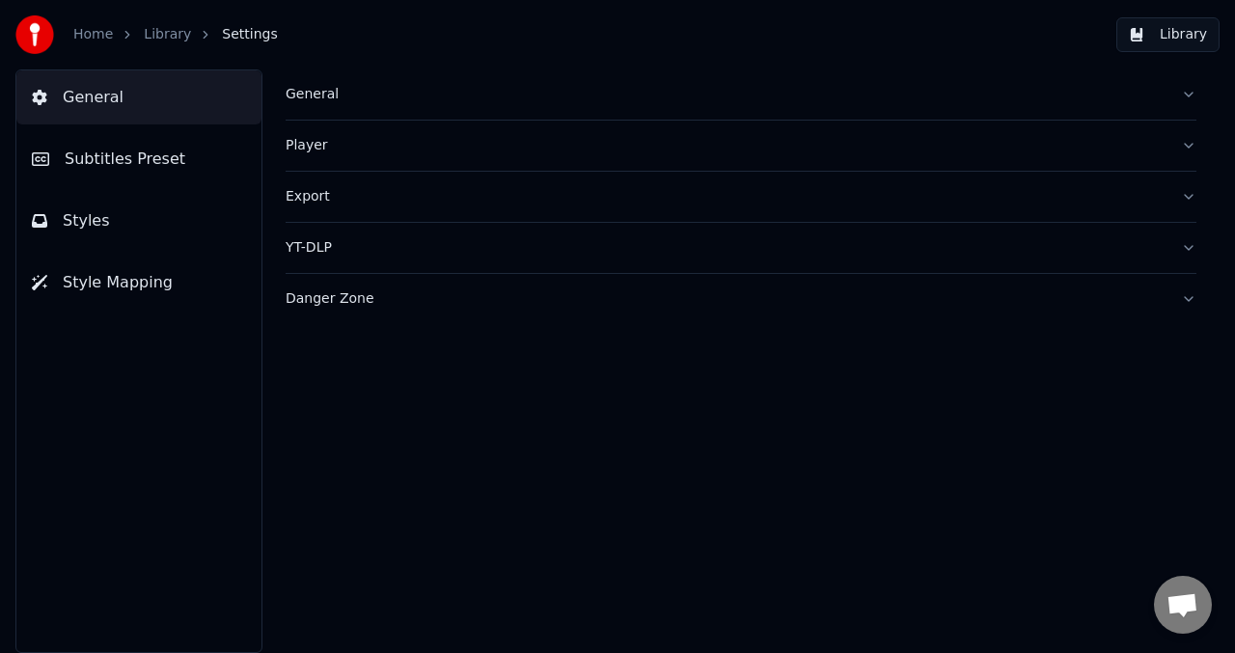
click at [1185, 244] on button "YT-DLP" at bounding box center [741, 248] width 911 height 50
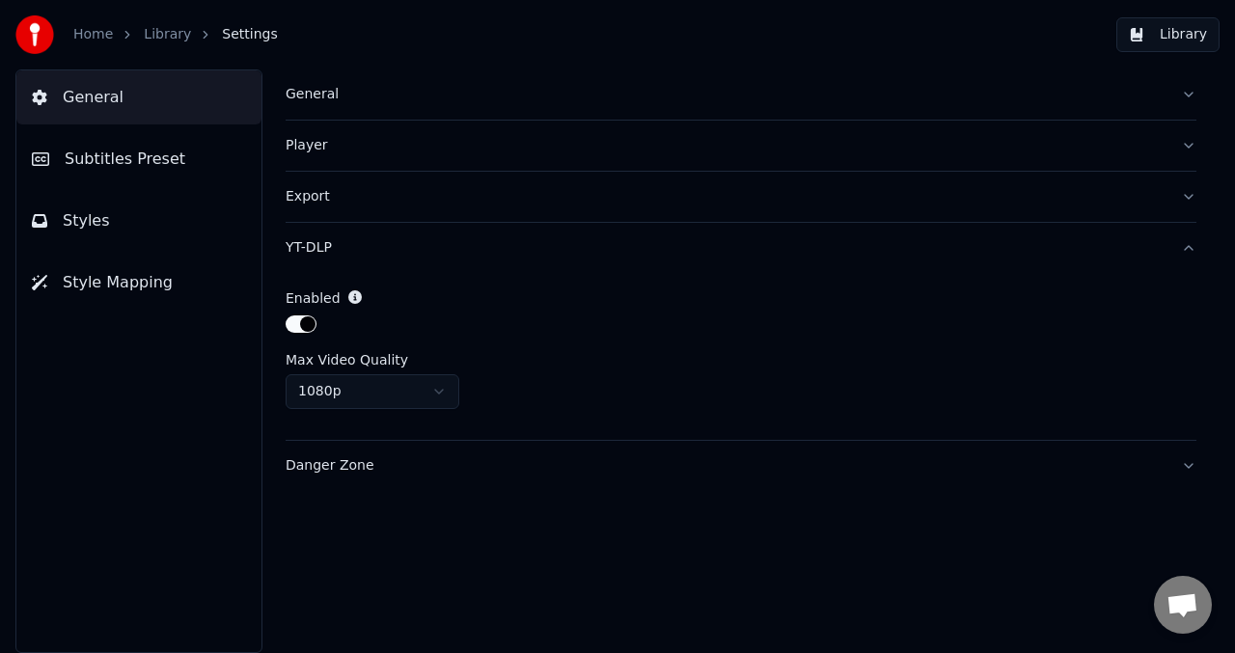
click at [1180, 235] on button "YT-DLP" at bounding box center [741, 248] width 911 height 50
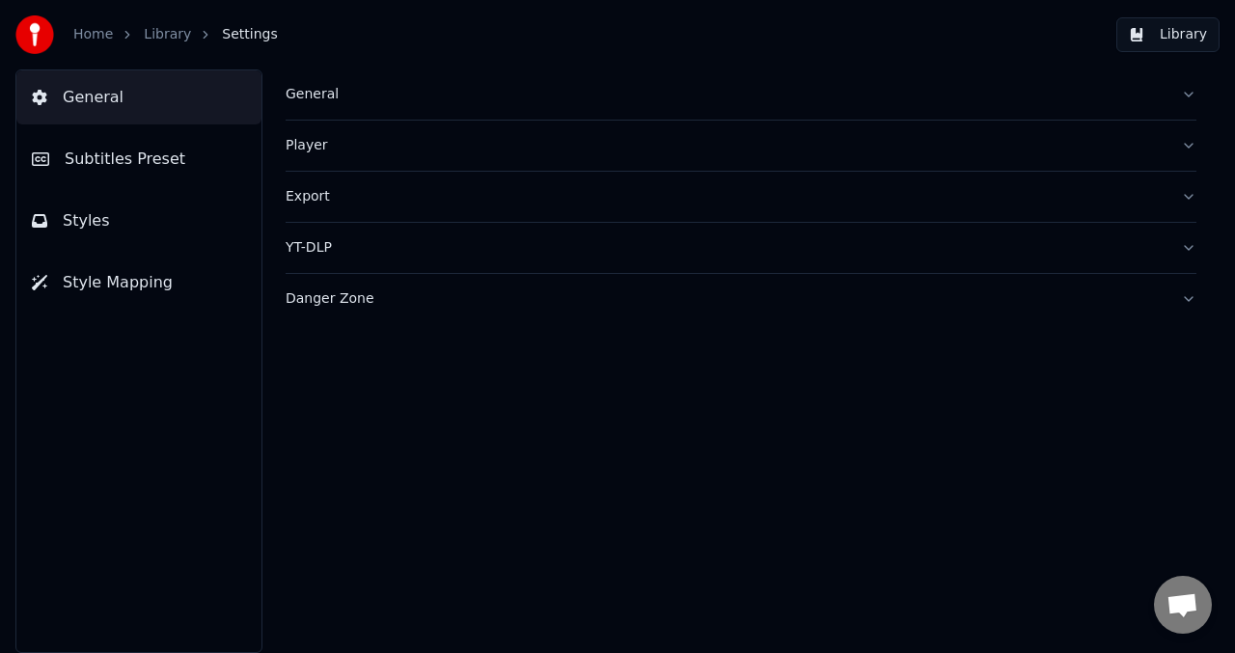
click at [1186, 296] on button "Danger Zone" at bounding box center [741, 299] width 911 height 50
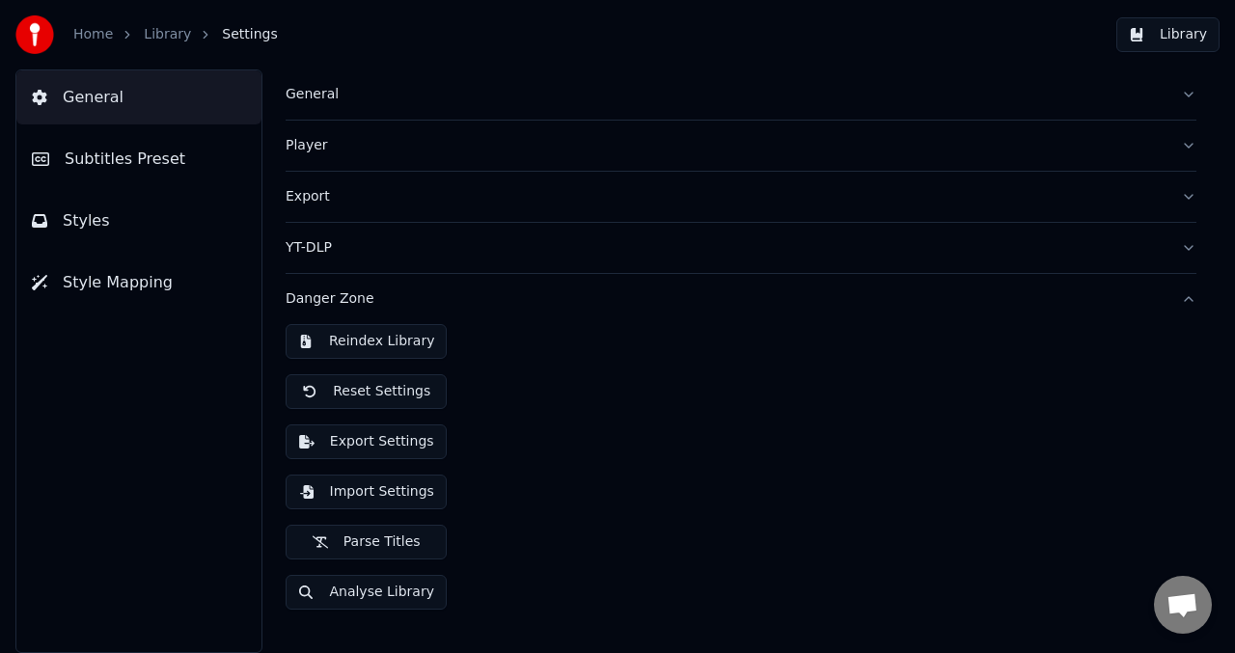
click at [376, 404] on button "Reset Settings" at bounding box center [366, 391] width 161 height 35
